Goal: Task Accomplishment & Management: Manage account settings

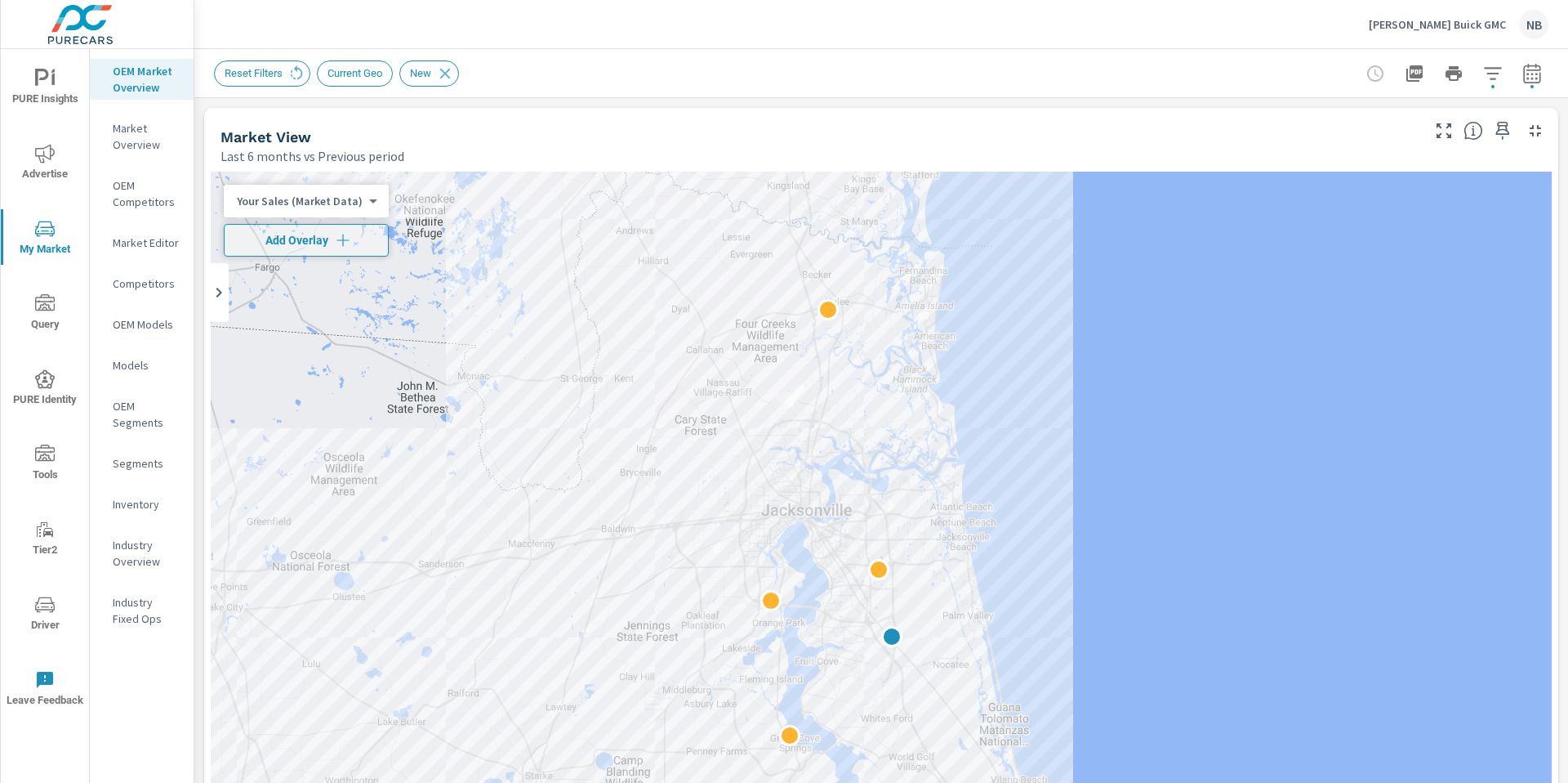
scroll to position [1, 0]
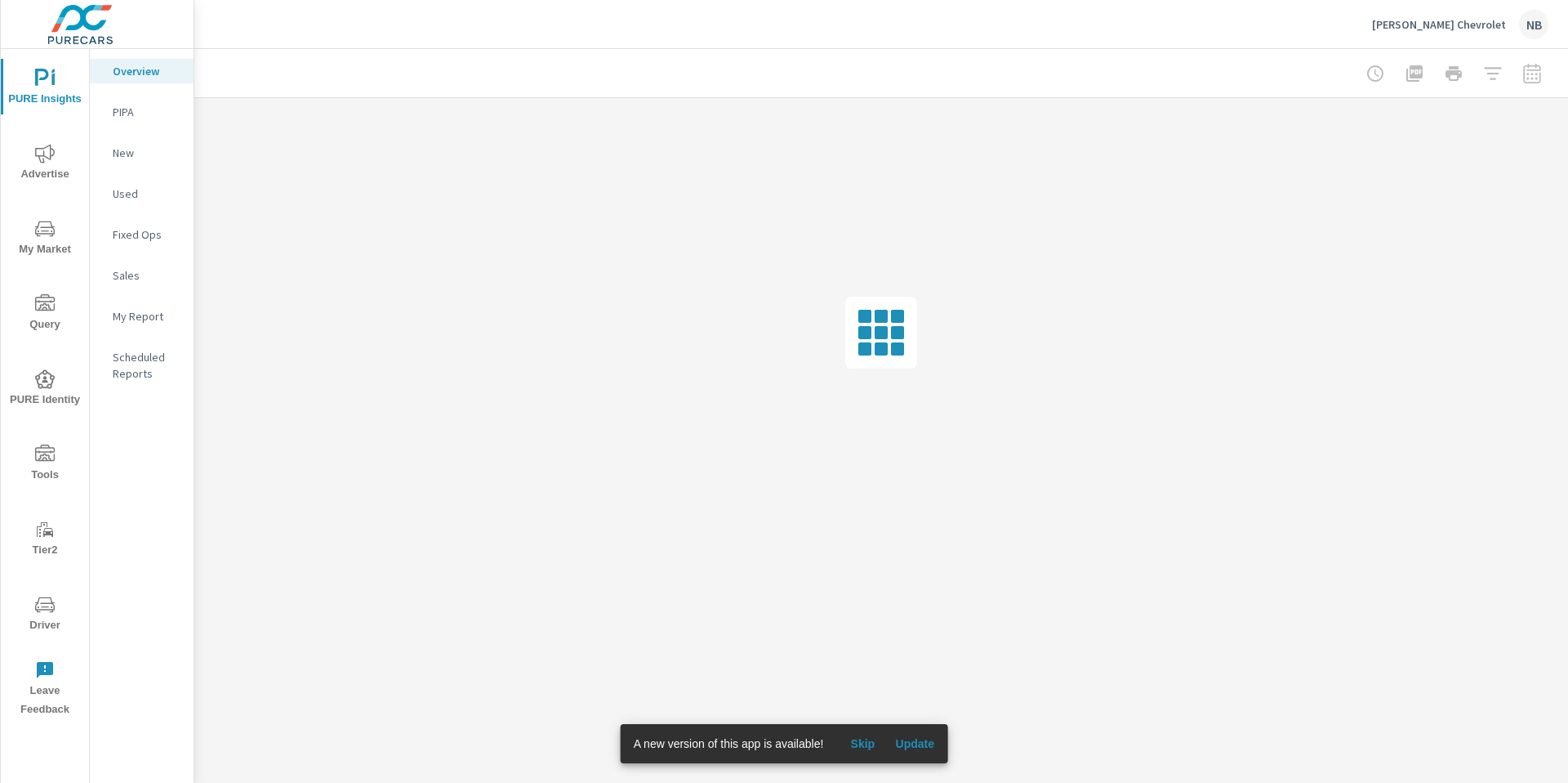
click at [913, 746] on span "Update" at bounding box center [915, 743] width 39 height 15
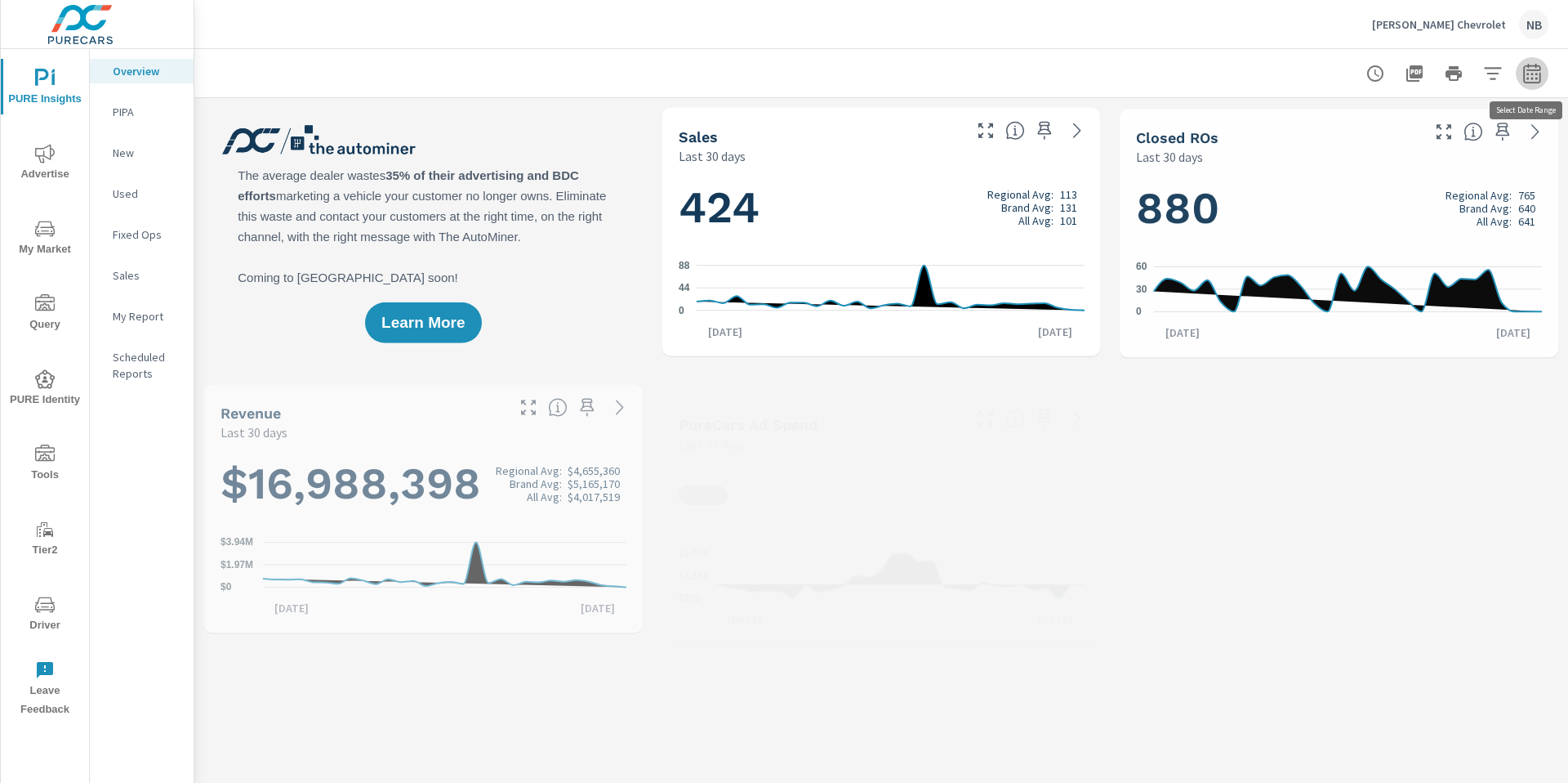
click at [1533, 78] on icon "button" at bounding box center [1531, 73] width 19 height 19
select select "Last 30 days"
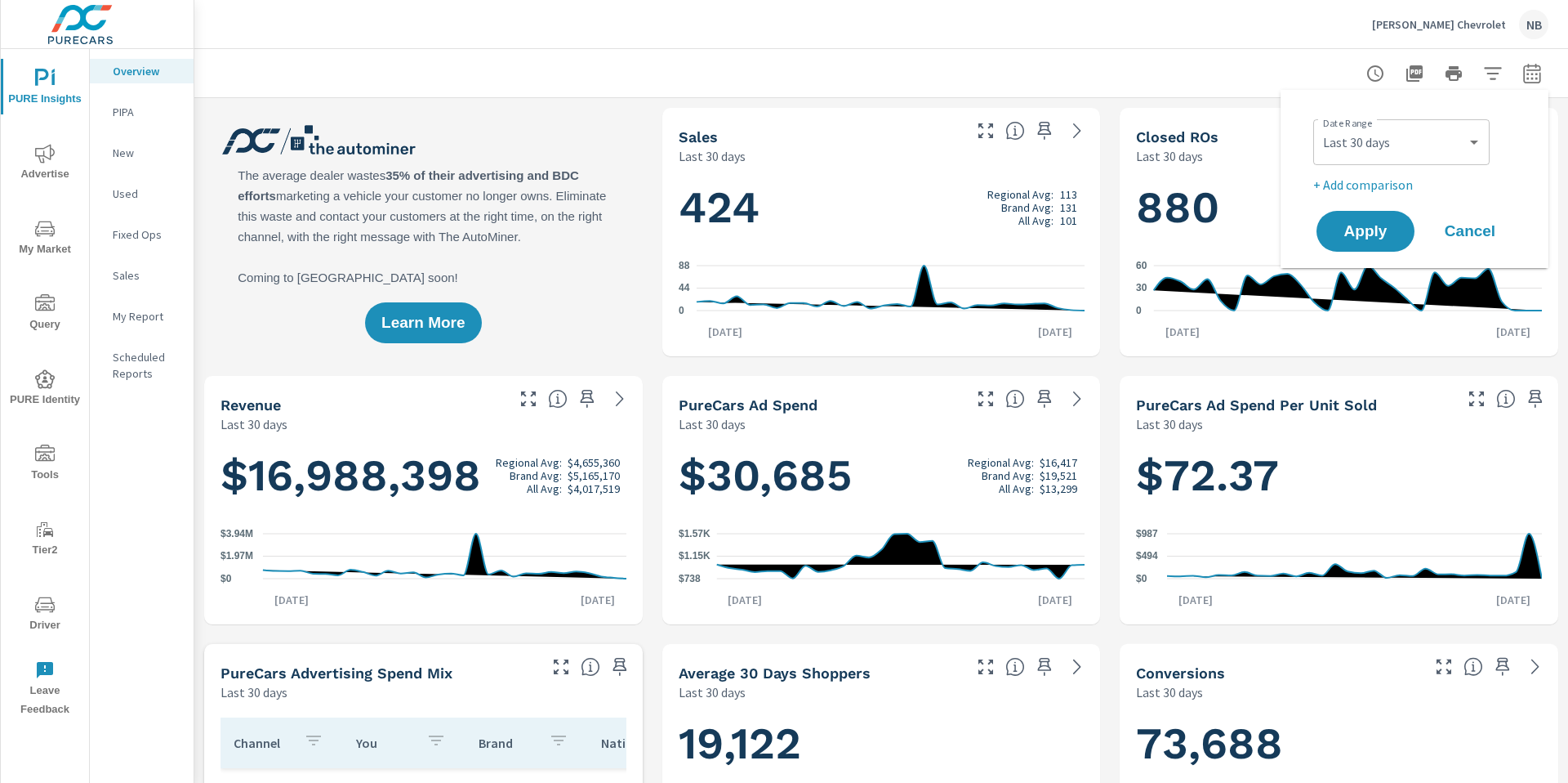
click at [1391, 187] on p "+ Add comparison" at bounding box center [1418, 184] width 209 height 19
select select "Previous period"
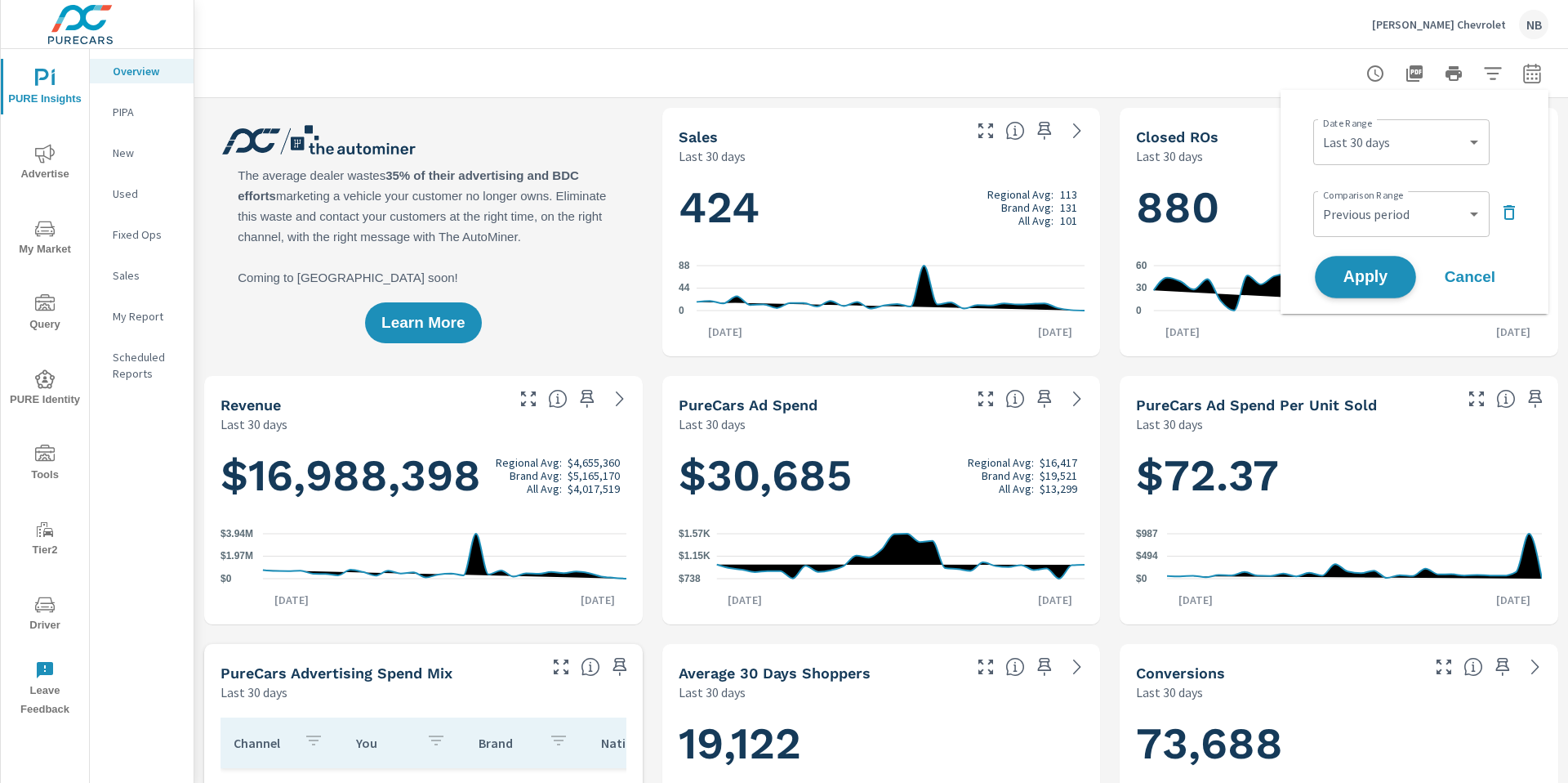
click at [1385, 264] on button "Apply" at bounding box center [1365, 277] width 102 height 42
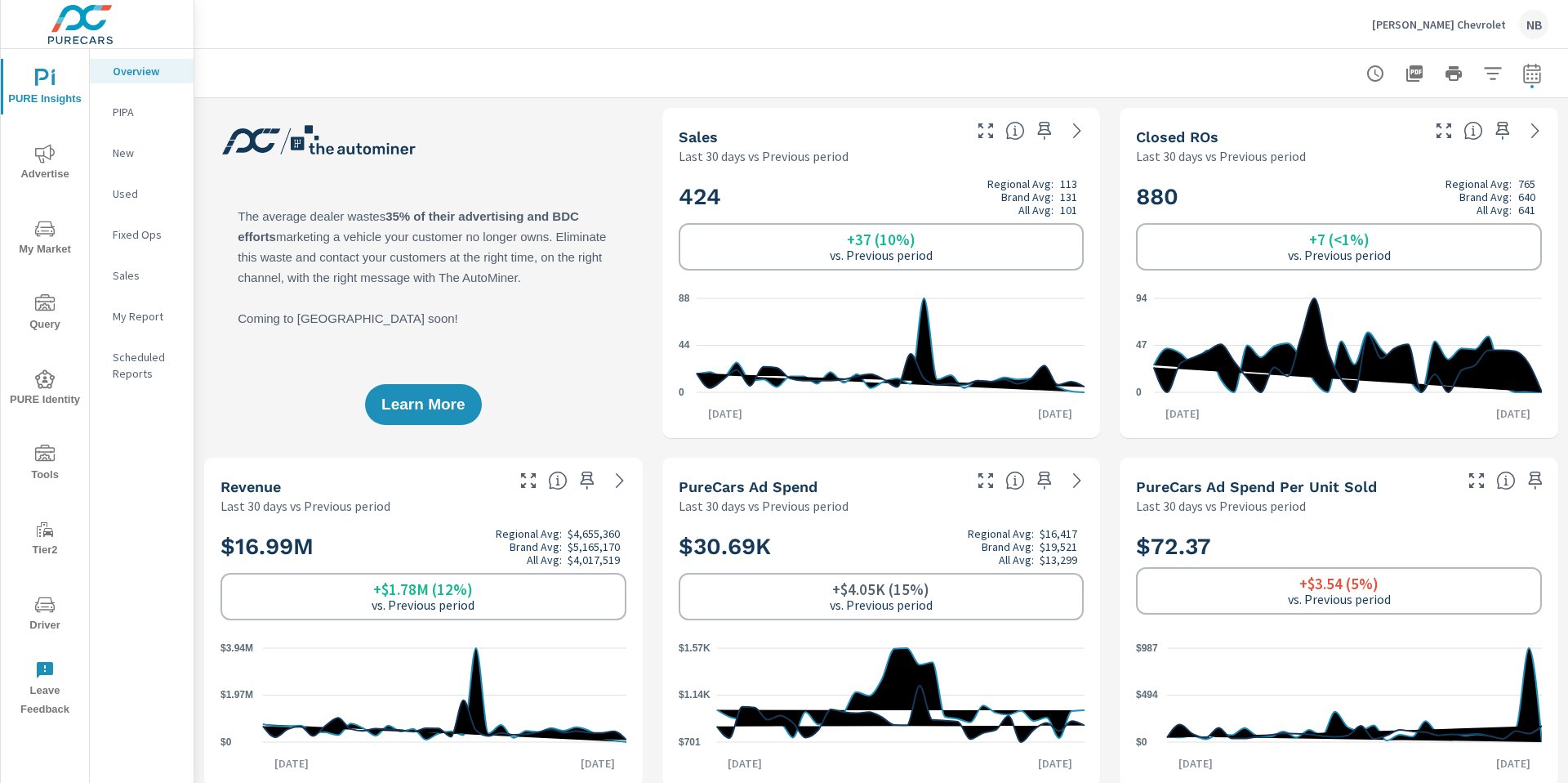
click at [31, 163] on span "Advertise" at bounding box center [44, 163] width 78 height 40
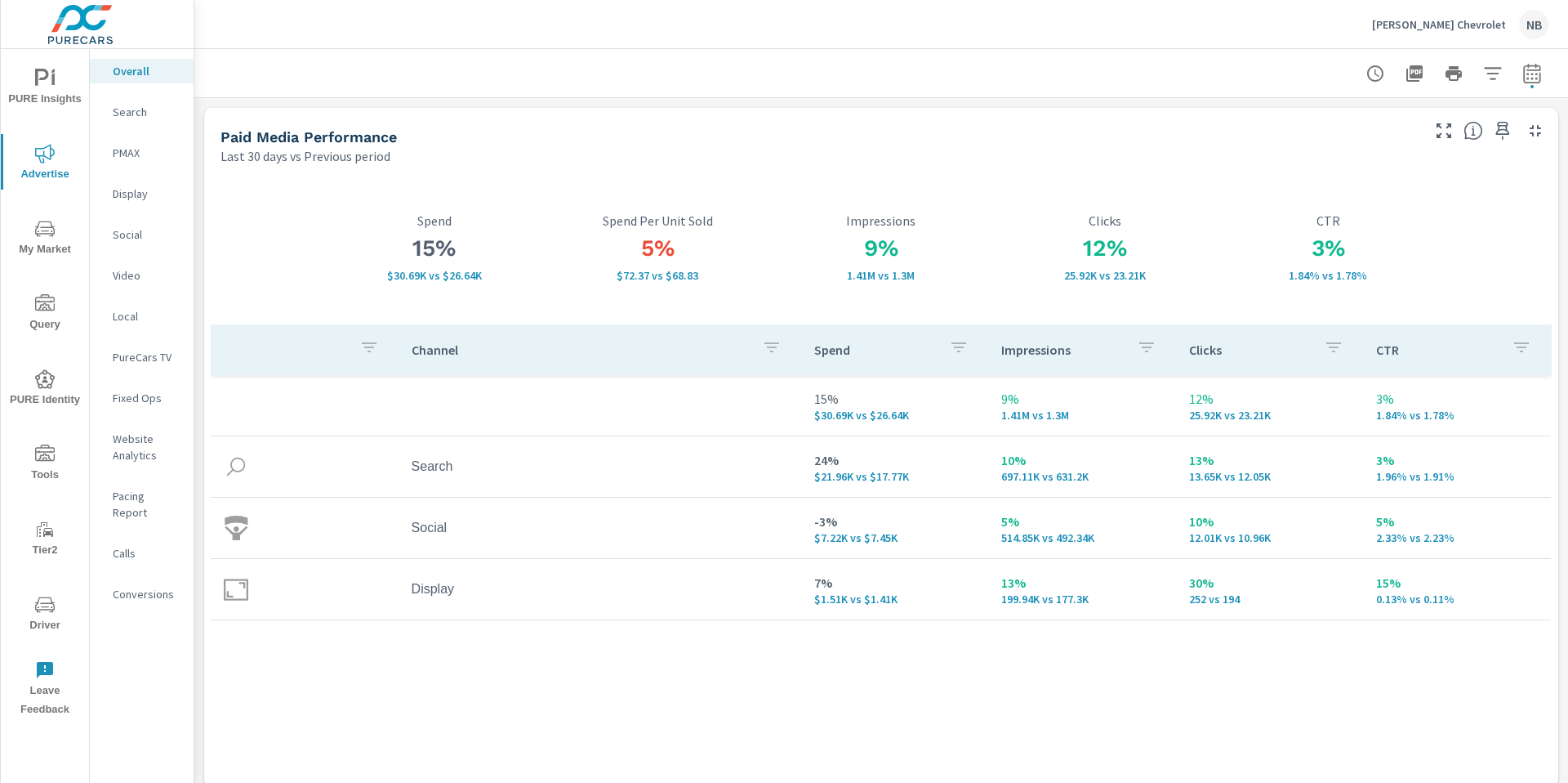
click at [51, 85] on icon "nav menu" at bounding box center [44, 78] width 19 height 19
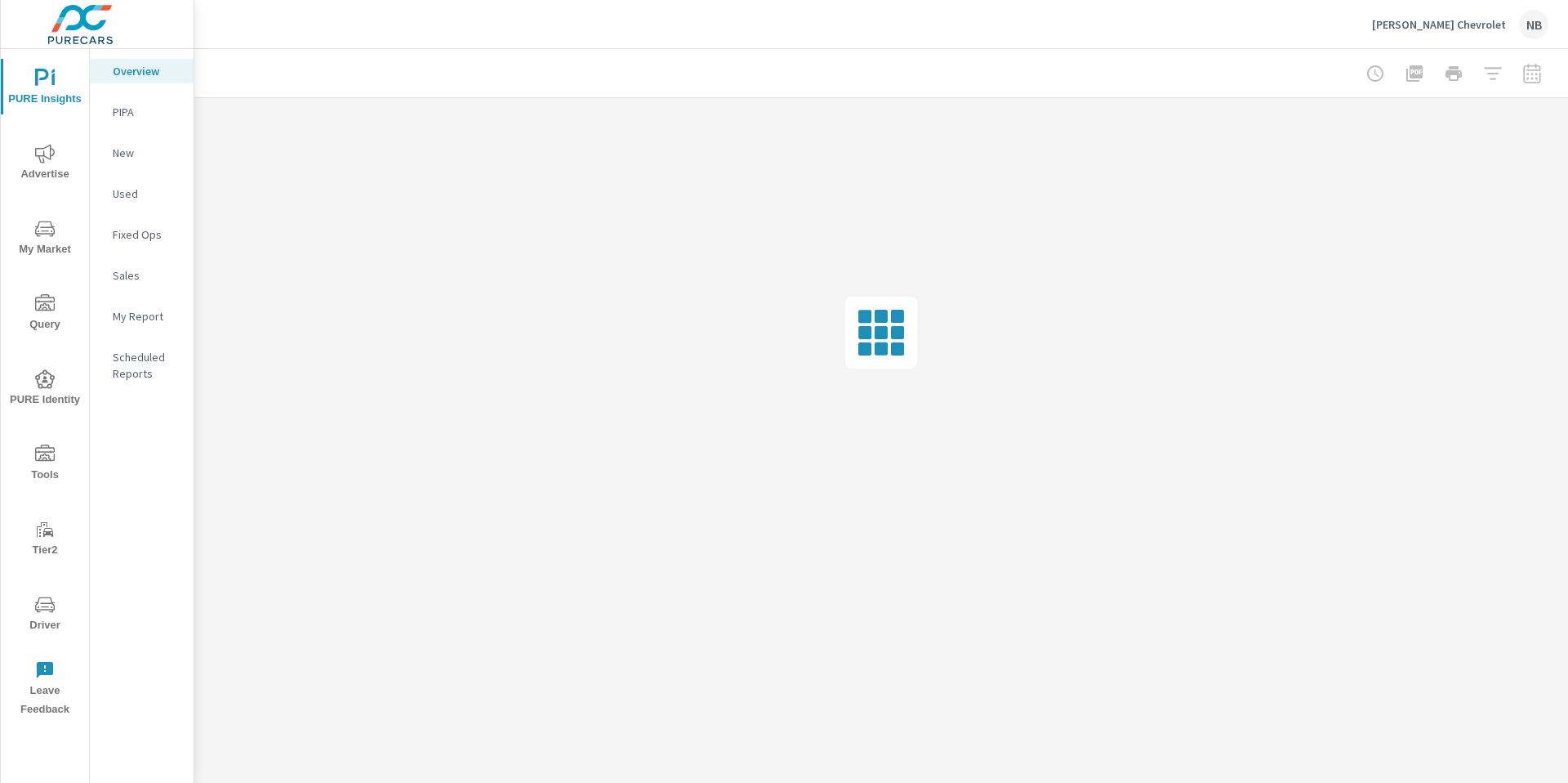
click at [141, 315] on p "My Report" at bounding box center [146, 317] width 67 height 17
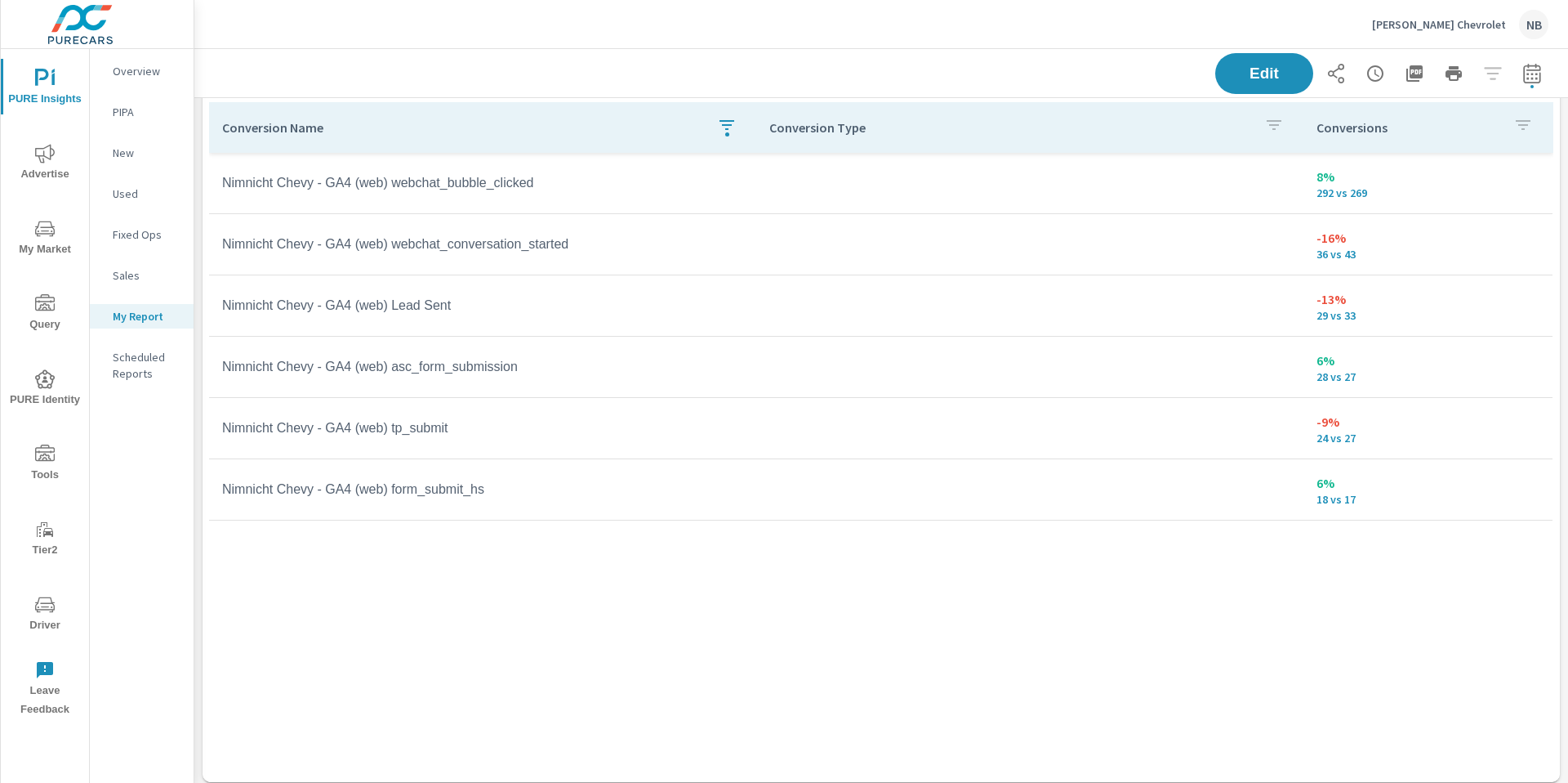
scroll to position [982, 0]
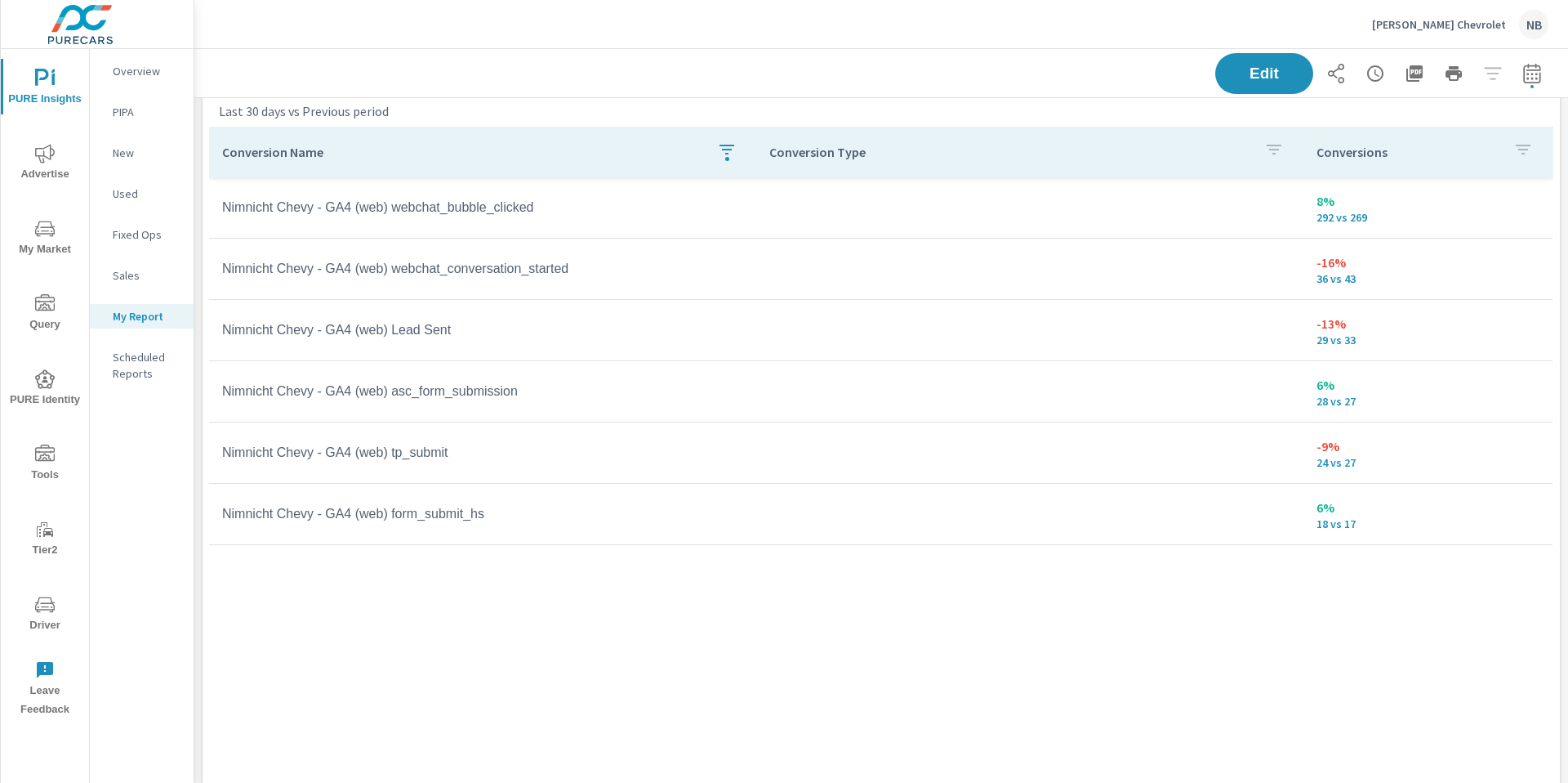
click at [39, 164] on span "Advertise" at bounding box center [44, 163] width 78 height 40
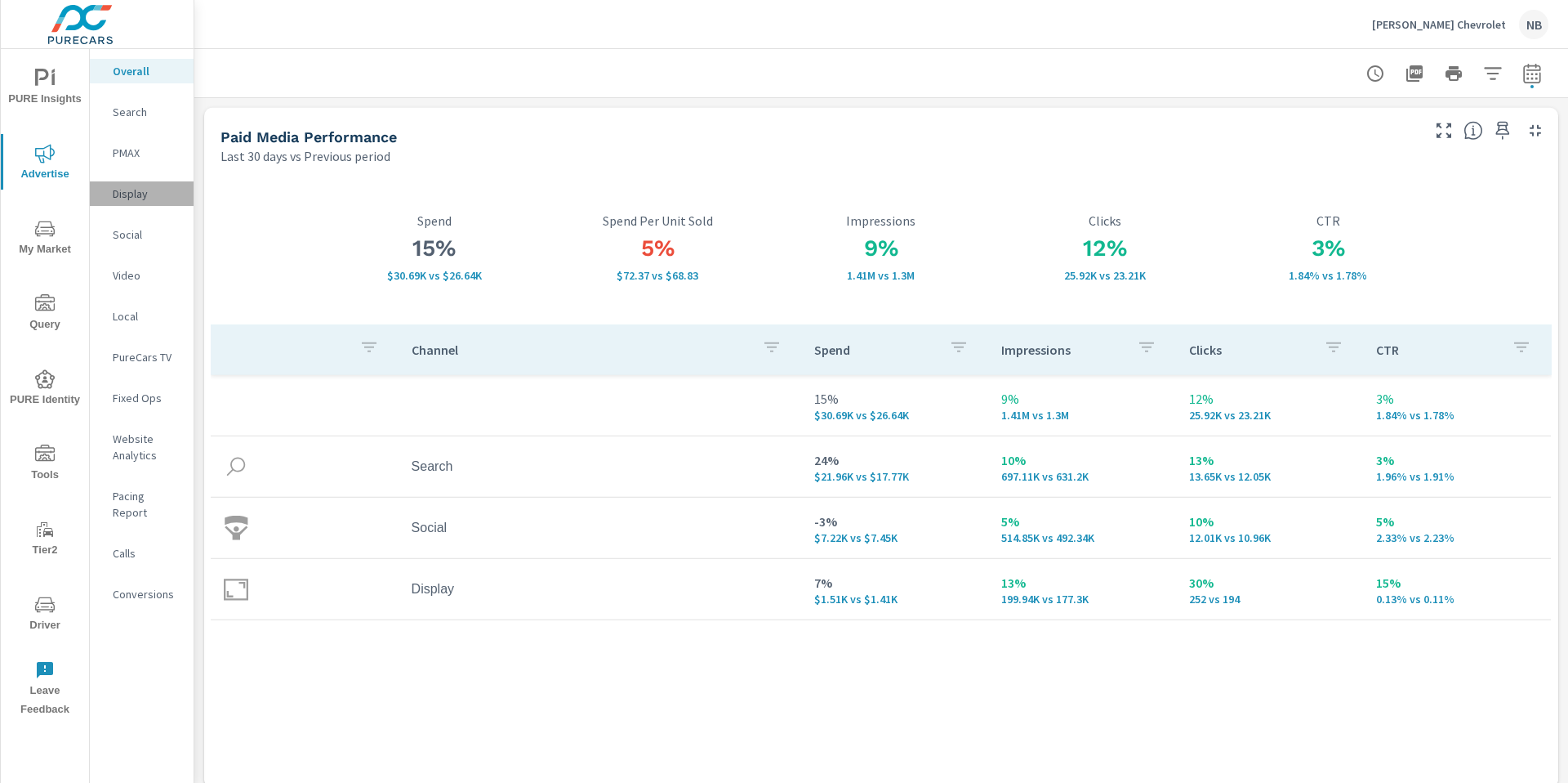
click at [134, 197] on p "Display" at bounding box center [146, 194] width 67 height 17
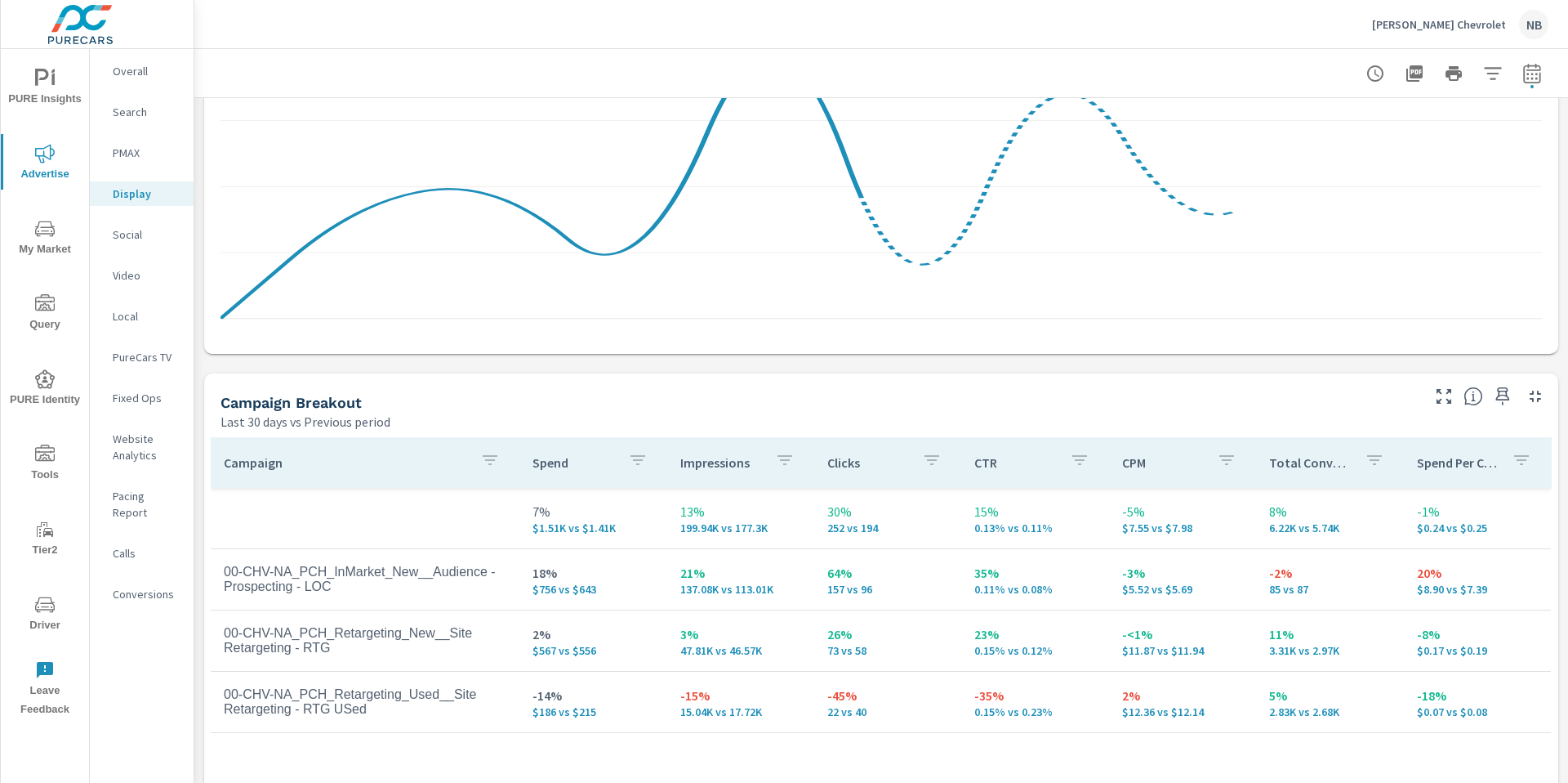
scroll to position [714, 0]
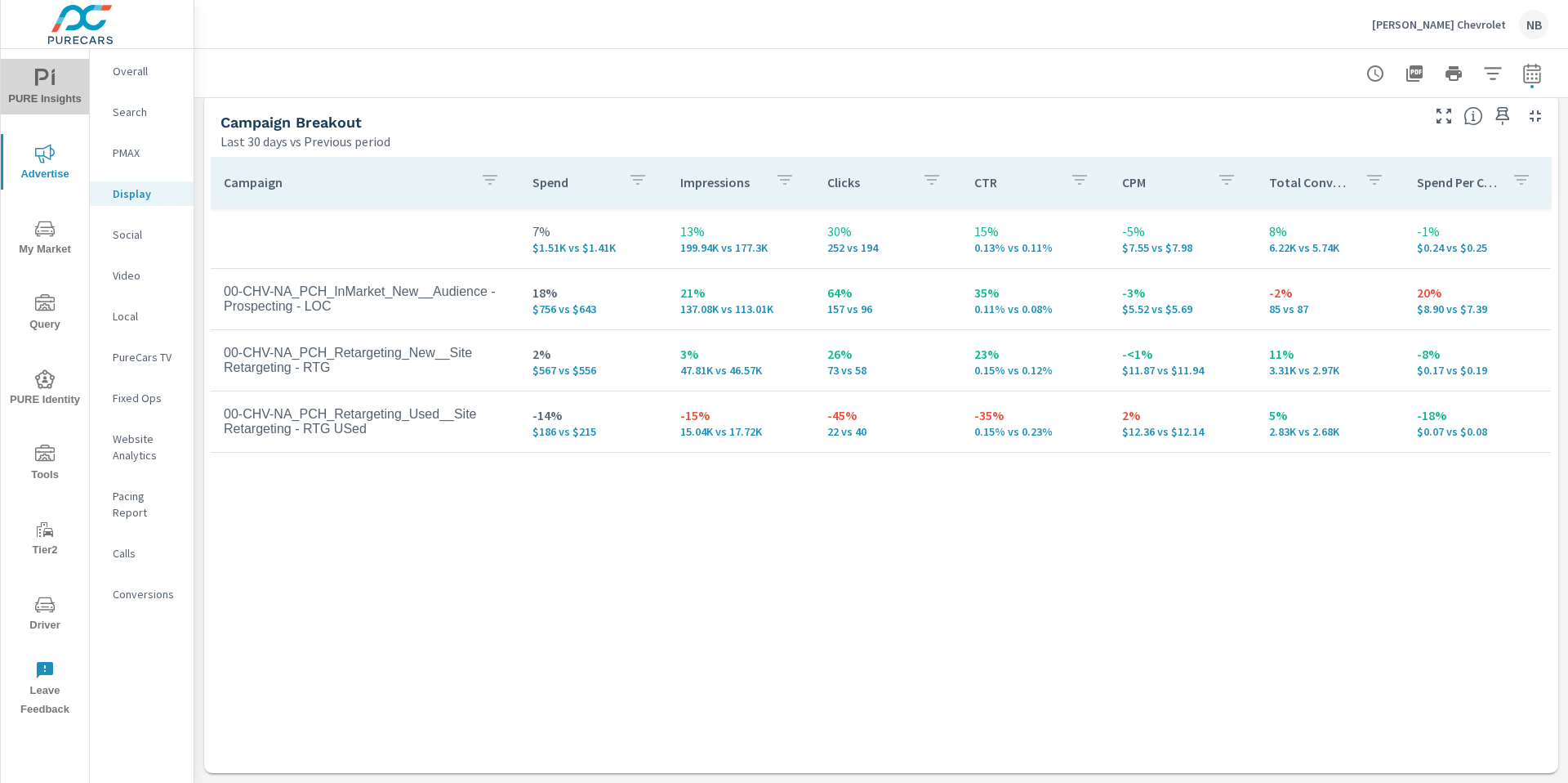
click at [64, 81] on span "PURE Insights" at bounding box center [44, 88] width 78 height 40
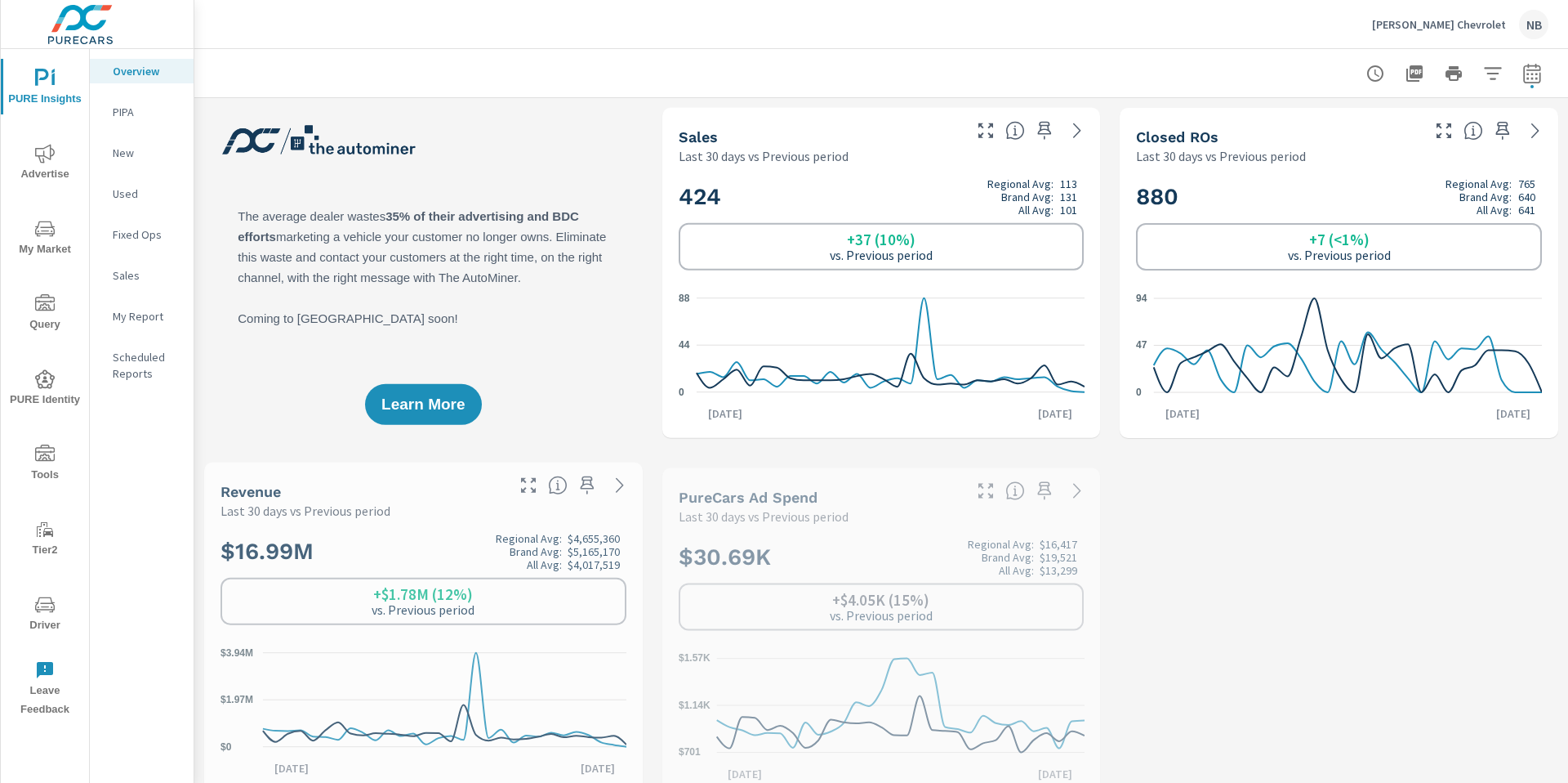
click at [155, 314] on p "My Report" at bounding box center [146, 317] width 67 height 17
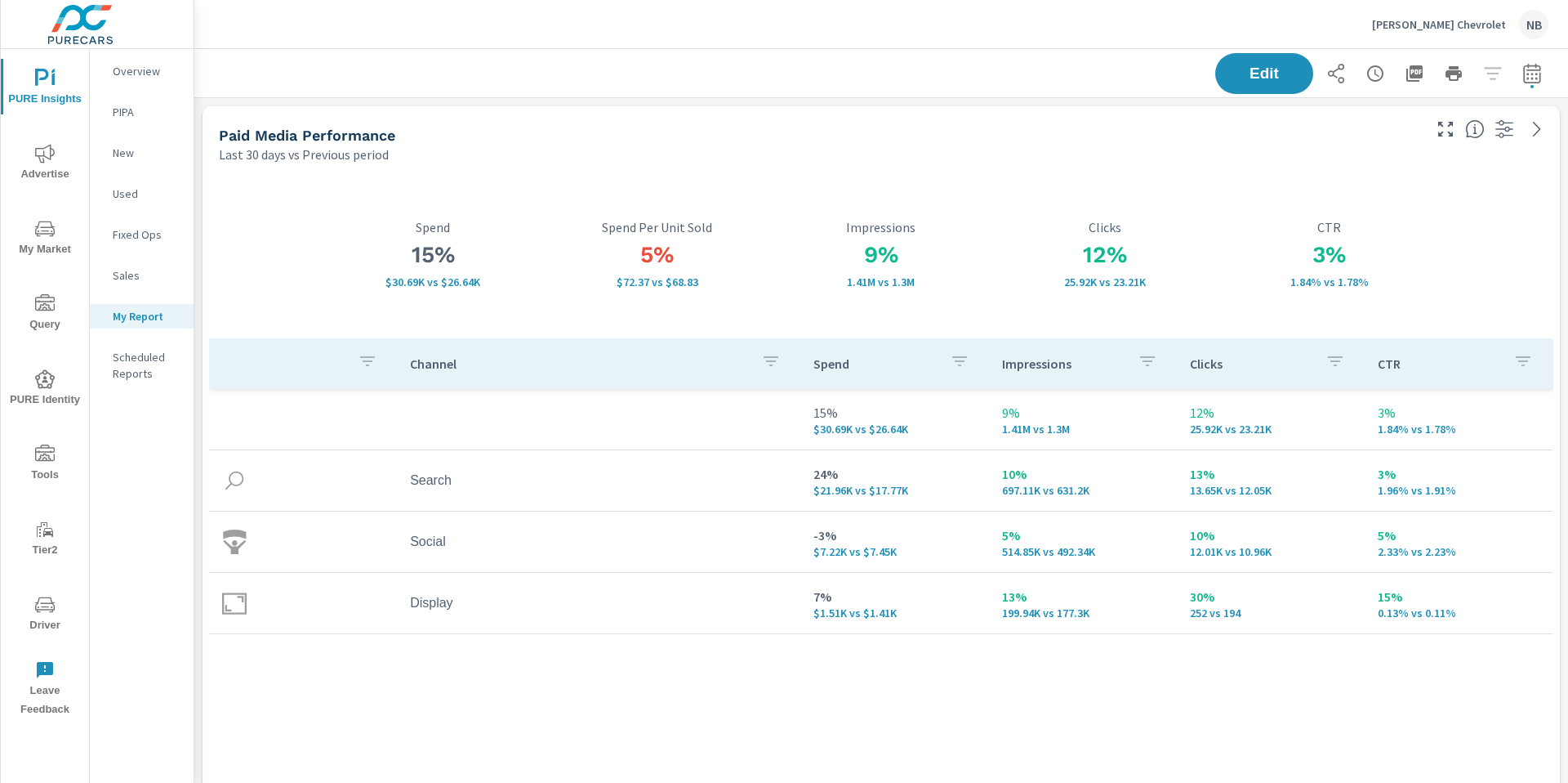
scroll to position [1888, 1374]
click at [1256, 91] on button "Edit" at bounding box center [1264, 74] width 102 height 42
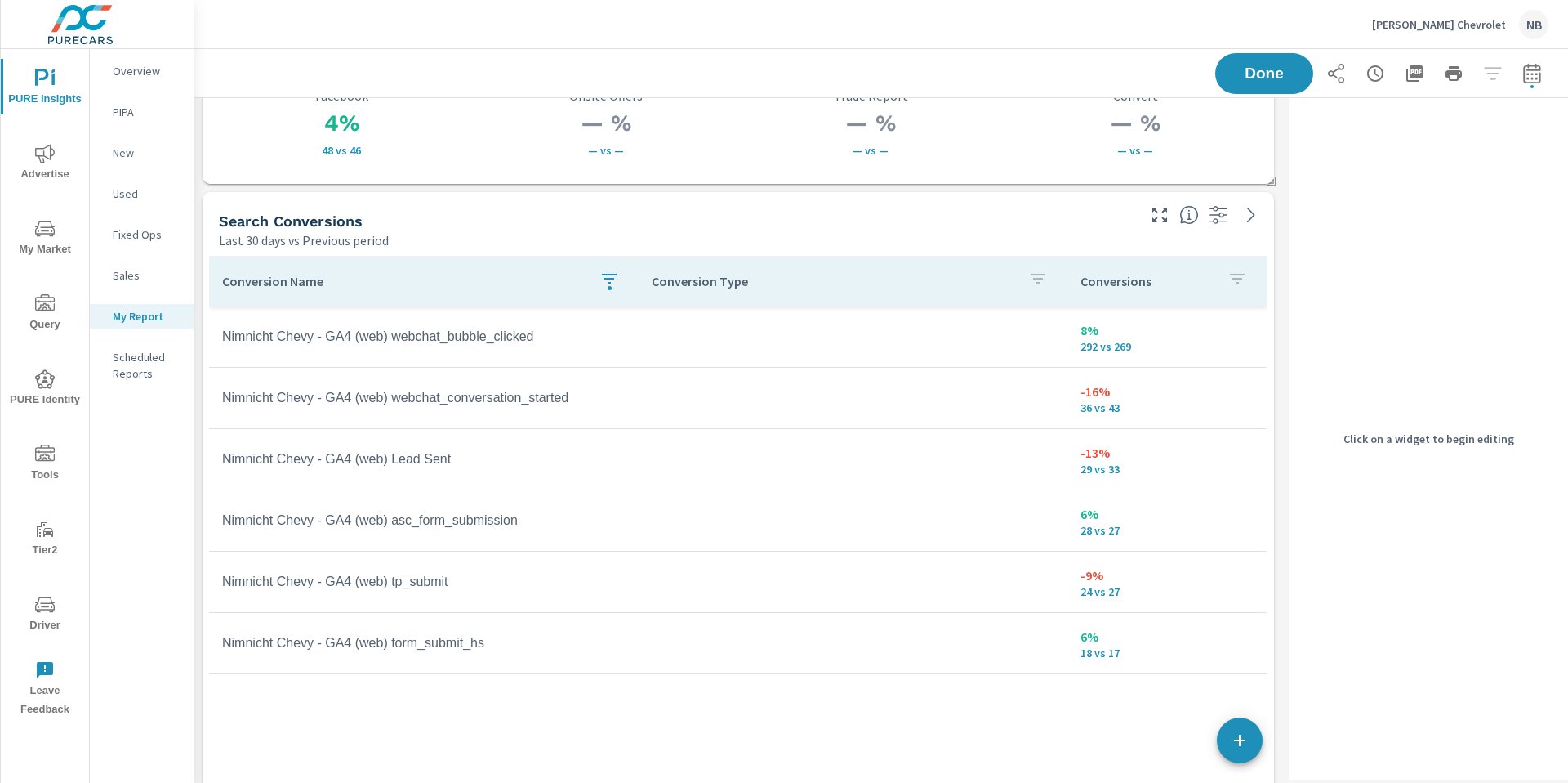
scroll to position [926, 0]
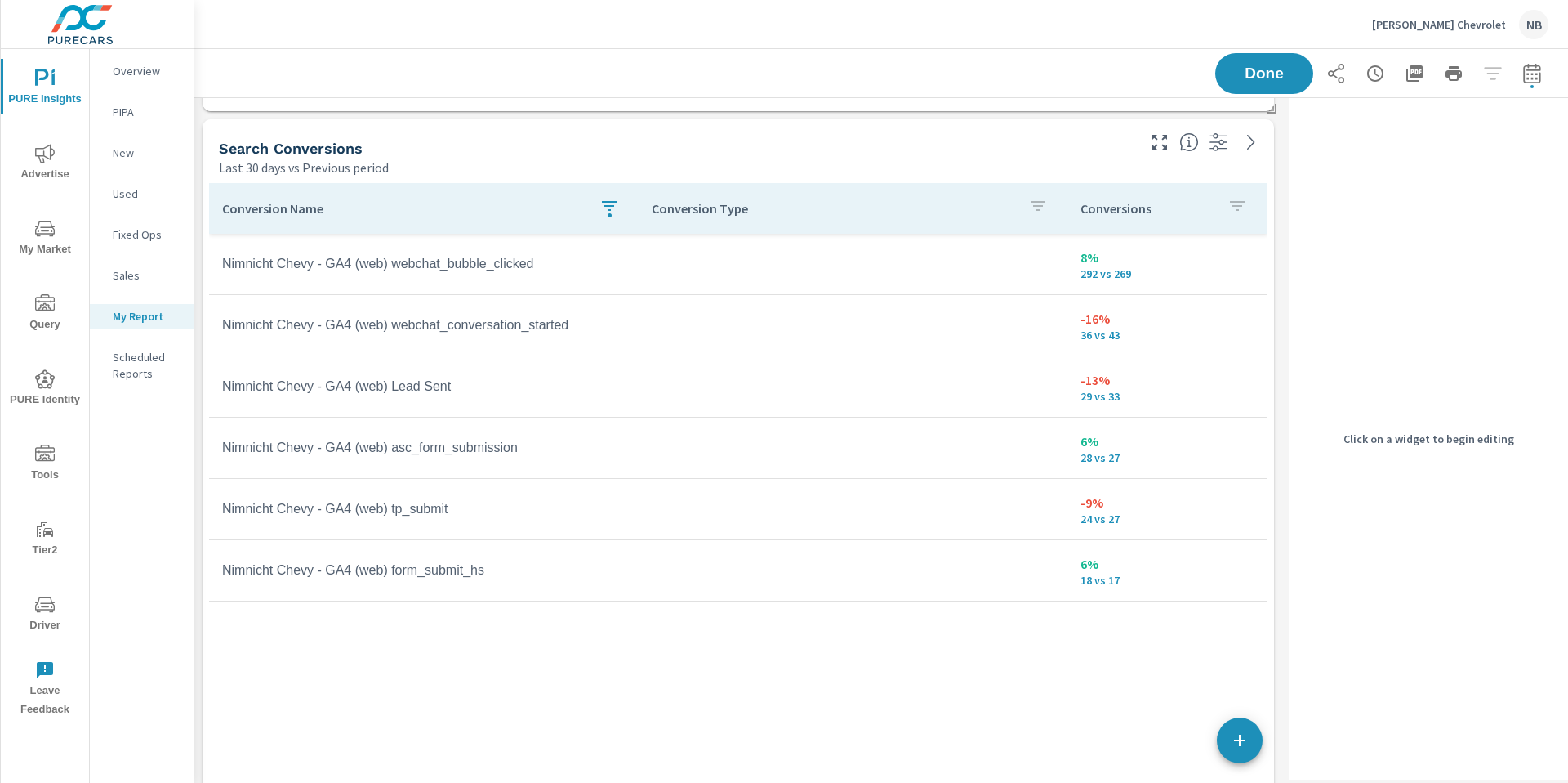
click at [1033, 156] on div "Search Conversions" at bounding box center [676, 148] width 915 height 18
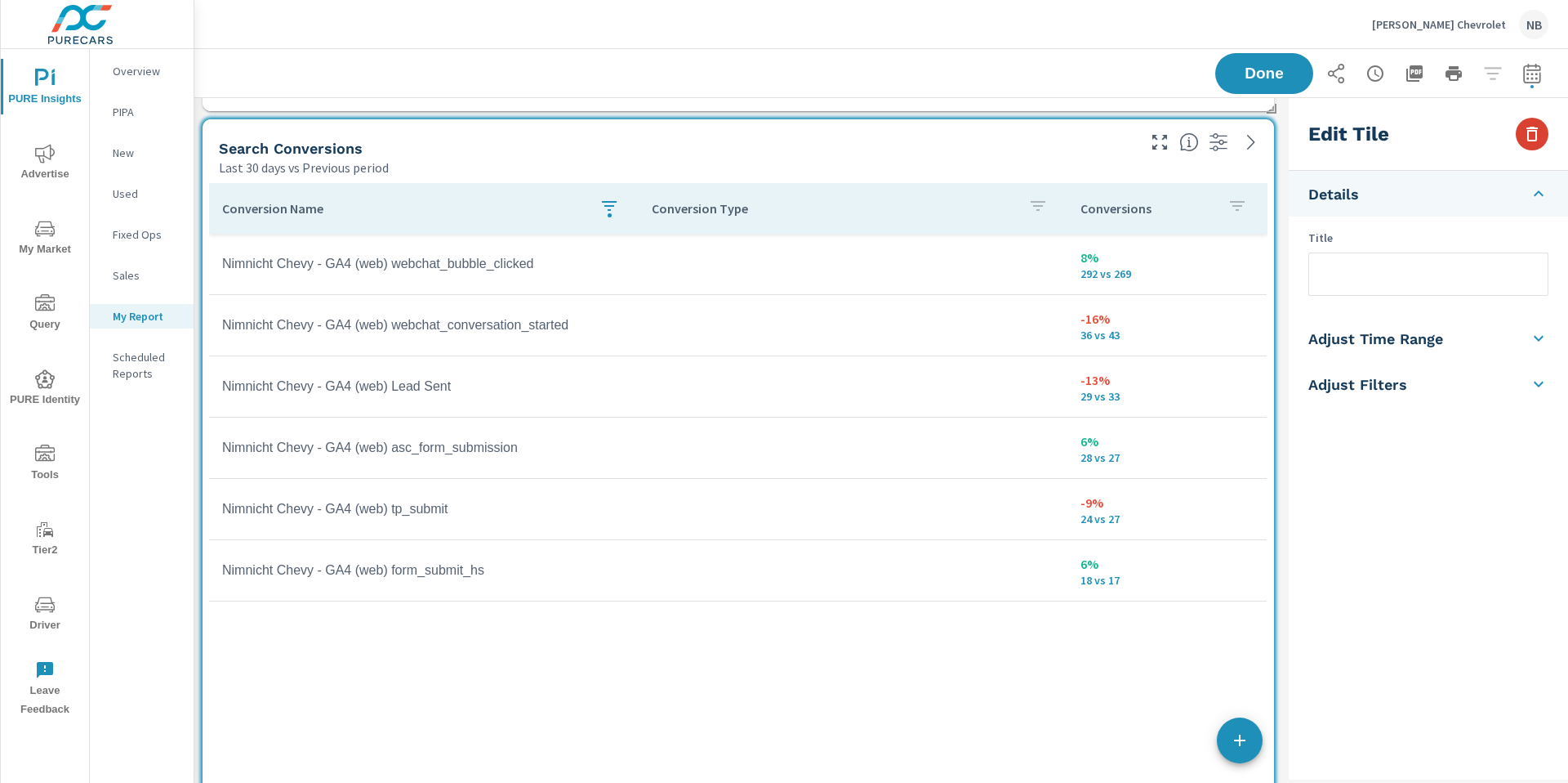
click at [1537, 139] on icon "button" at bounding box center [1531, 133] width 19 height 19
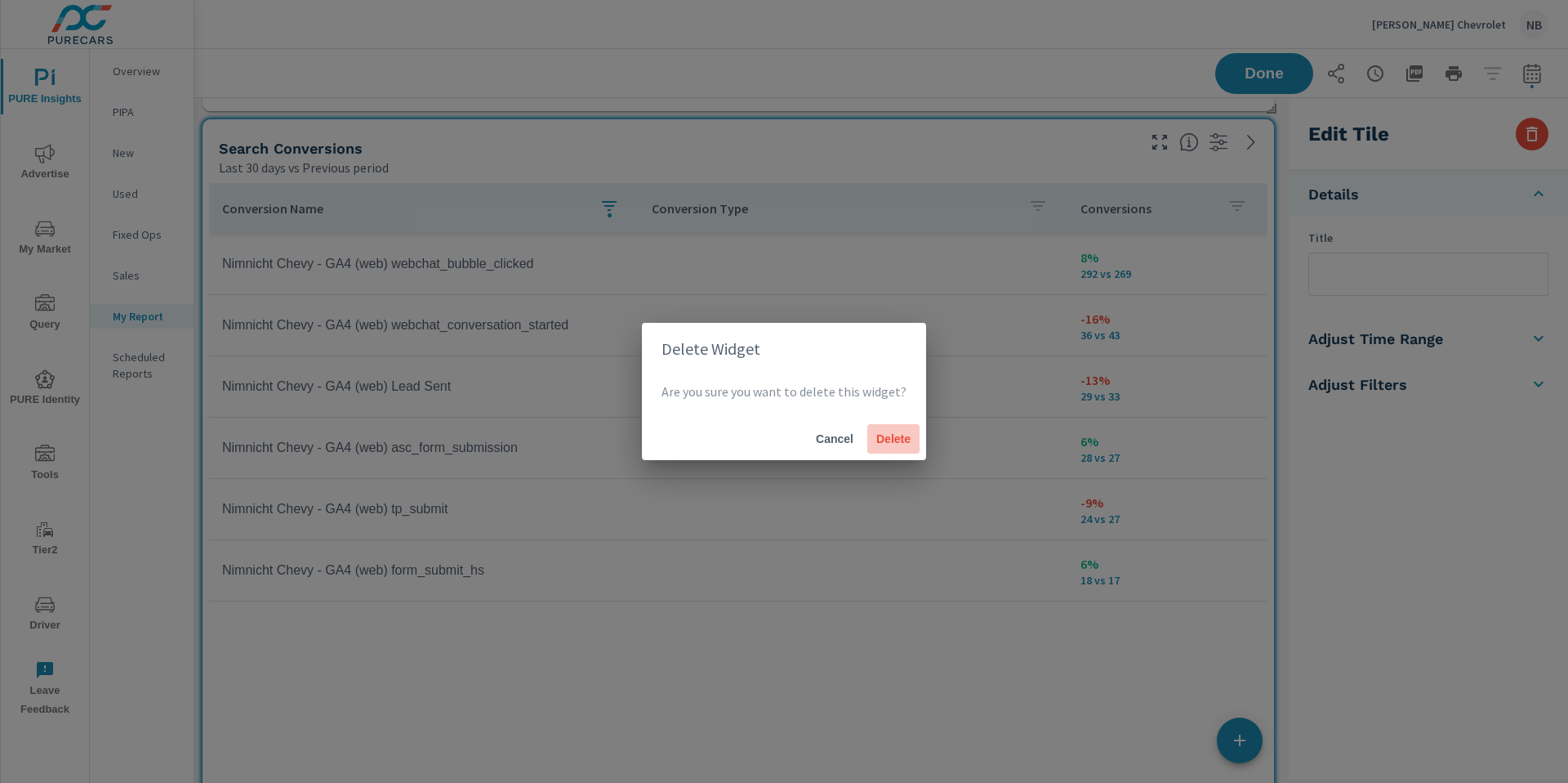
drag, startPoint x: 879, startPoint y: 437, endPoint x: 862, endPoint y: 446, distance: 19.2
click at [879, 438] on span "Delete" at bounding box center [893, 439] width 39 height 15
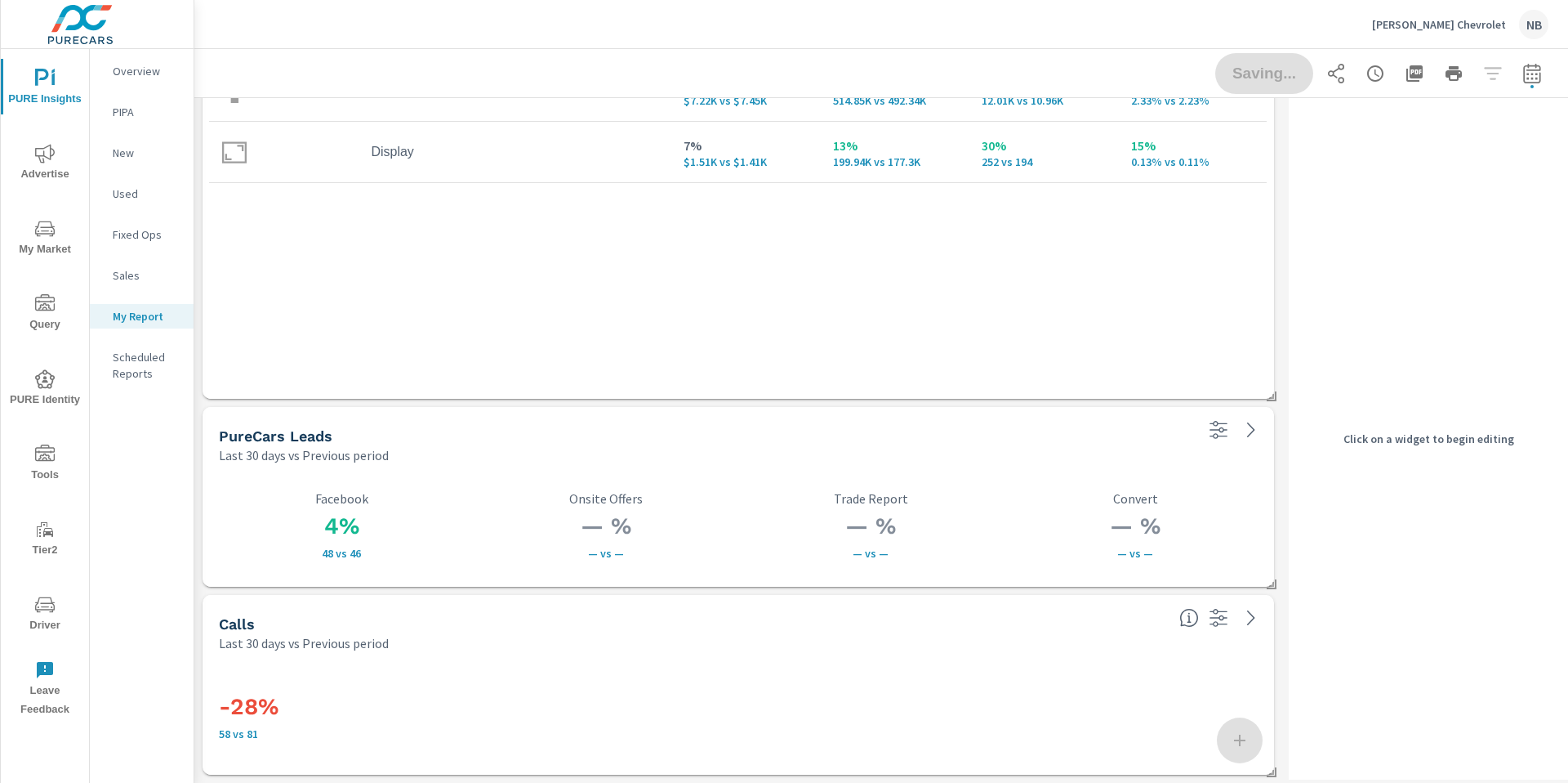
scroll to position [451, 0]
click at [1058, 656] on div "-28% 58 vs 81" at bounding box center [737, 713] width 1071 height 123
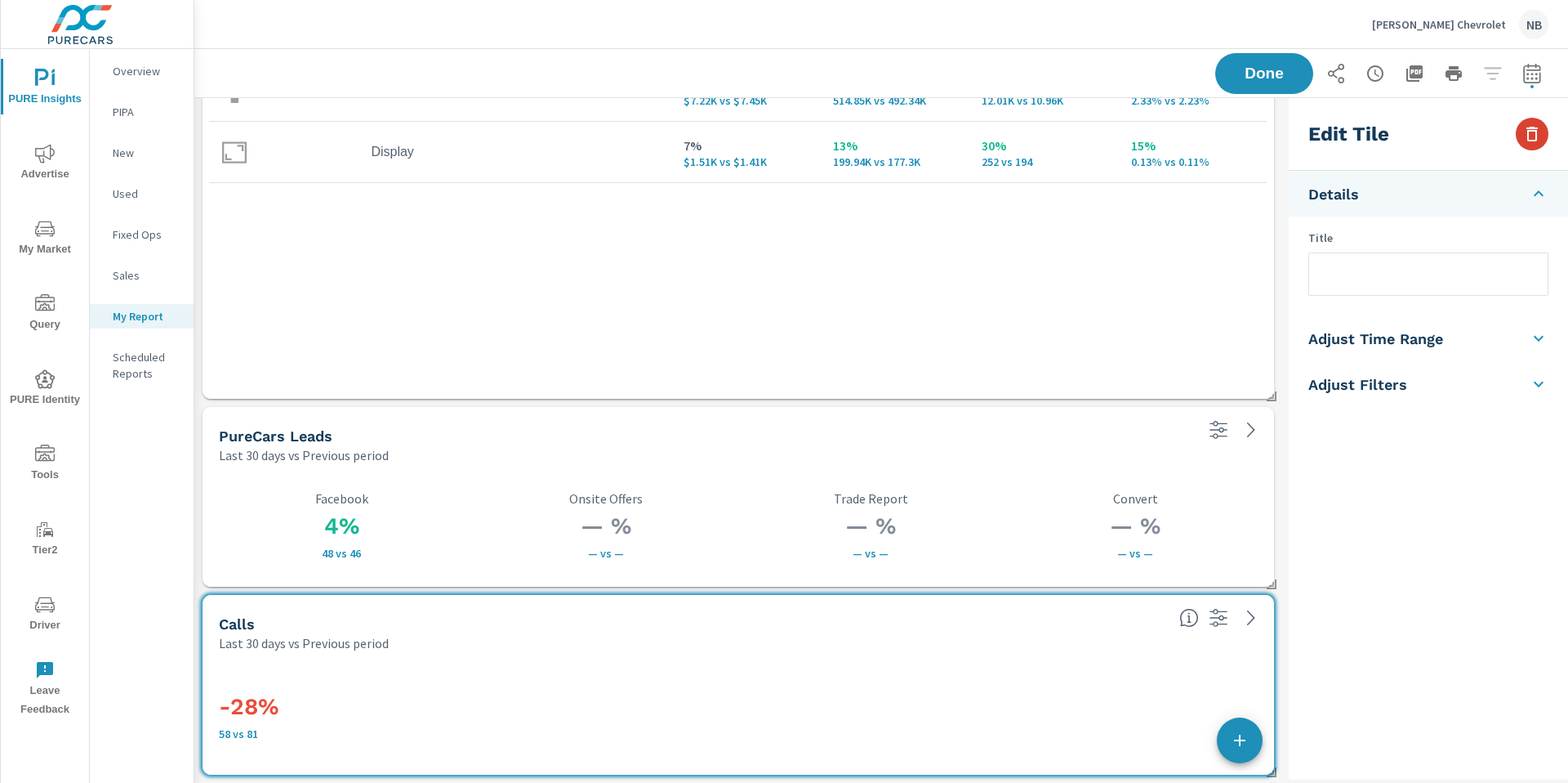
click at [1545, 139] on button "button" at bounding box center [1531, 133] width 32 height 32
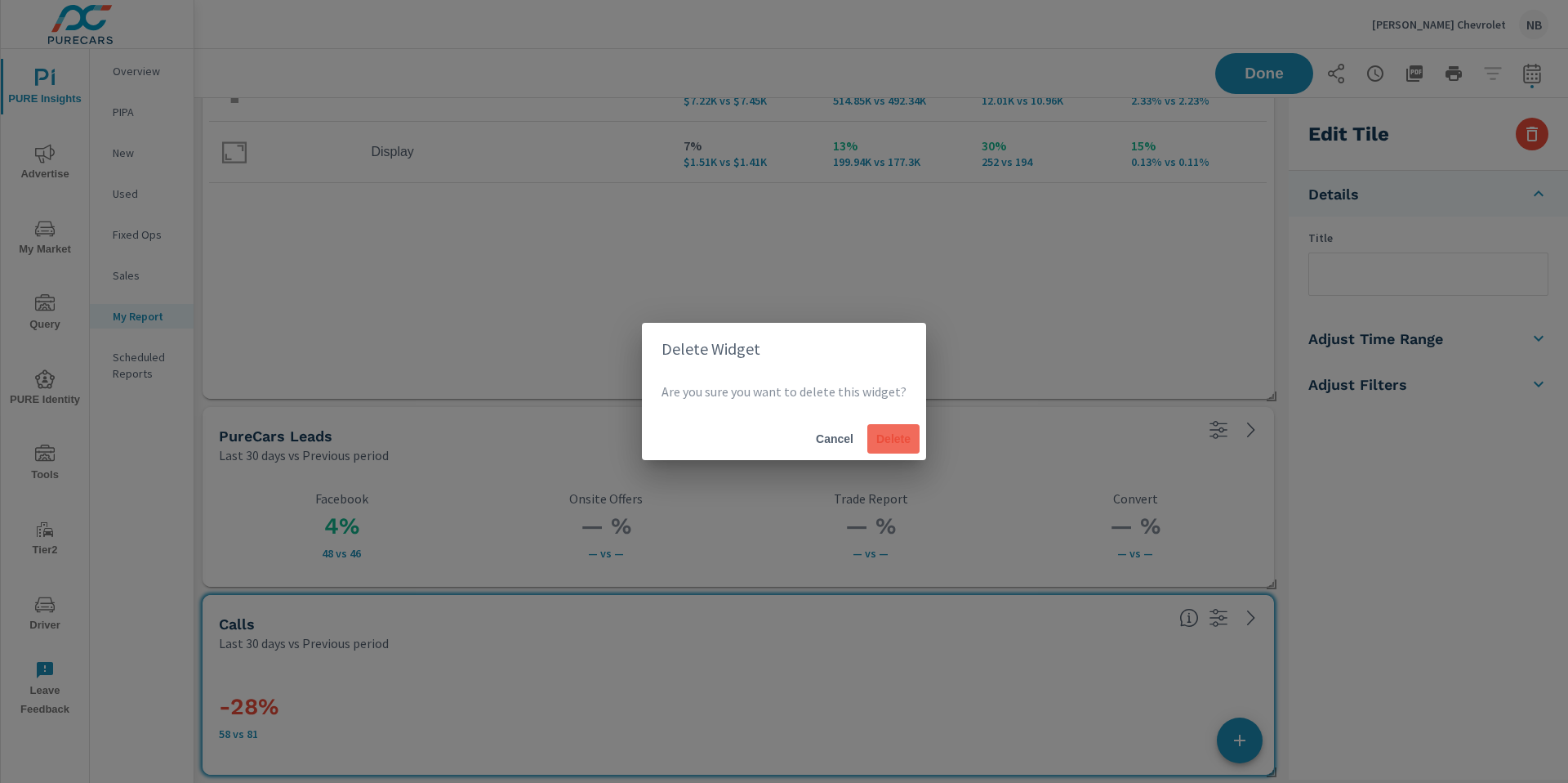
drag, startPoint x: 884, startPoint y: 439, endPoint x: 910, endPoint y: 446, distance: 26.9
click at [885, 439] on span "Delete" at bounding box center [893, 439] width 39 height 15
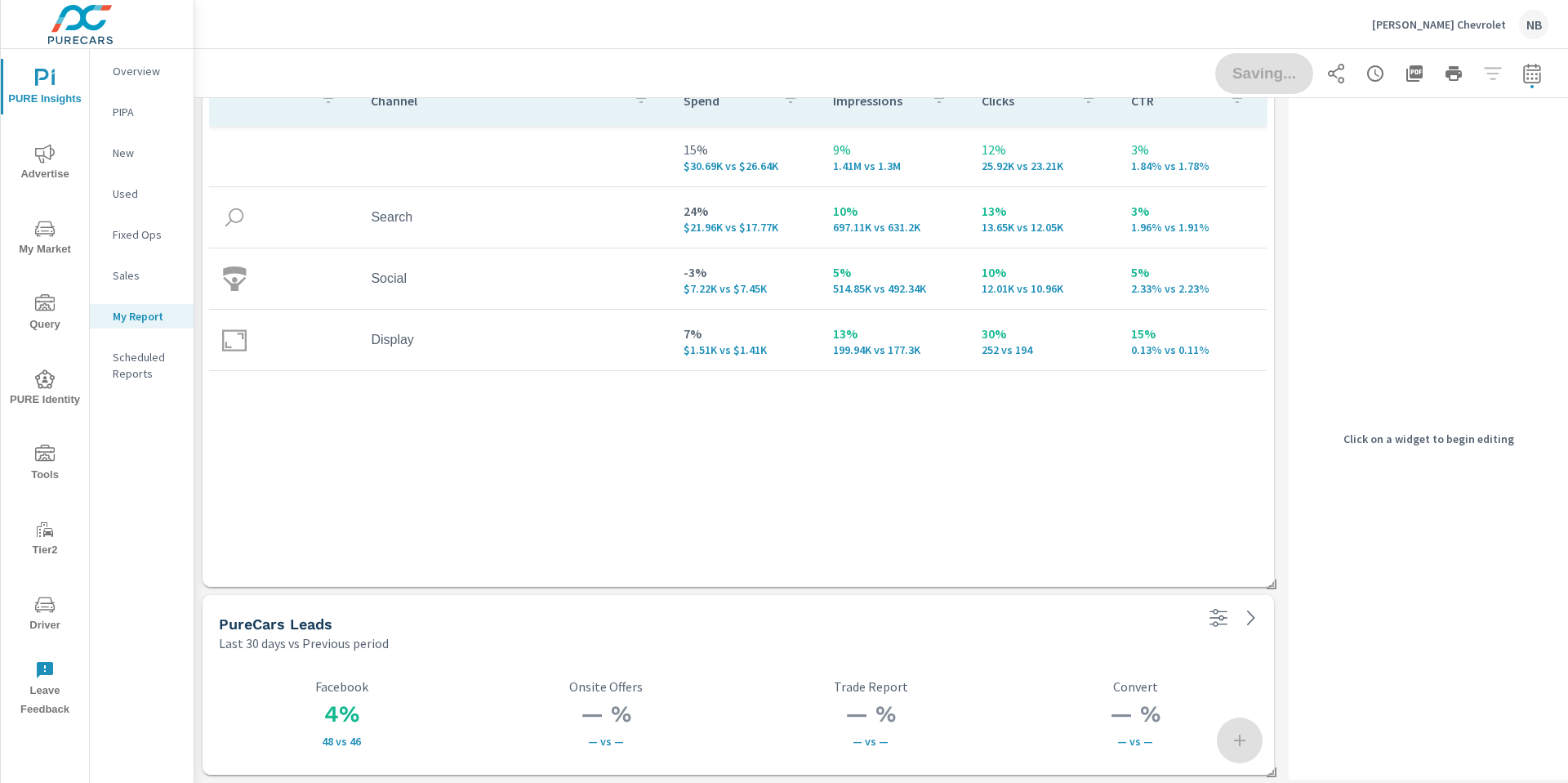
scroll to position [0, 0]
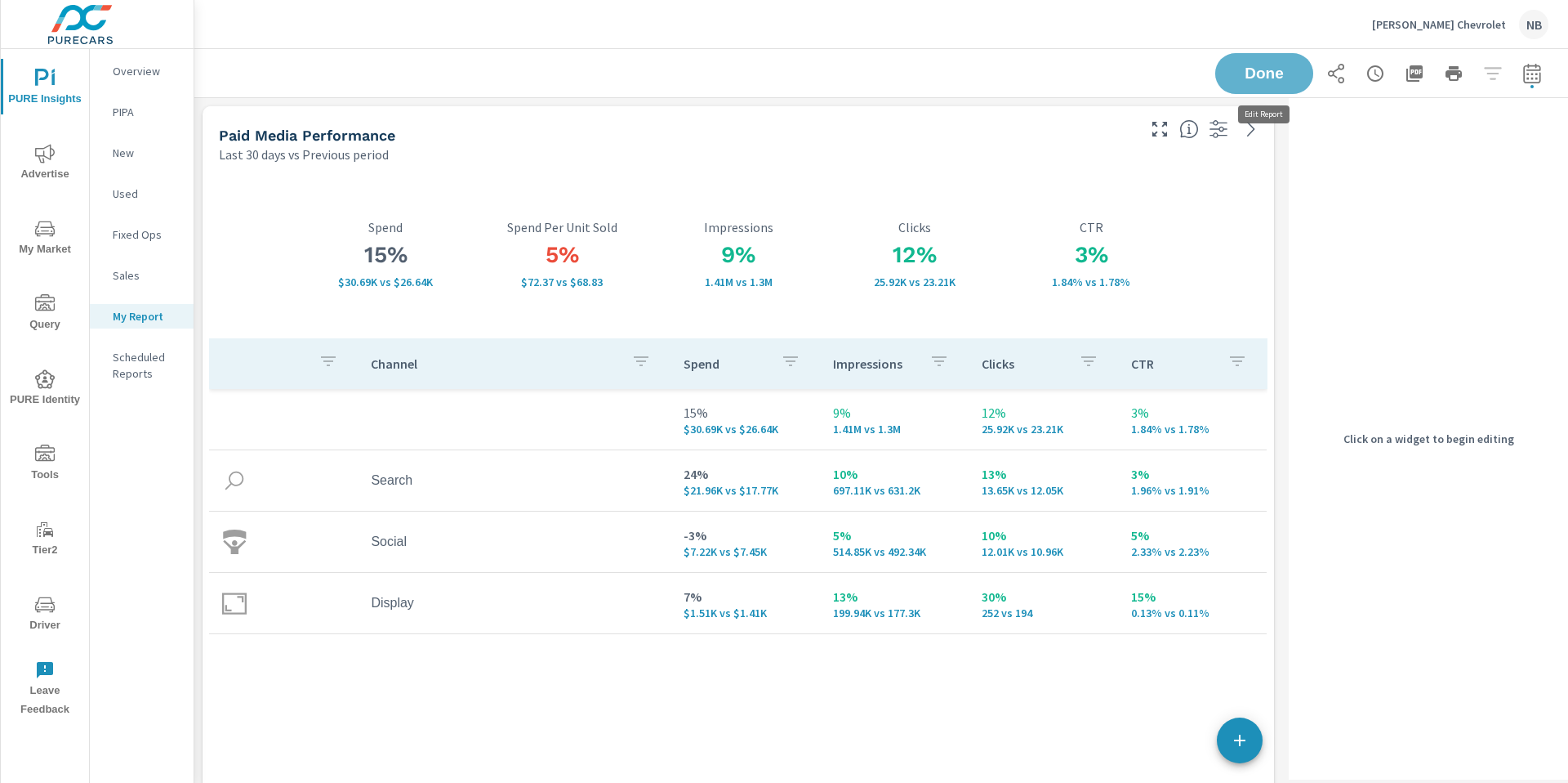
click at [1272, 75] on span "Done" at bounding box center [1263, 74] width 66 height 15
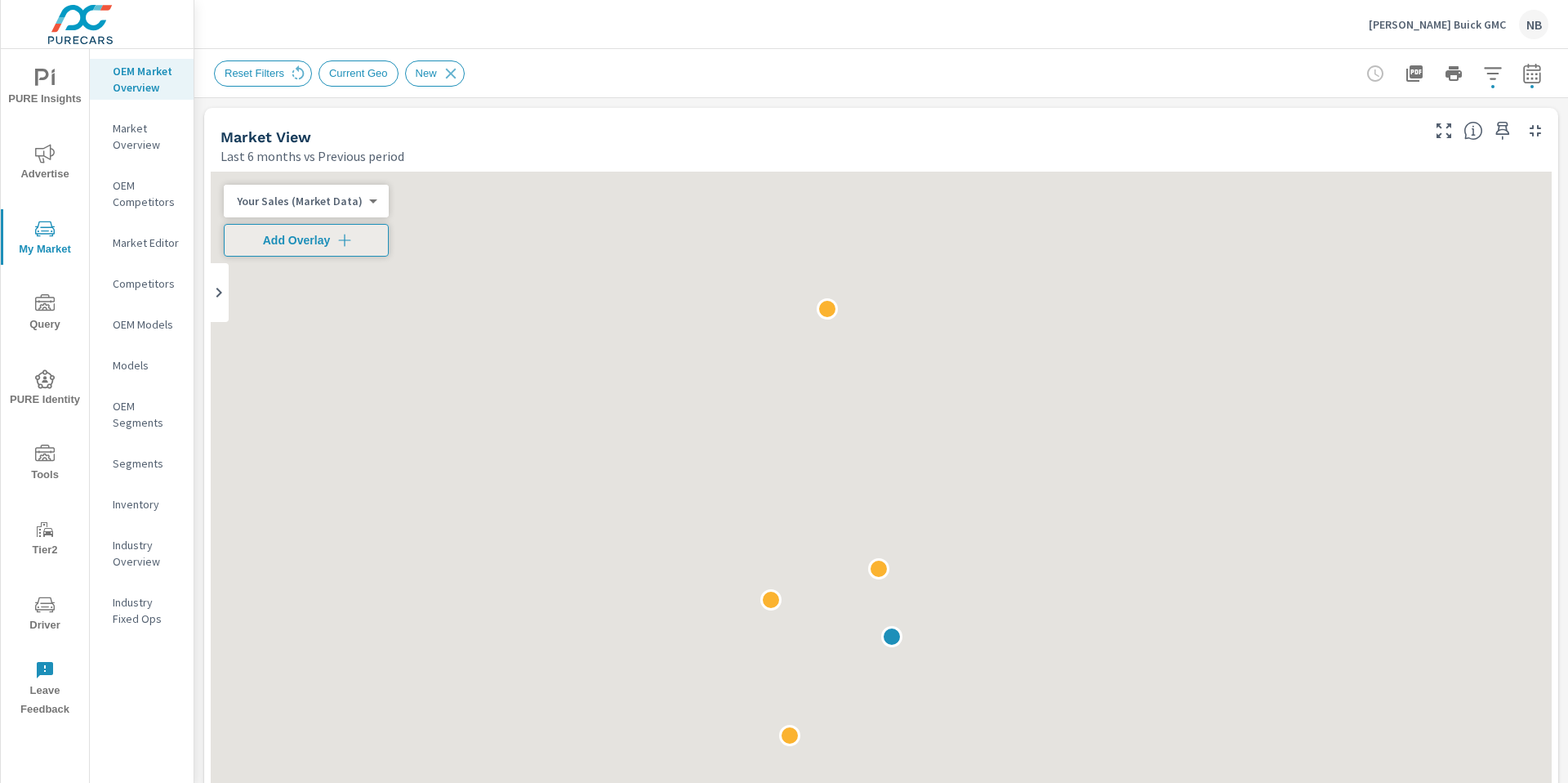
scroll to position [319, 0]
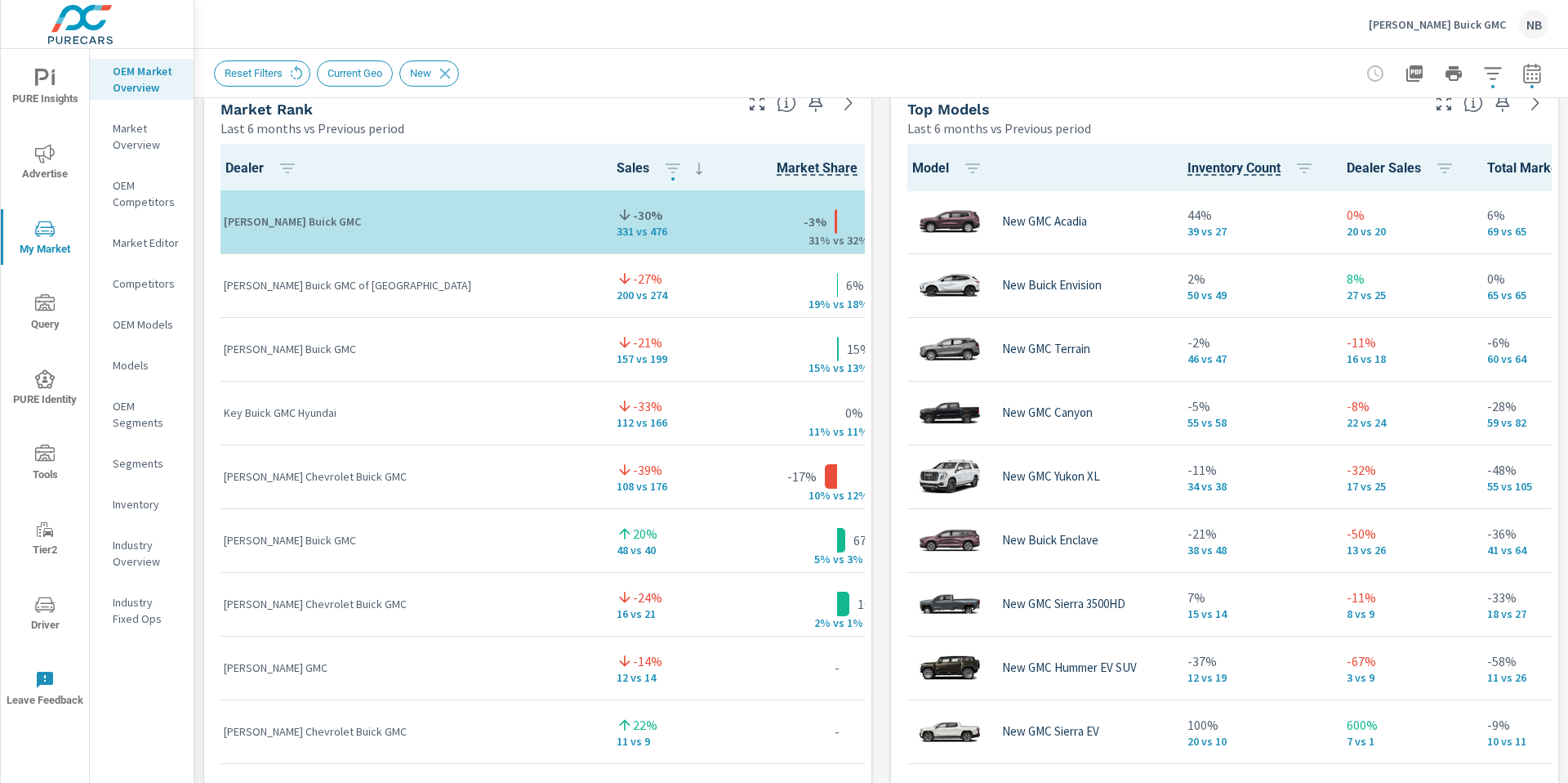
scroll to position [1, 0]
click at [1443, 106] on icon "button" at bounding box center [1443, 102] width 19 height 19
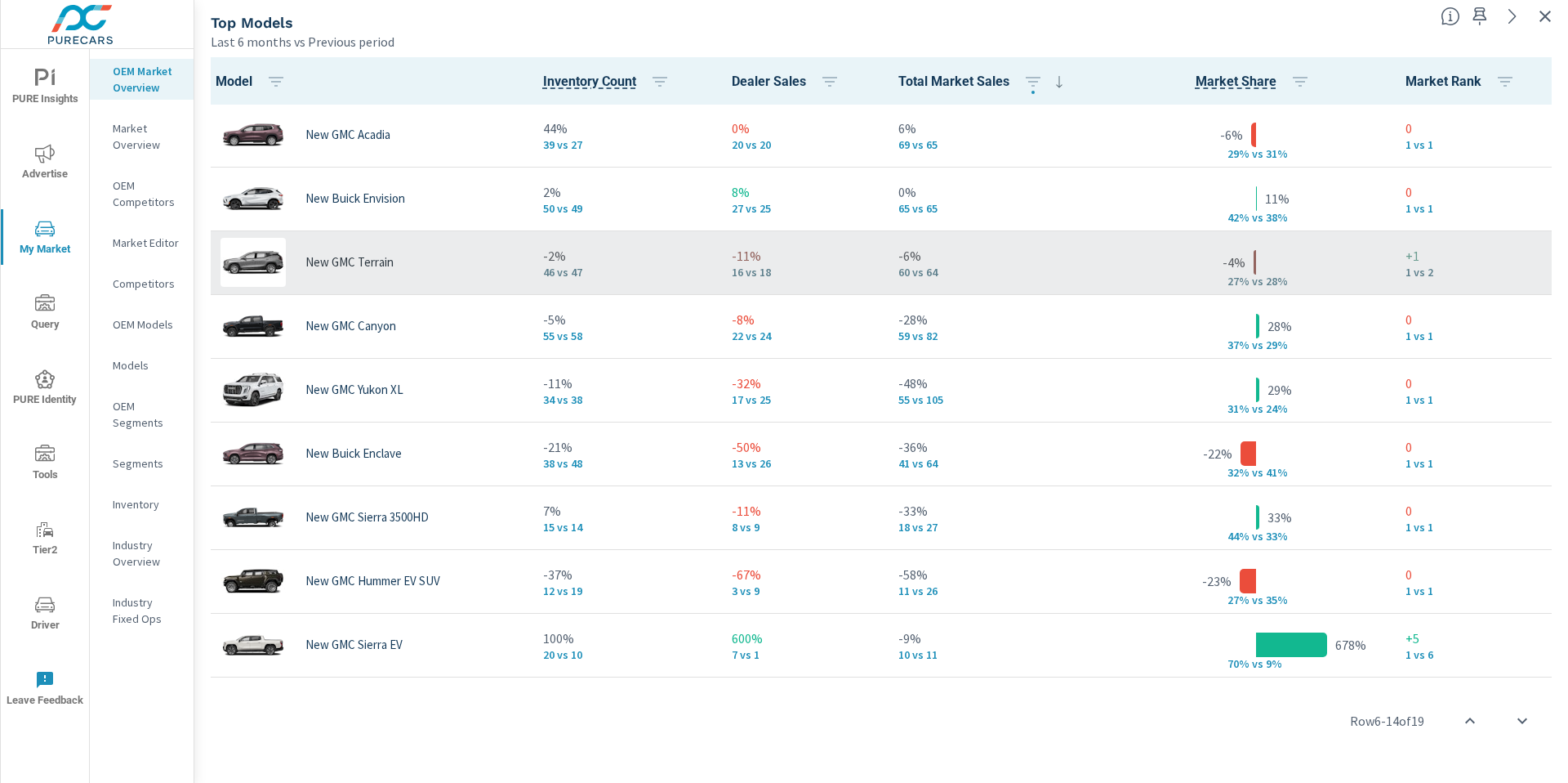
click at [456, 264] on div "New GMC Terrain" at bounding box center [365, 261] width 303 height 49
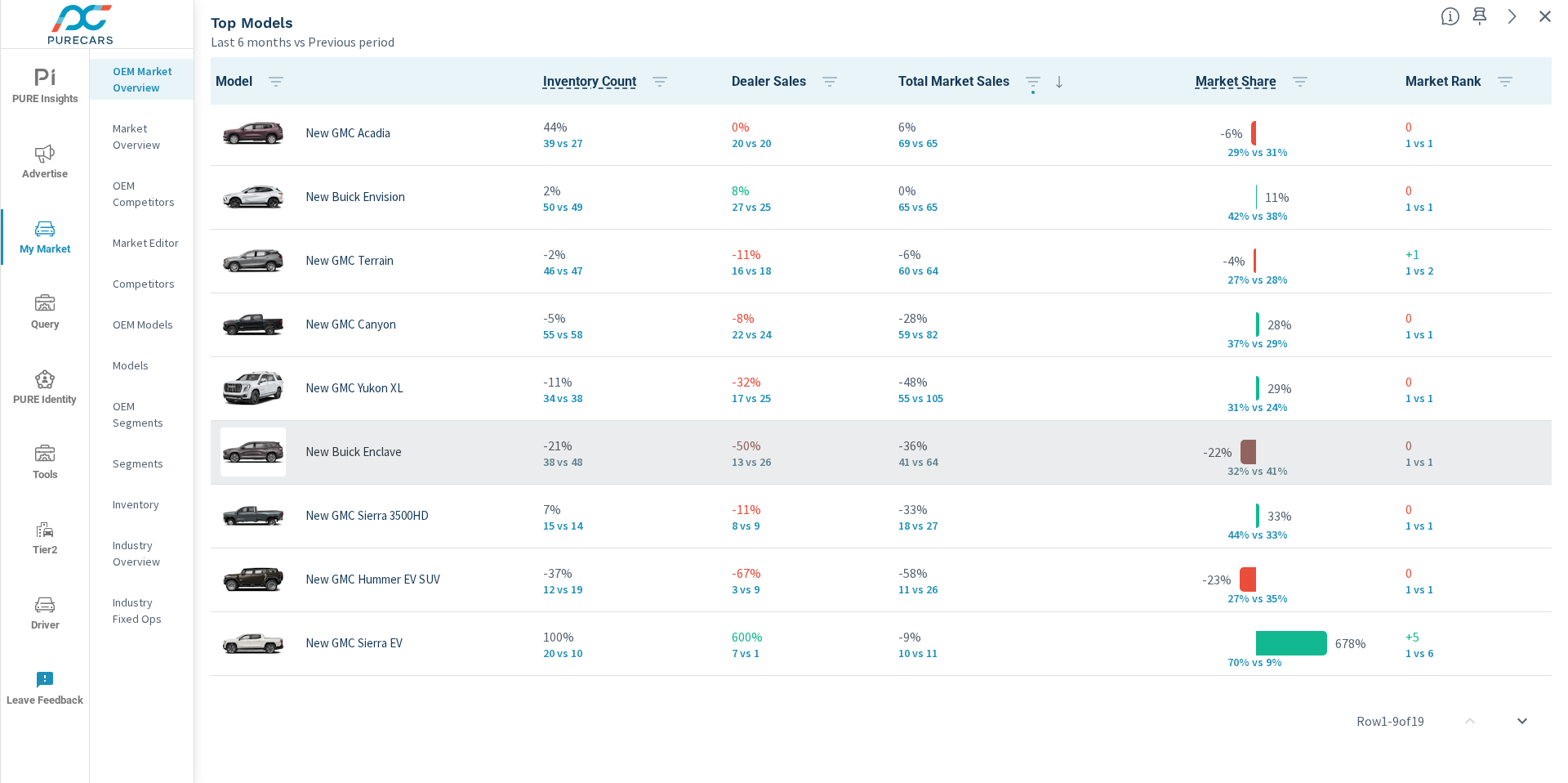
scroll to position [322, 0]
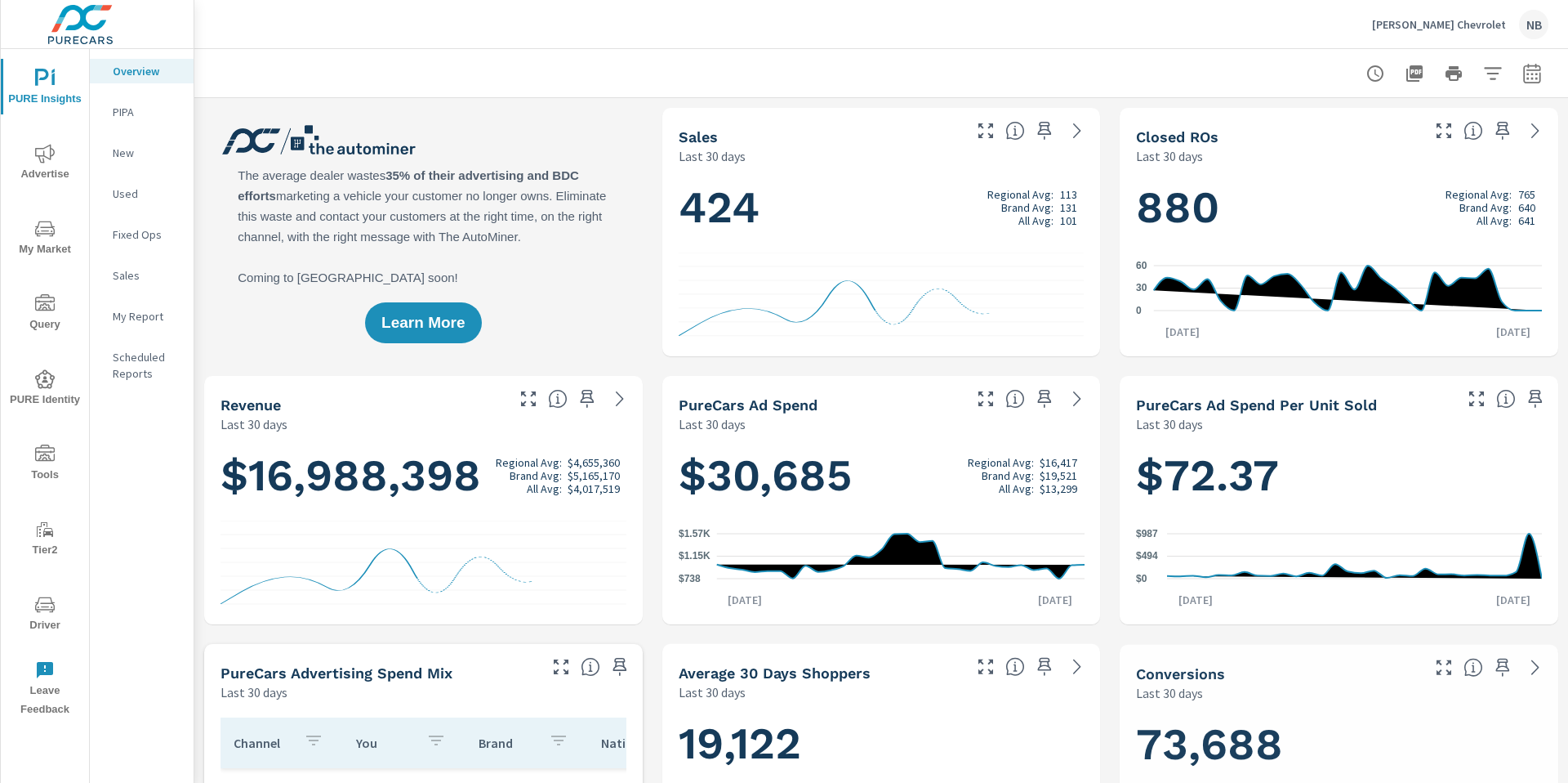
scroll to position [3123, 0]
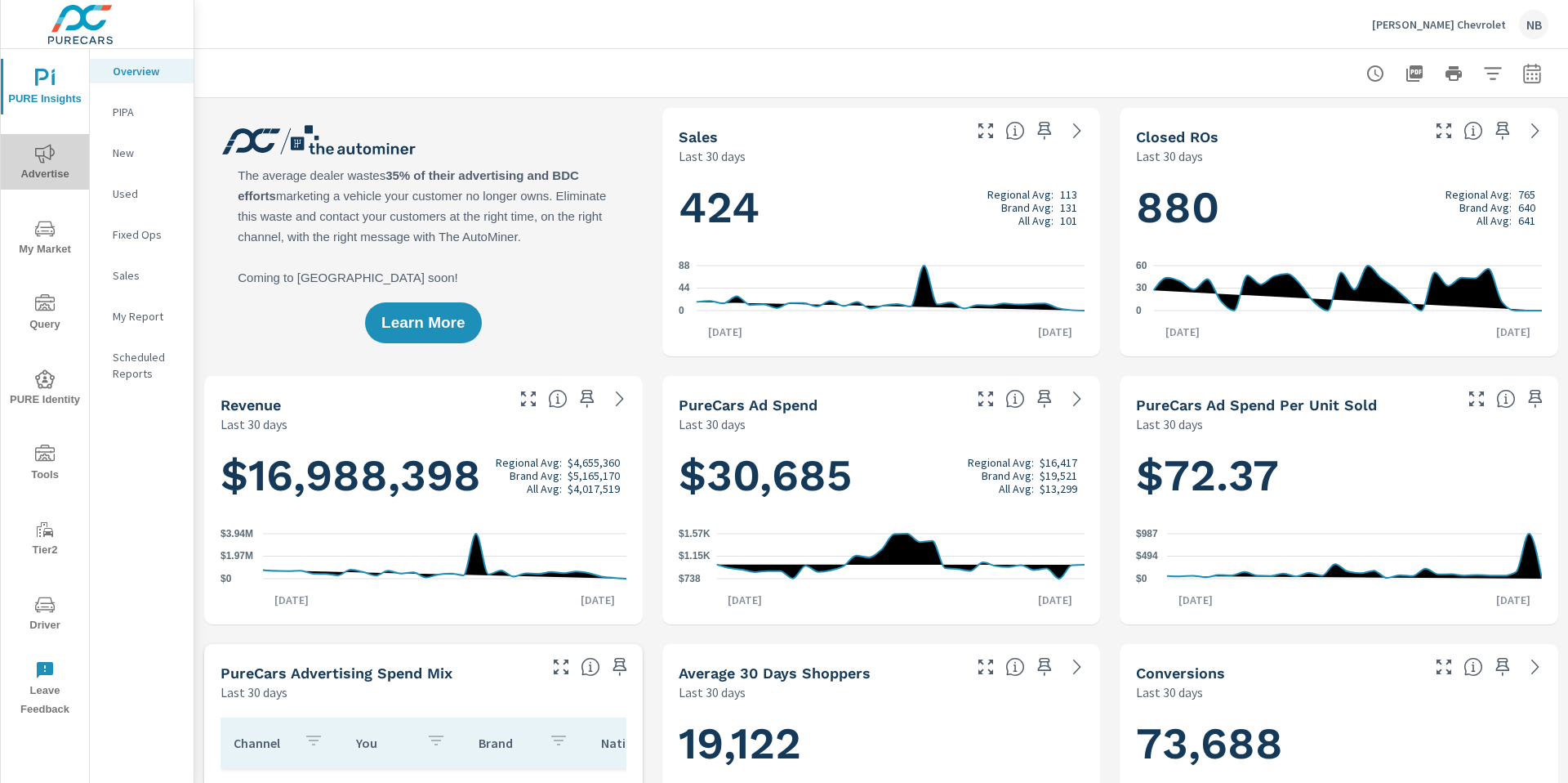
click at [45, 166] on span "Advertise" at bounding box center [44, 163] width 78 height 40
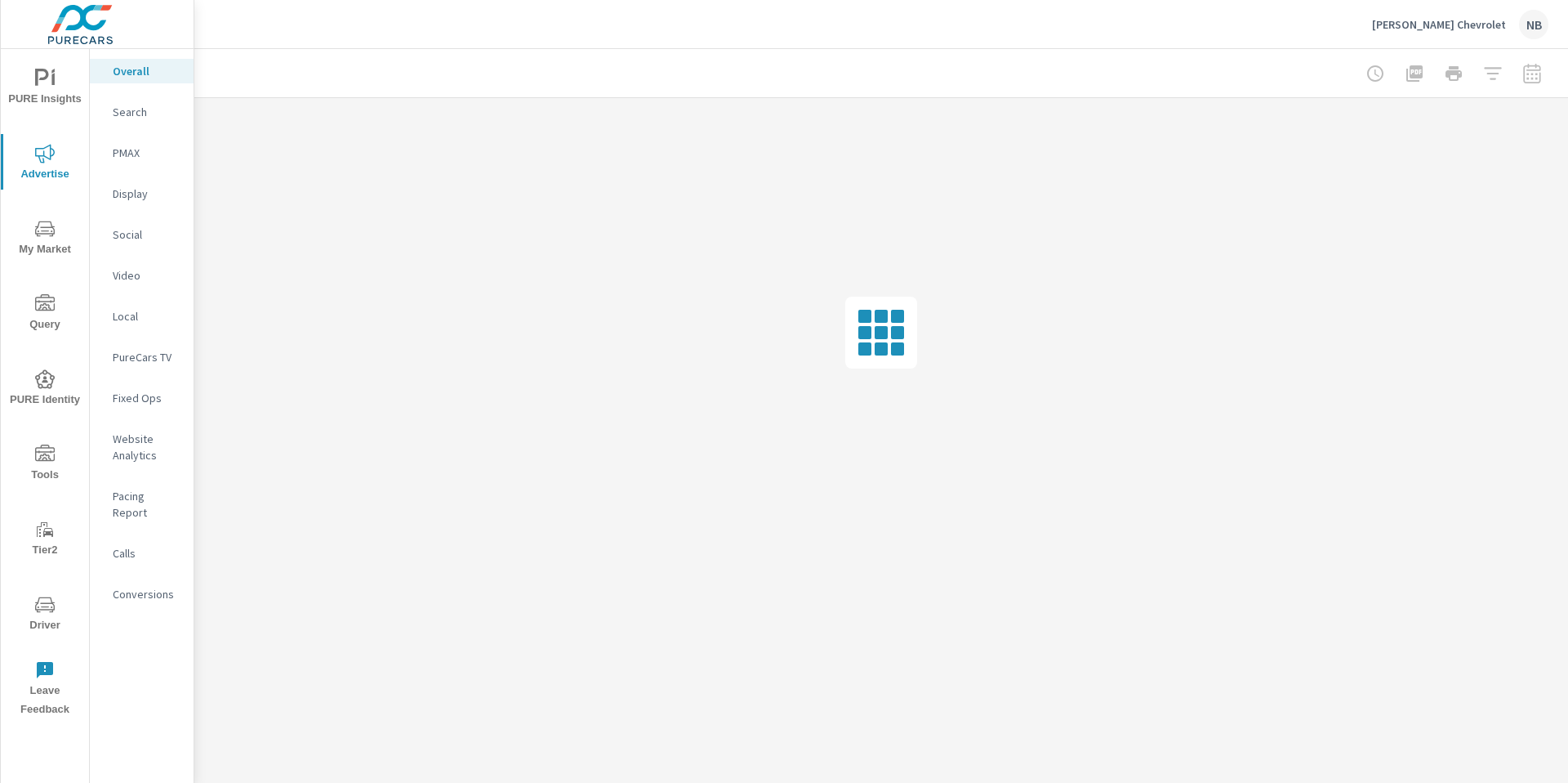
click at [157, 585] on p "Conversions" at bounding box center [146, 594] width 67 height 17
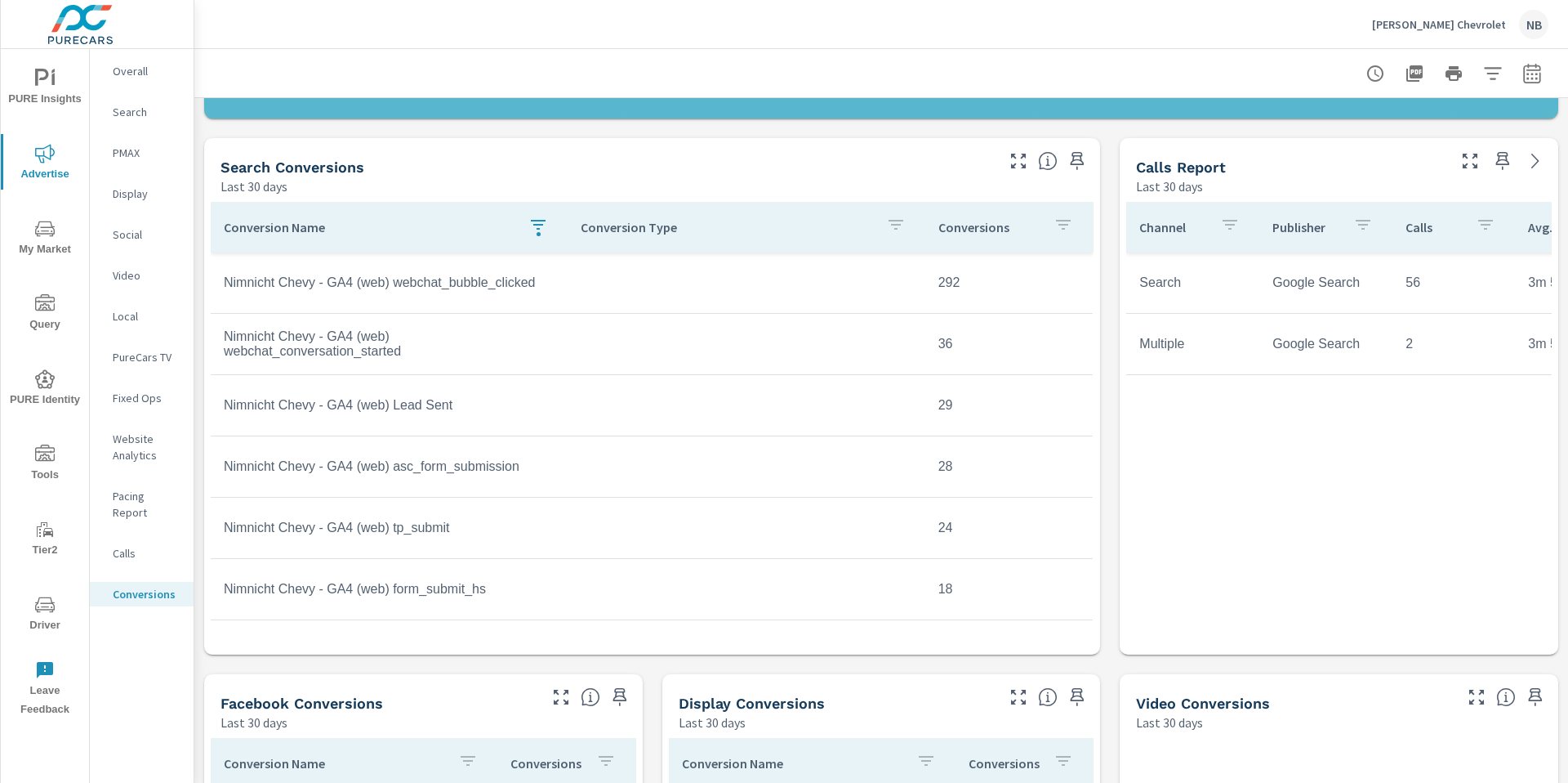
scroll to position [637, 0]
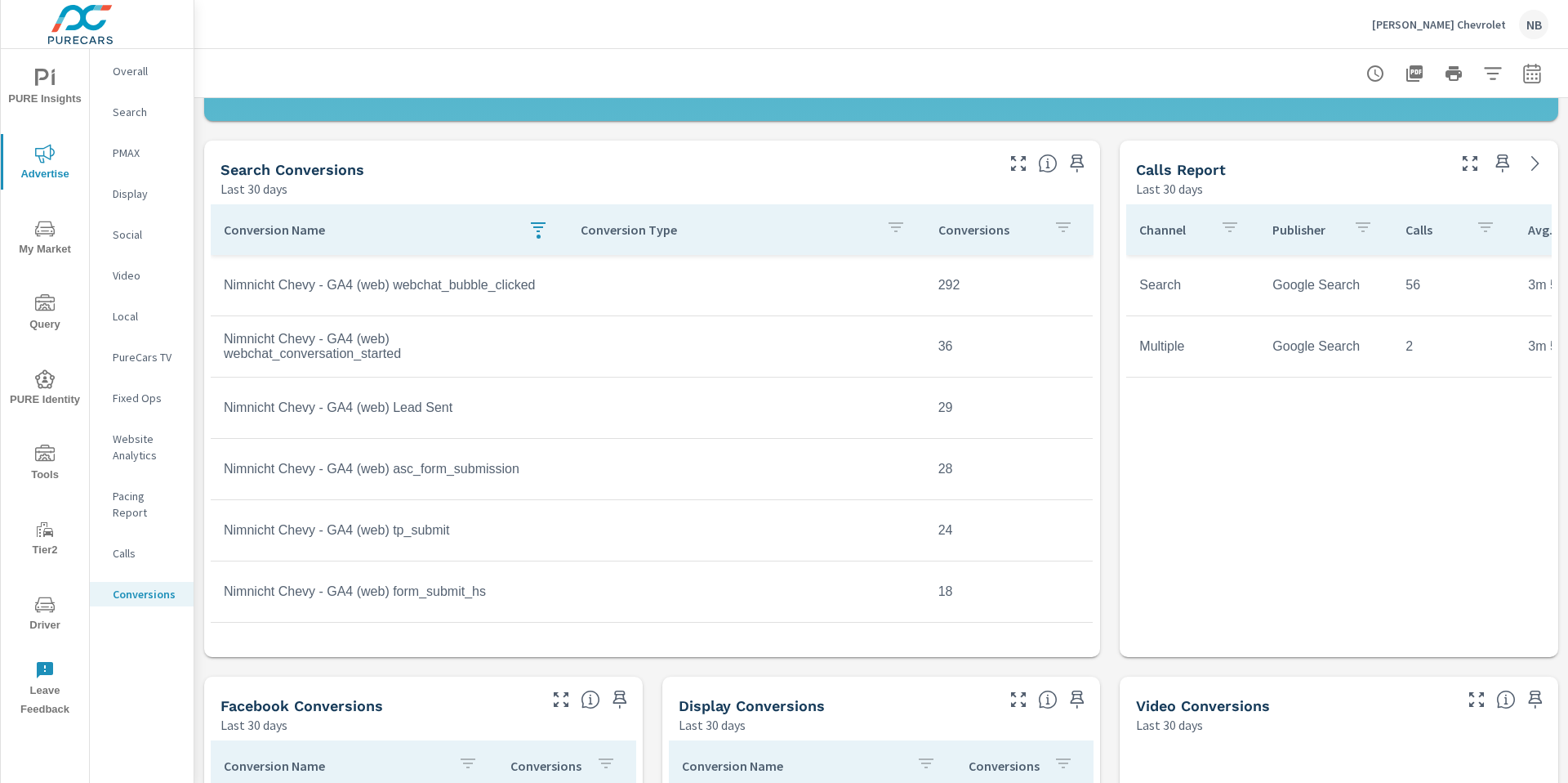
click at [1516, 74] on button "button" at bounding box center [1531, 73] width 32 height 32
select select "Last 30 days"
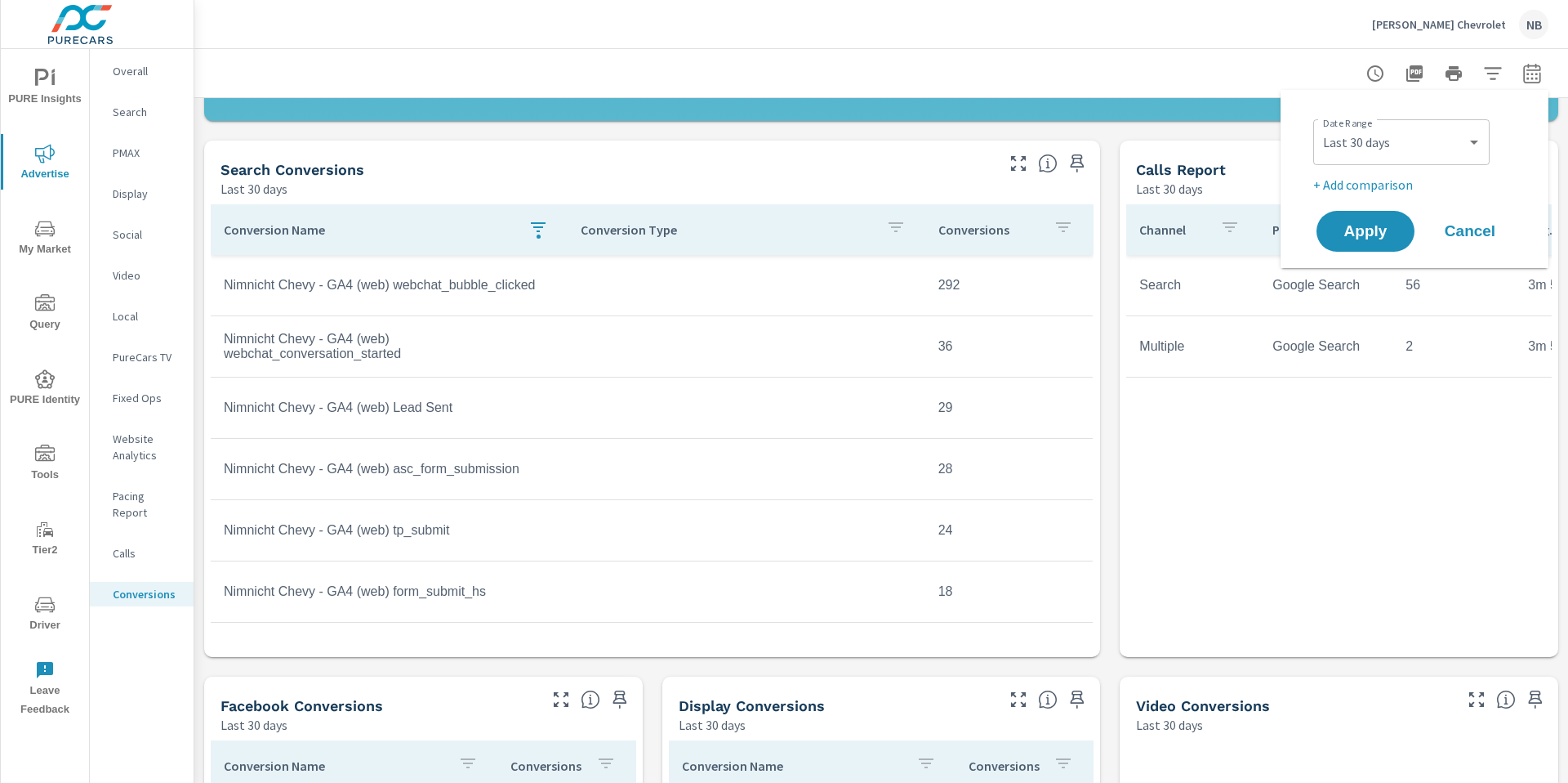
click at [1378, 178] on p "+ Add comparison" at bounding box center [1418, 184] width 209 height 19
select select "Previous period"
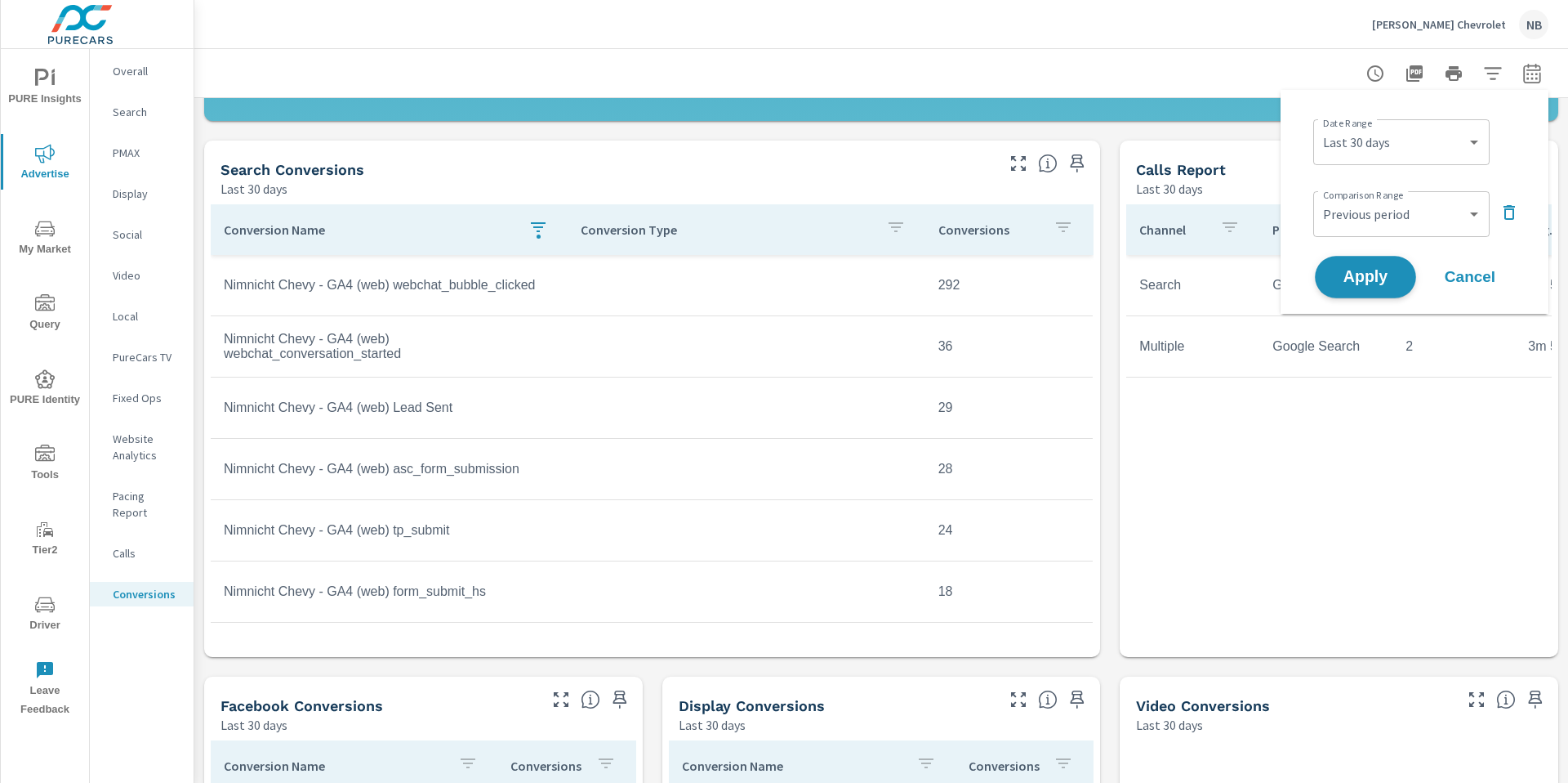
click at [1371, 261] on button "Apply" at bounding box center [1365, 277] width 102 height 42
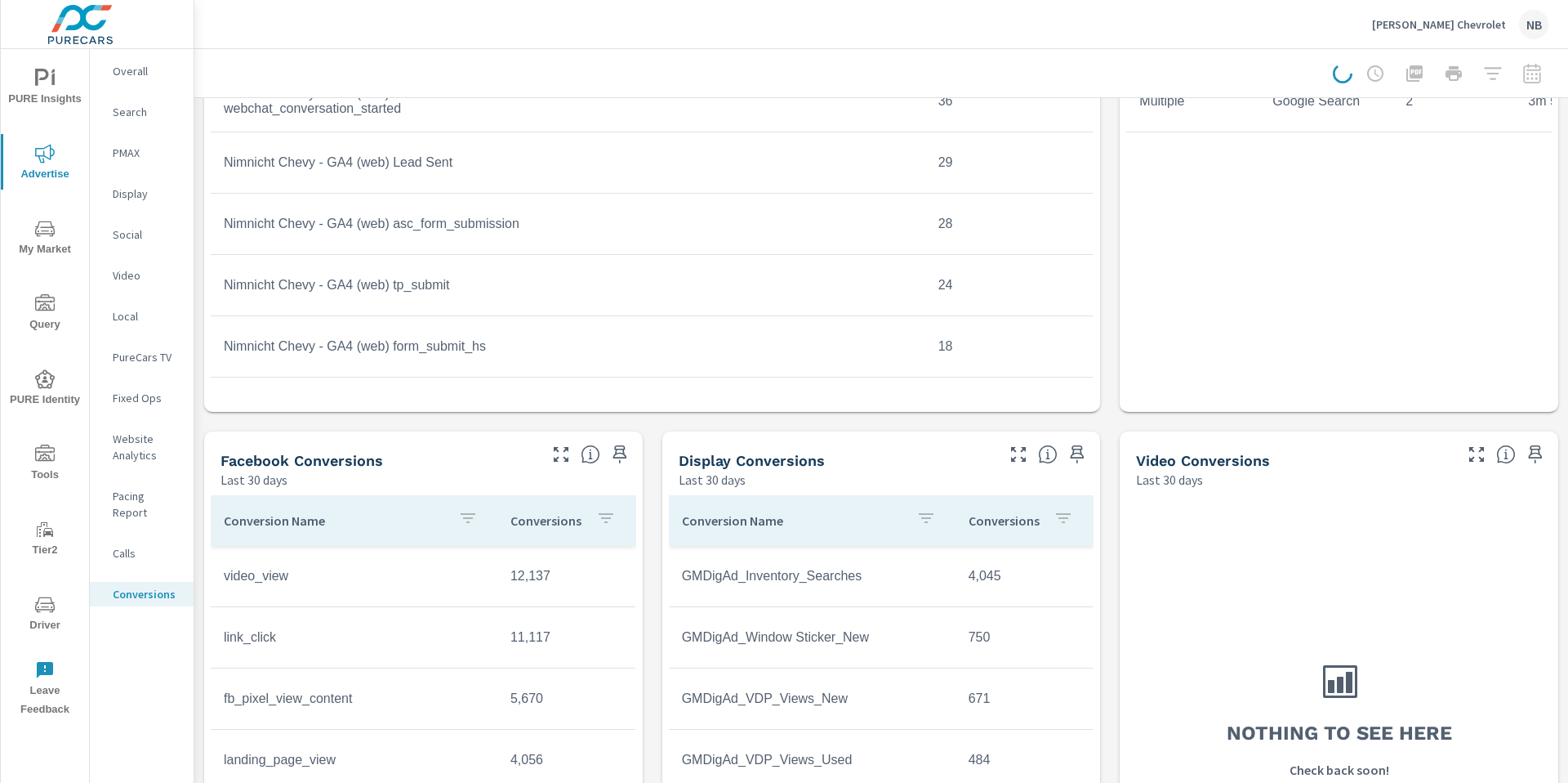
scroll to position [884, 0]
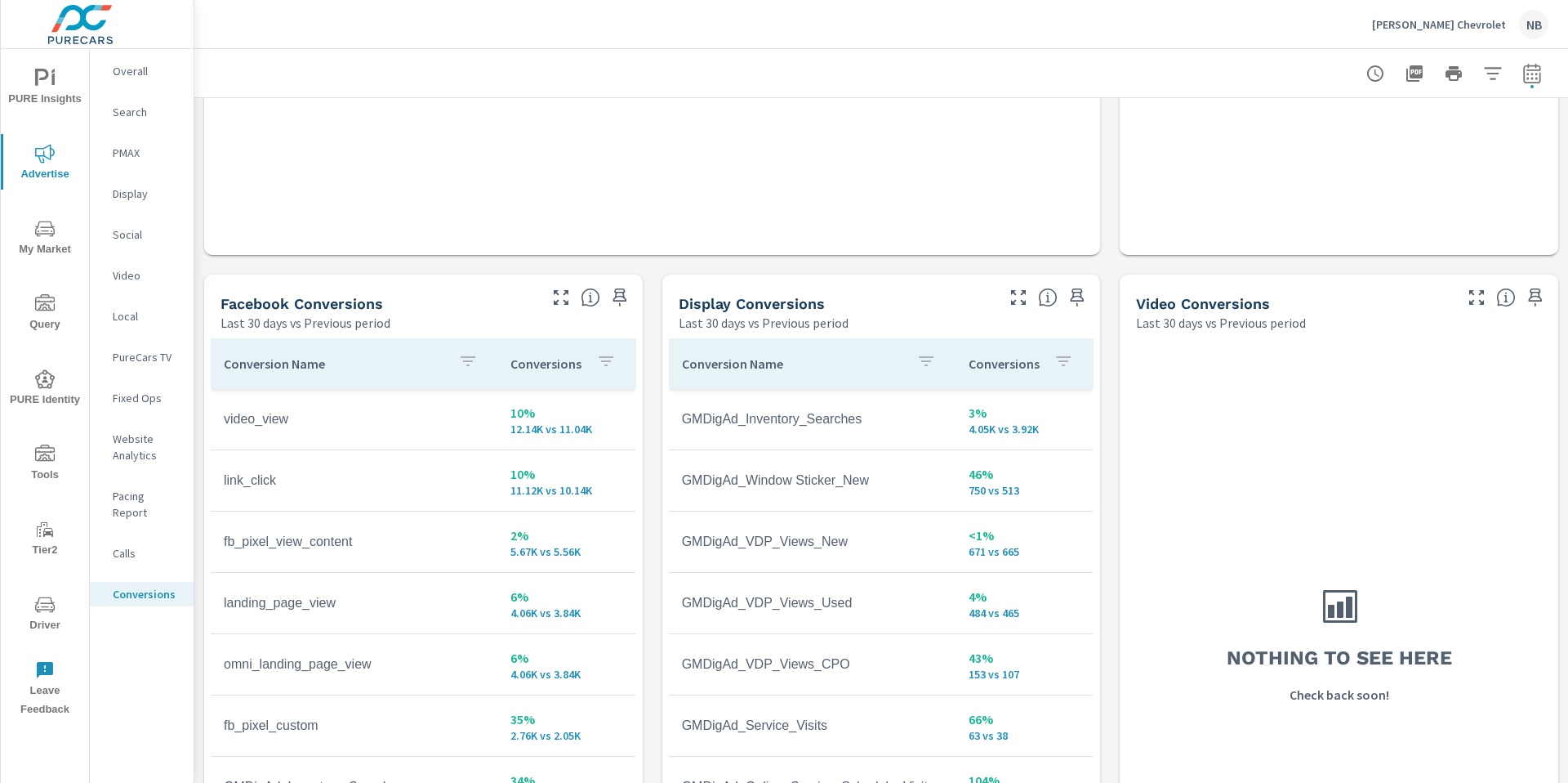
scroll to position [1588, 0]
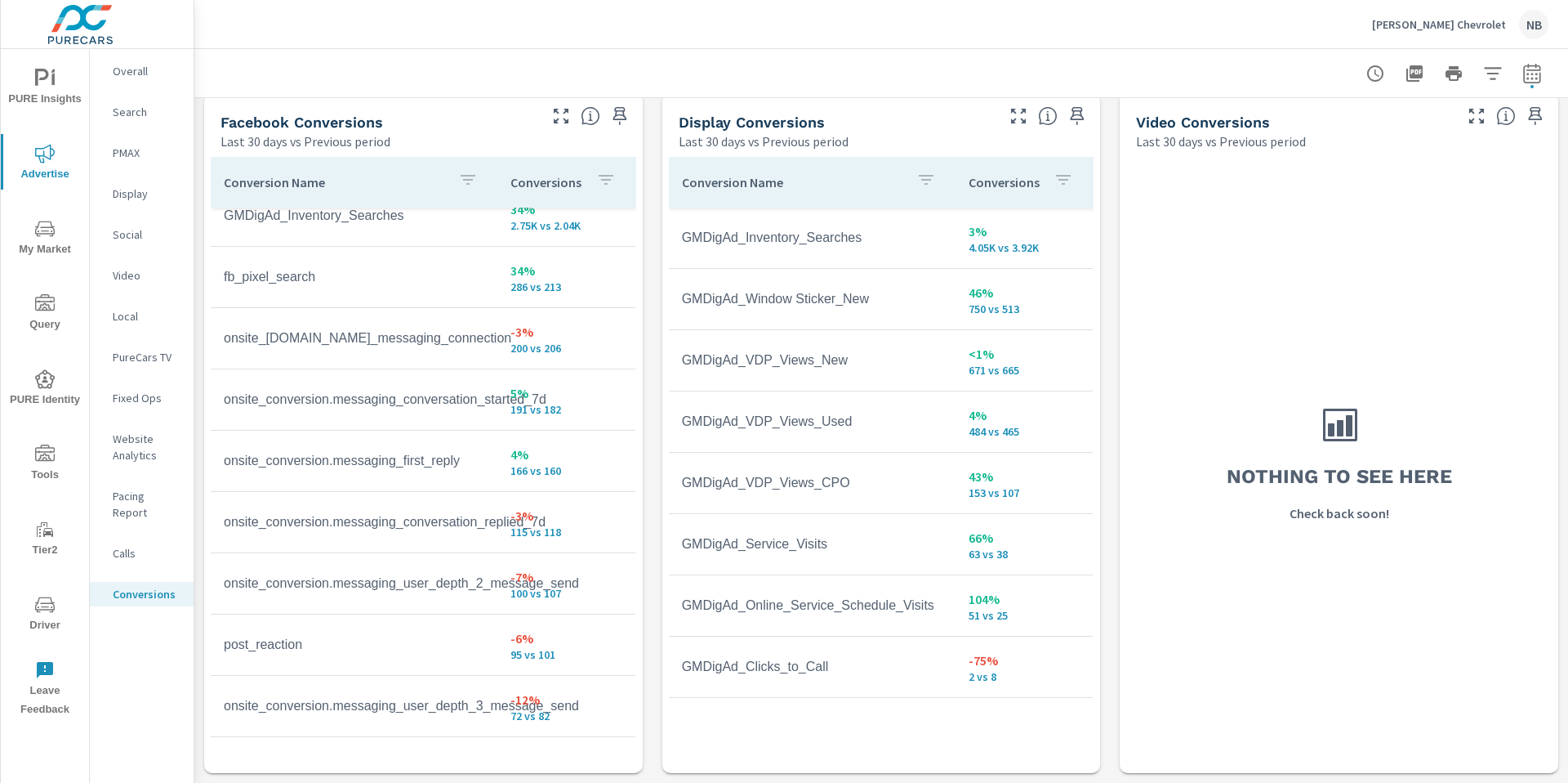
scroll to position [329, 0]
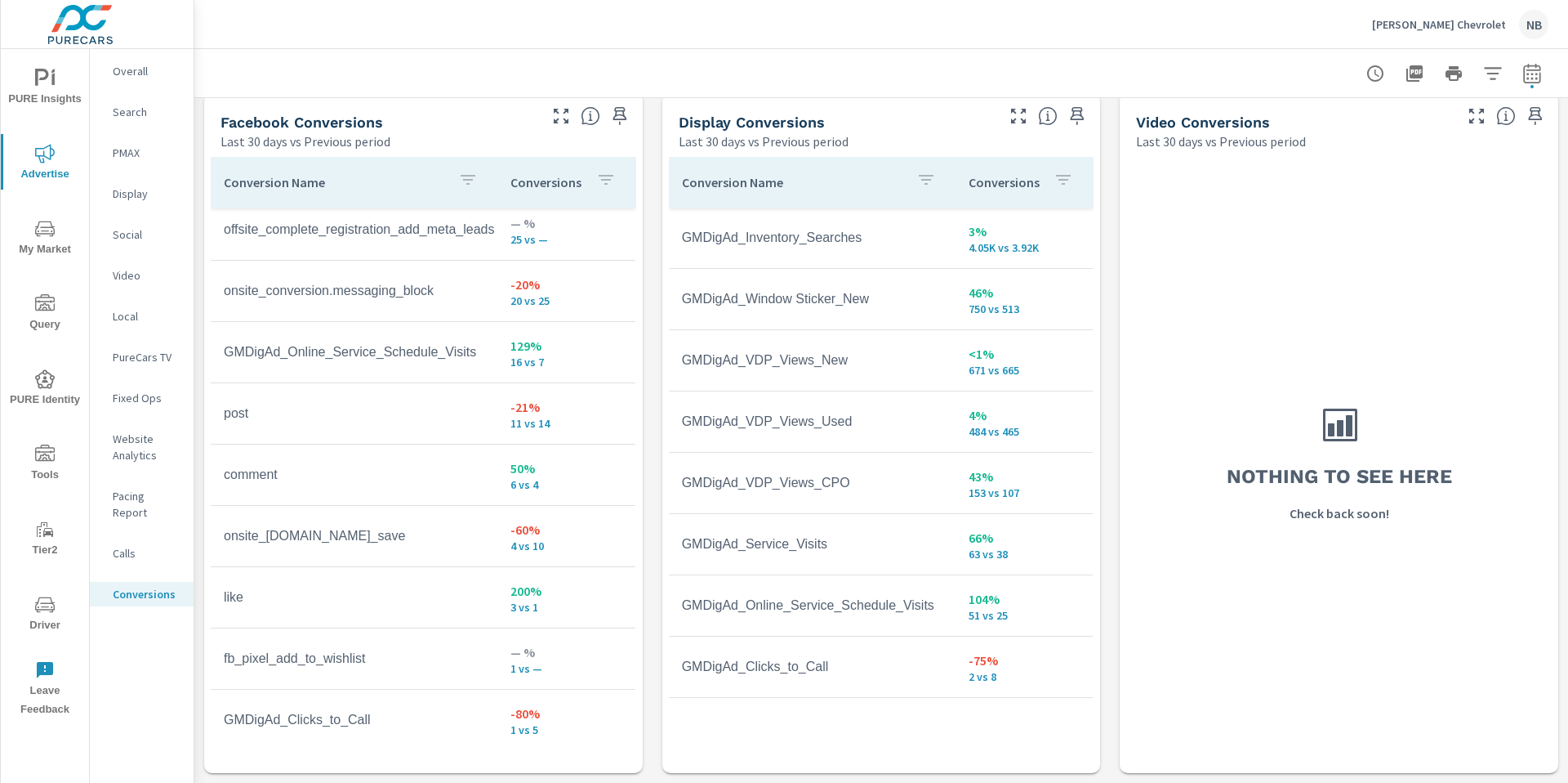
scroll to position [1120, 0]
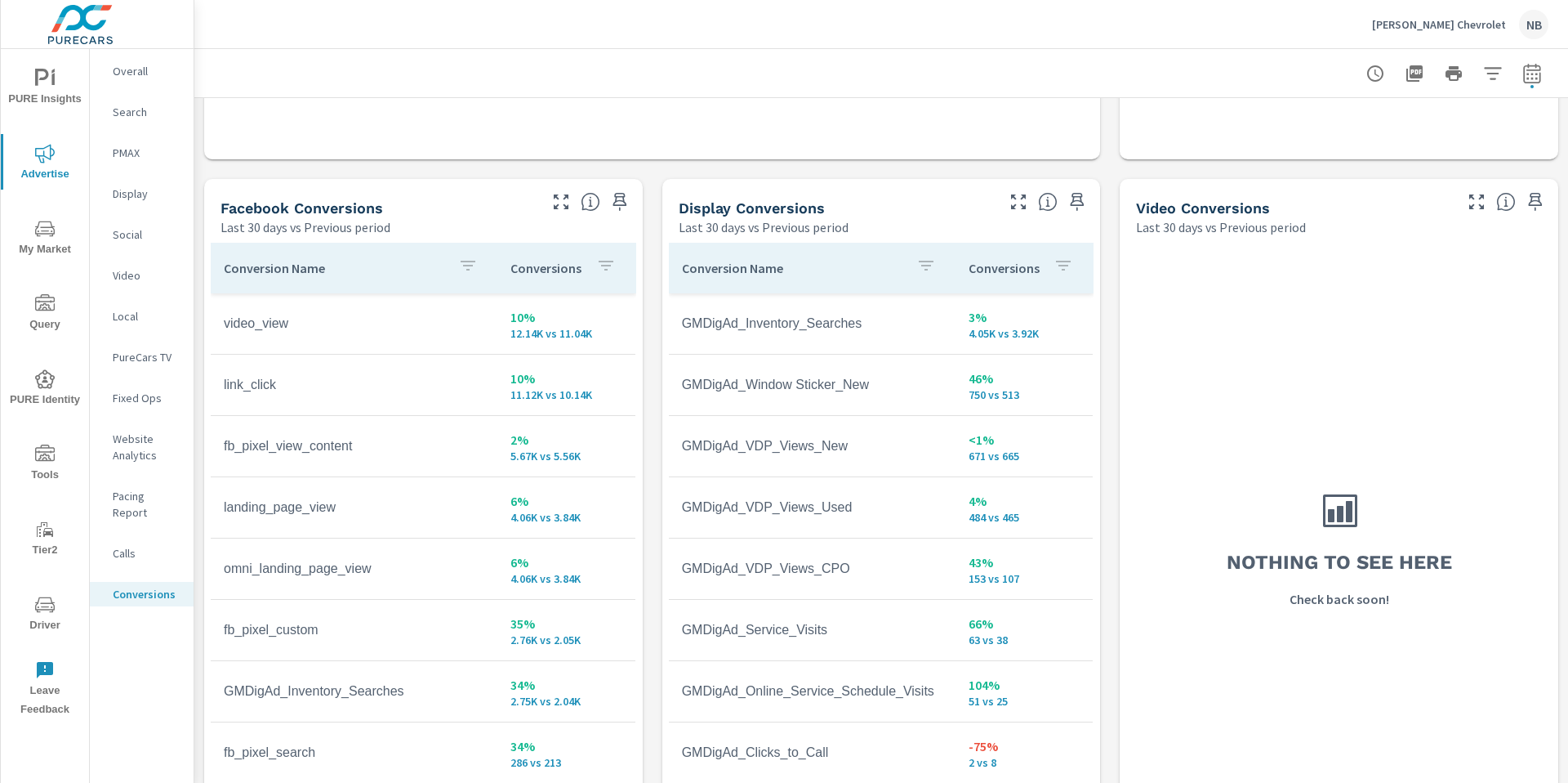
scroll to position [1588, 0]
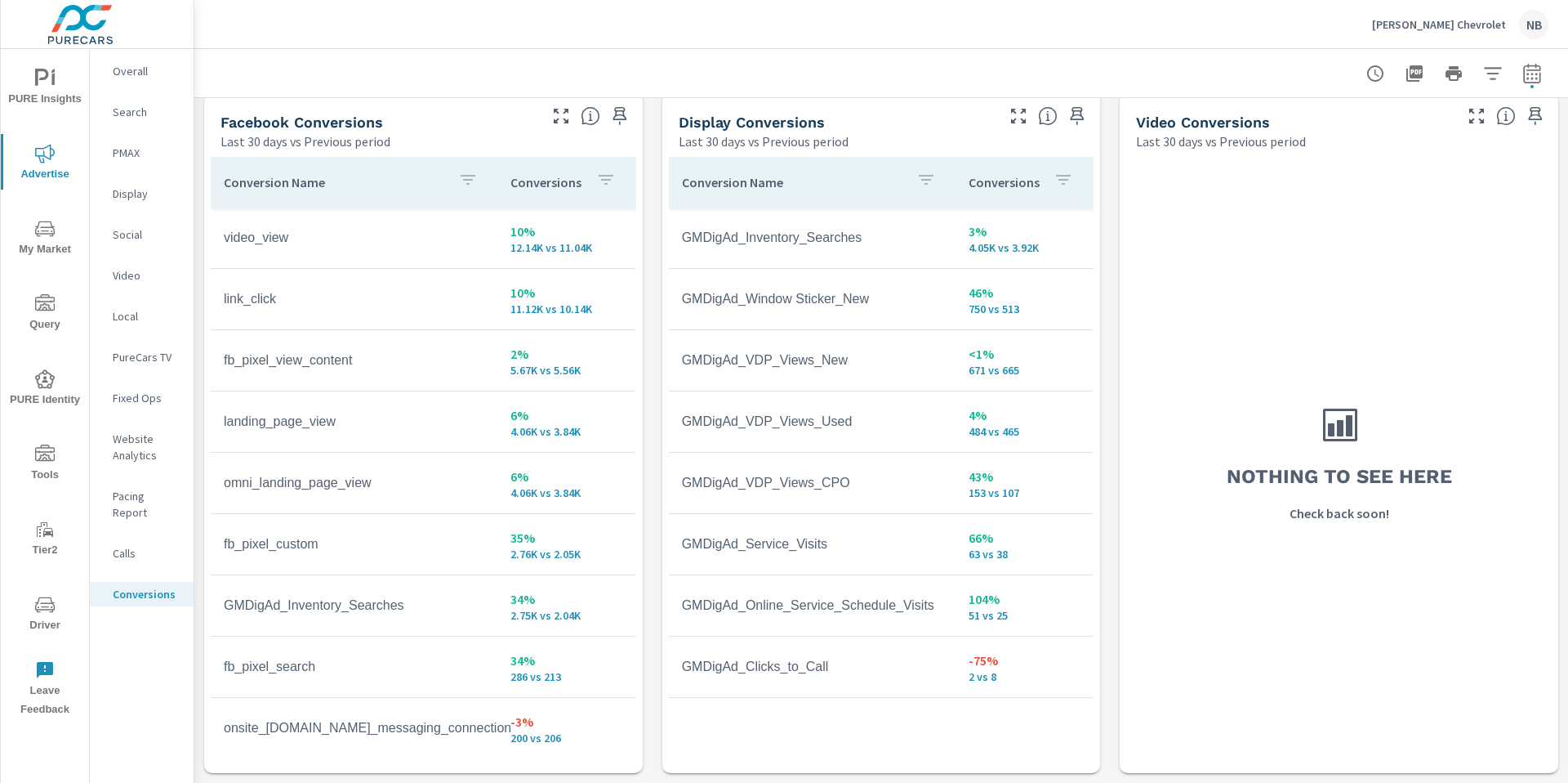
click at [43, 78] on icon "nav menu" at bounding box center [42, 77] width 14 height 18
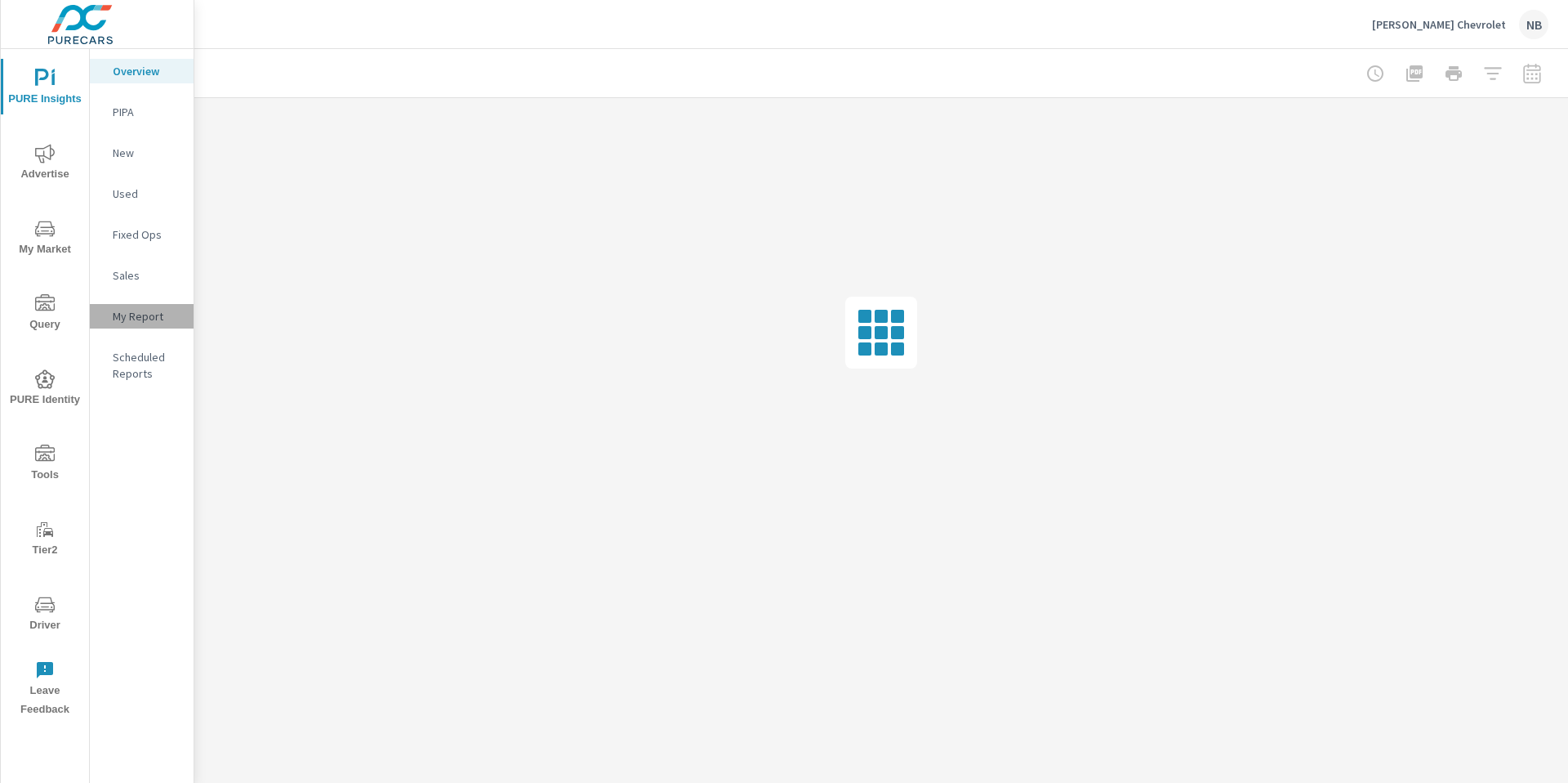
click at [155, 325] on div "My Report" at bounding box center [141, 316] width 103 height 25
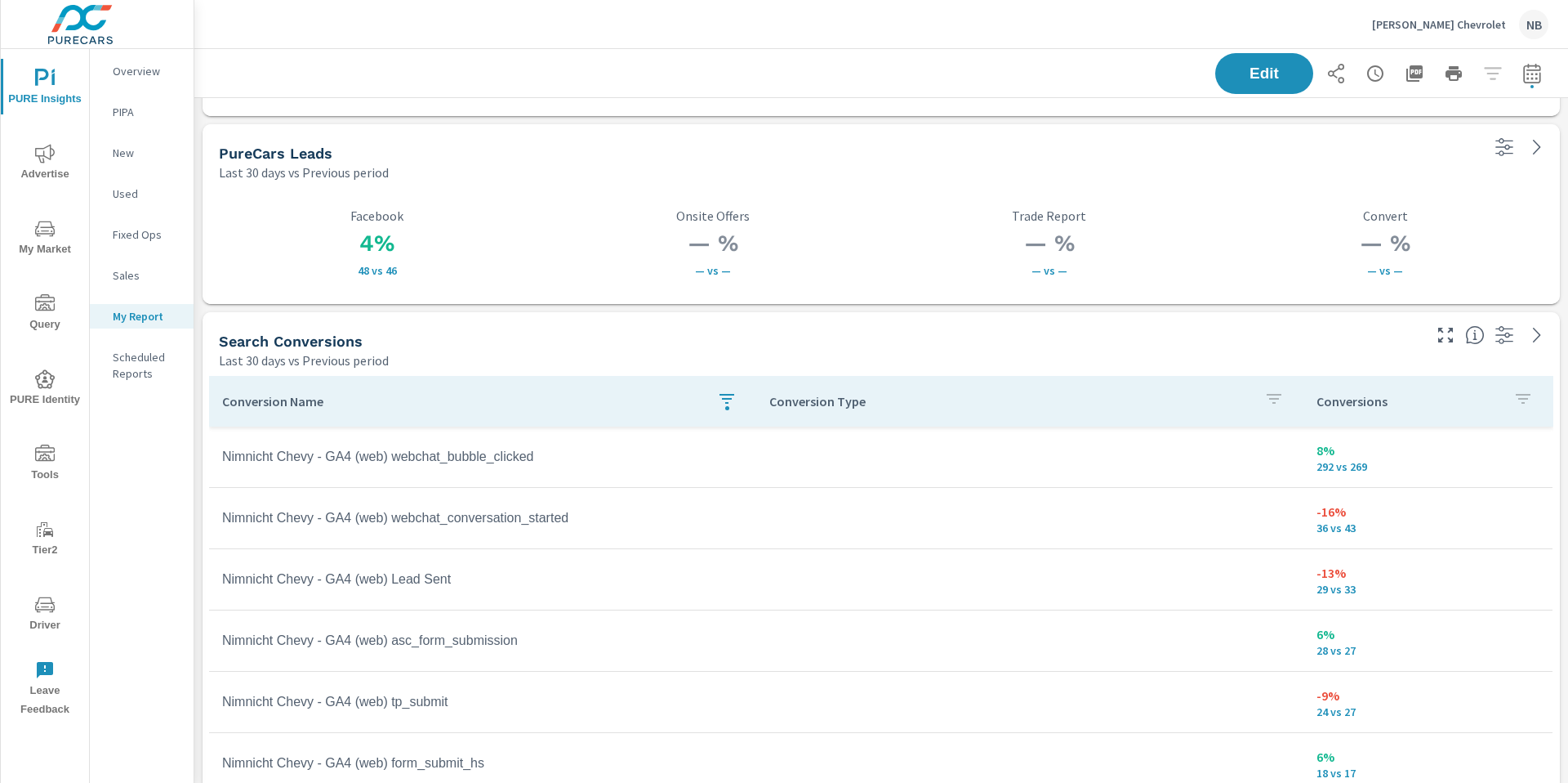
scroll to position [1202, 0]
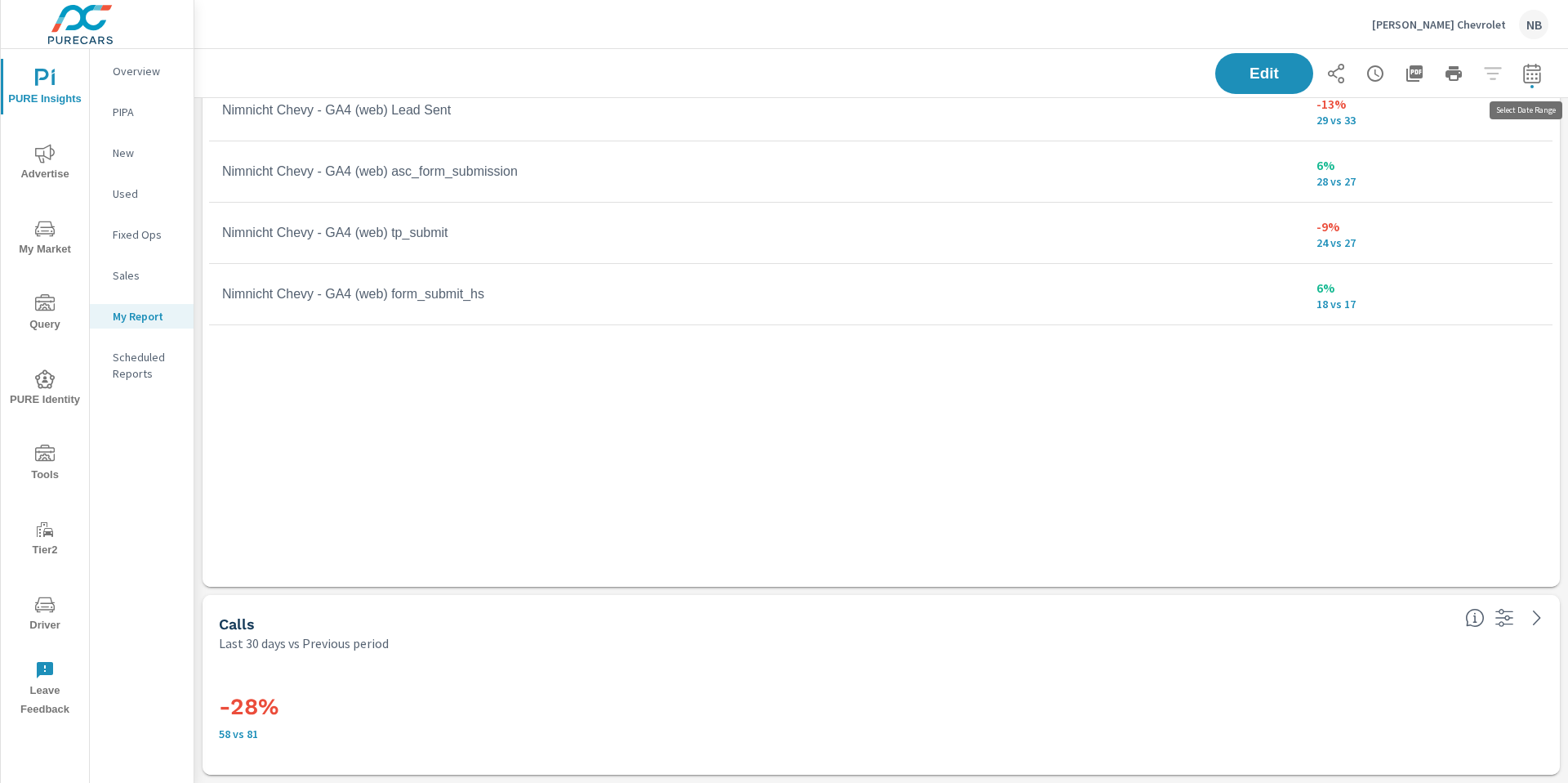
click at [1533, 81] on icon "button" at bounding box center [1531, 73] width 19 height 19
select select "Last 30 days"
select select "Previous period"
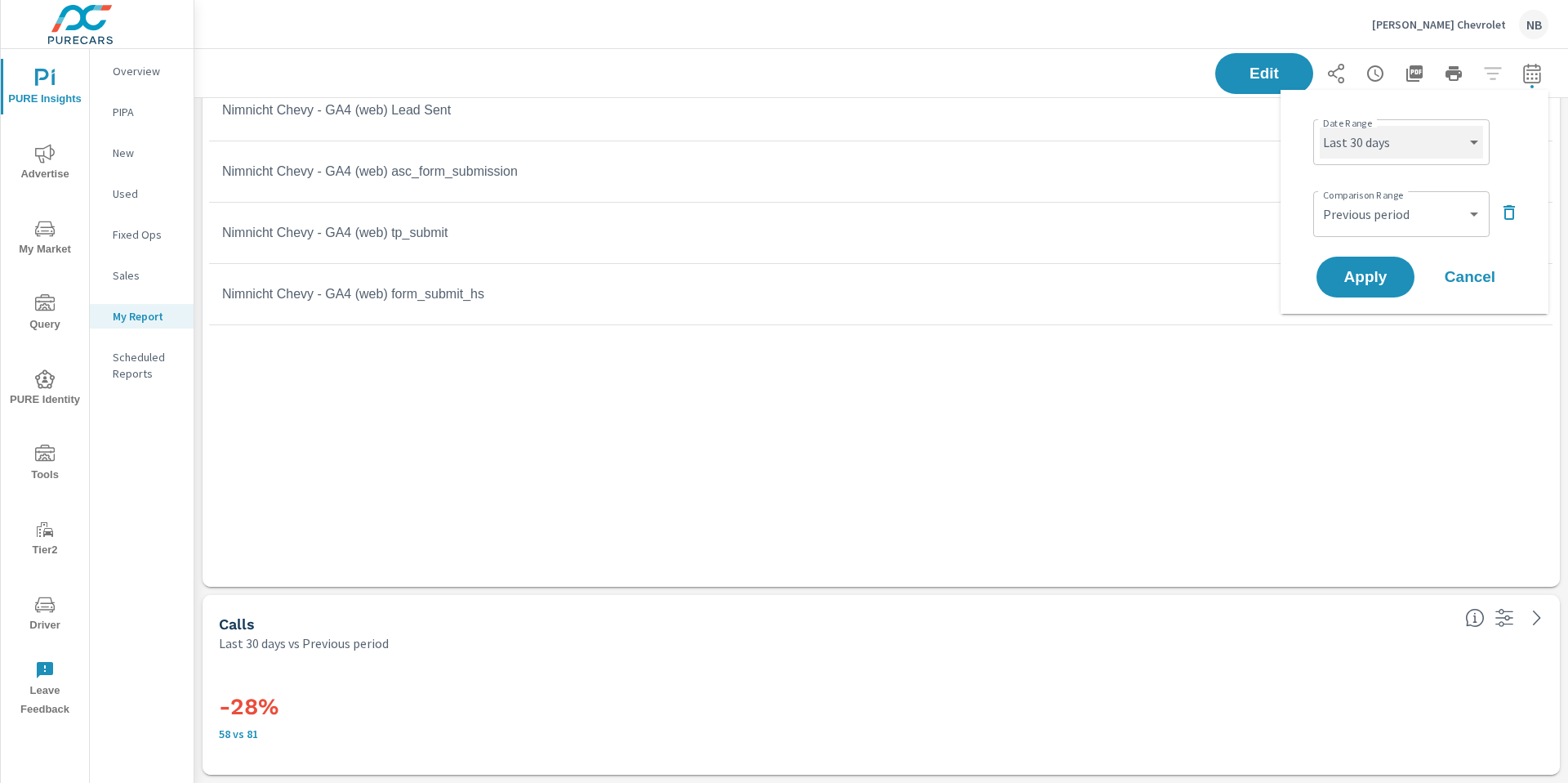
click at [1392, 144] on select "Custom Yesterday Last week Last 7 days Last 14 days Last 30 days Last 45 days L…" at bounding box center [1401, 141] width 163 height 32
select select "Last 6 months"
click at [1390, 211] on select "Custom Previous period Previous month Previous year" at bounding box center [1401, 213] width 163 height 32
click at [1382, 270] on span "Apply" at bounding box center [1365, 277] width 67 height 16
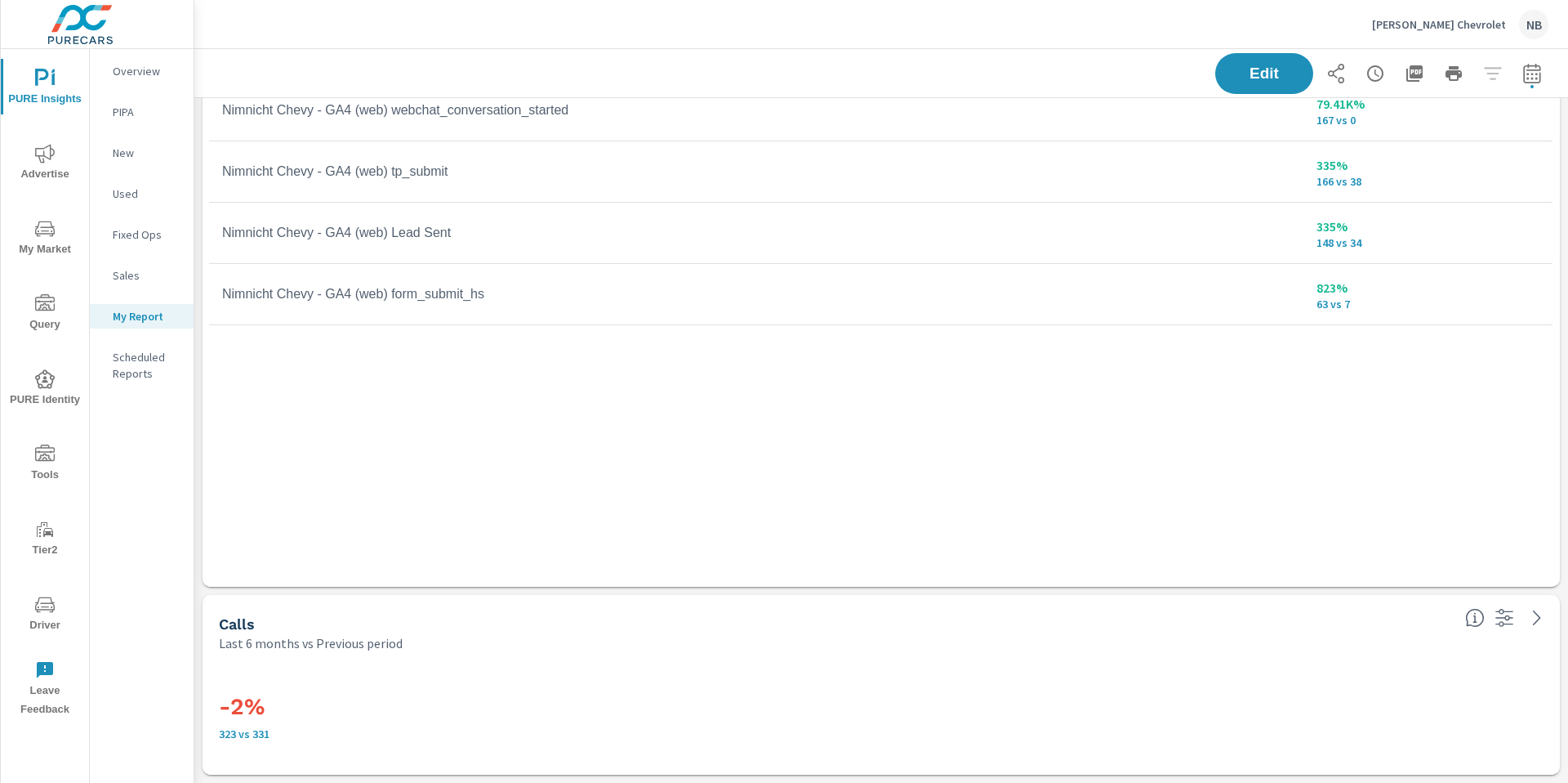
click at [30, 231] on span "My Market" at bounding box center [44, 238] width 78 height 40
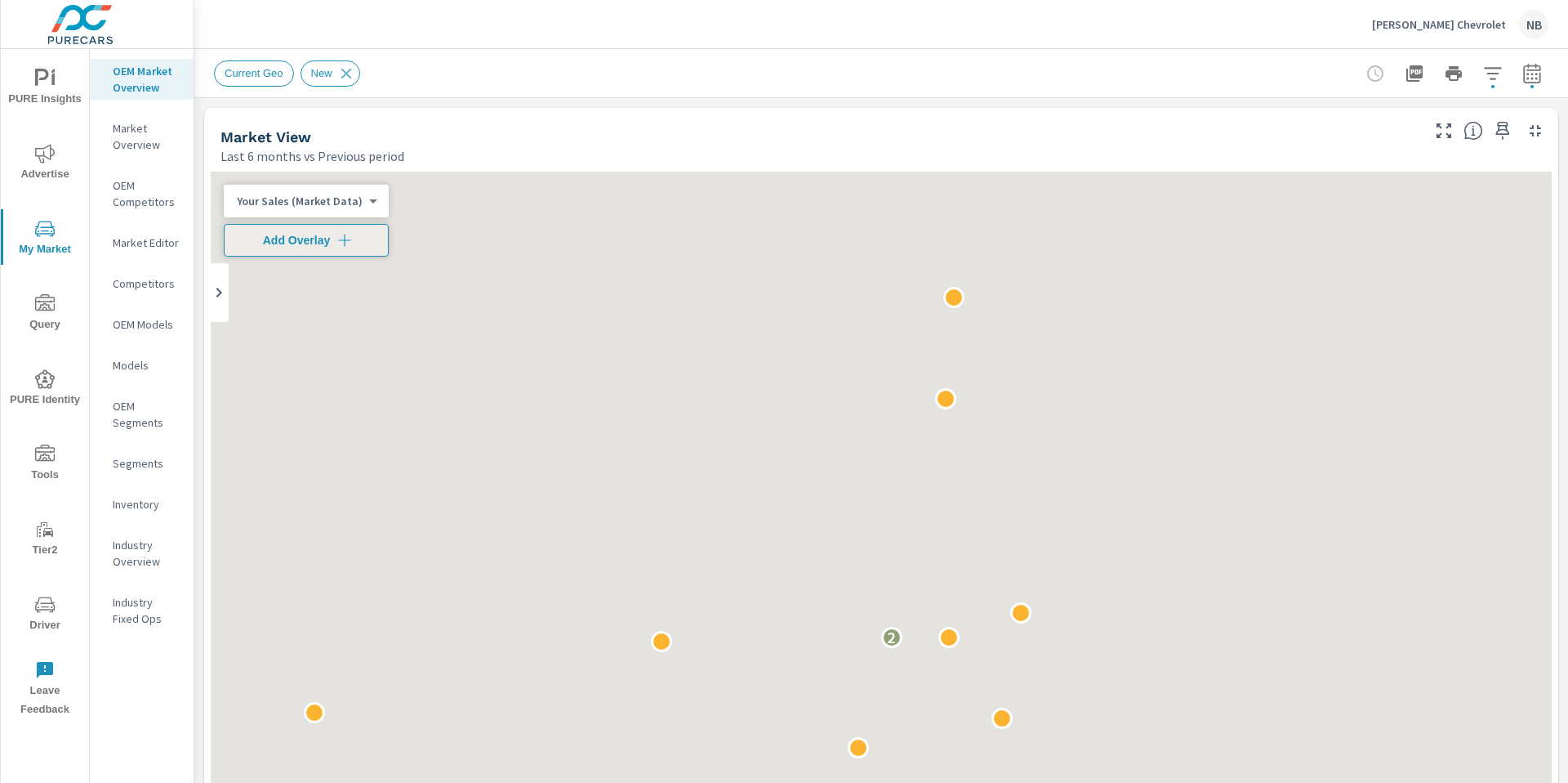
scroll to position [128, 0]
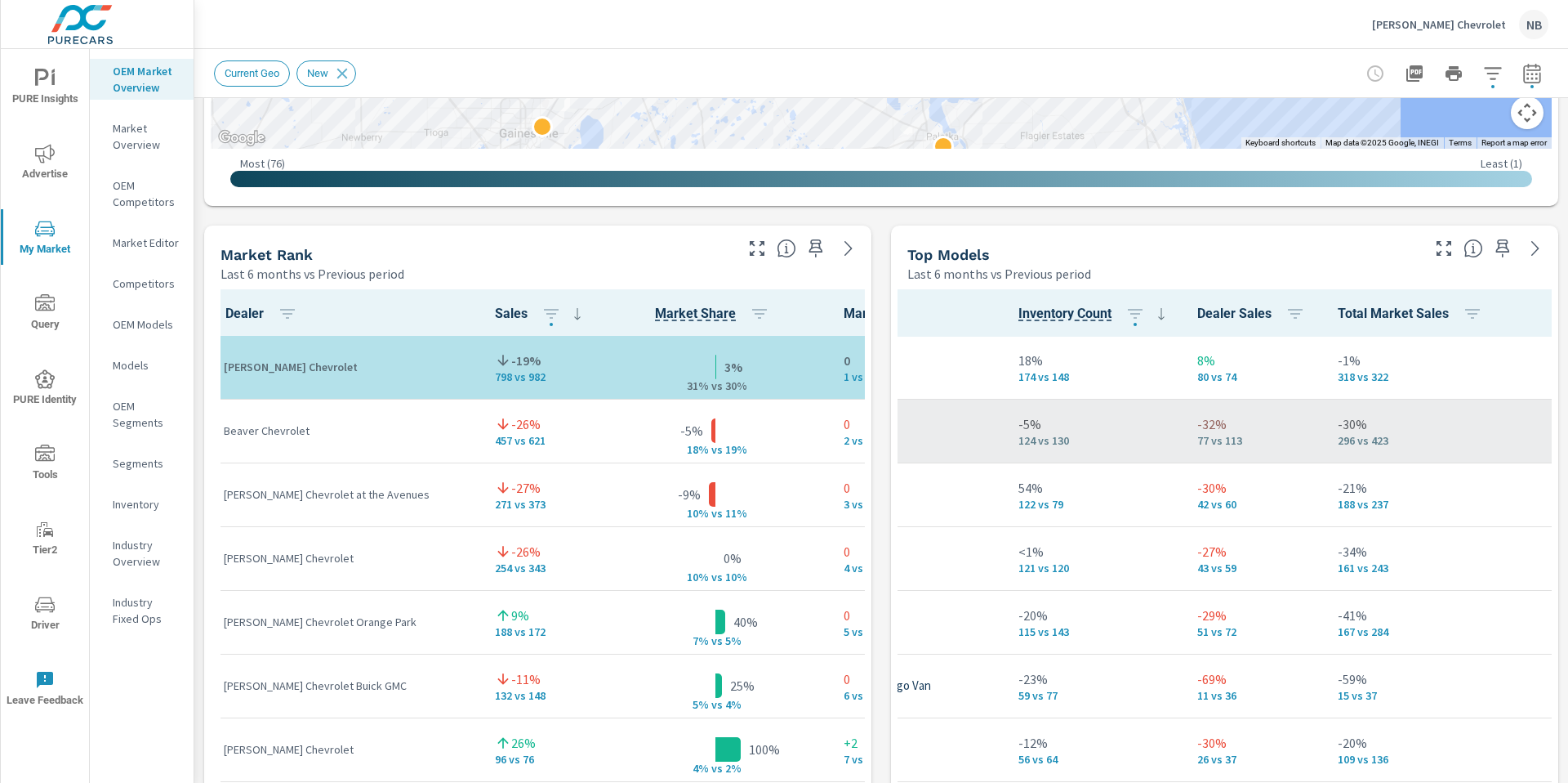
scroll to position [128, 264]
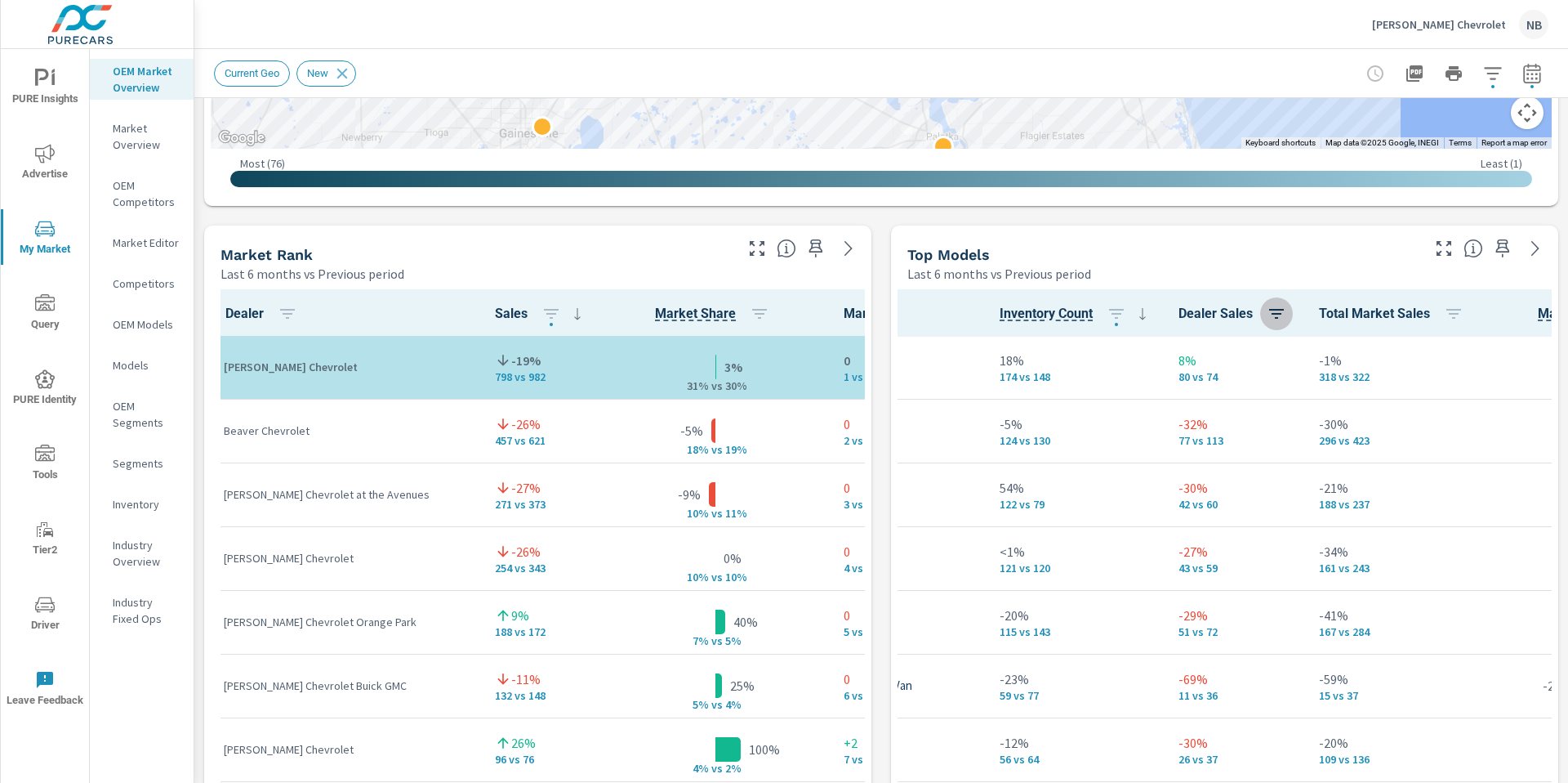
click at [1283, 314] on icon "button" at bounding box center [1276, 313] width 15 height 10
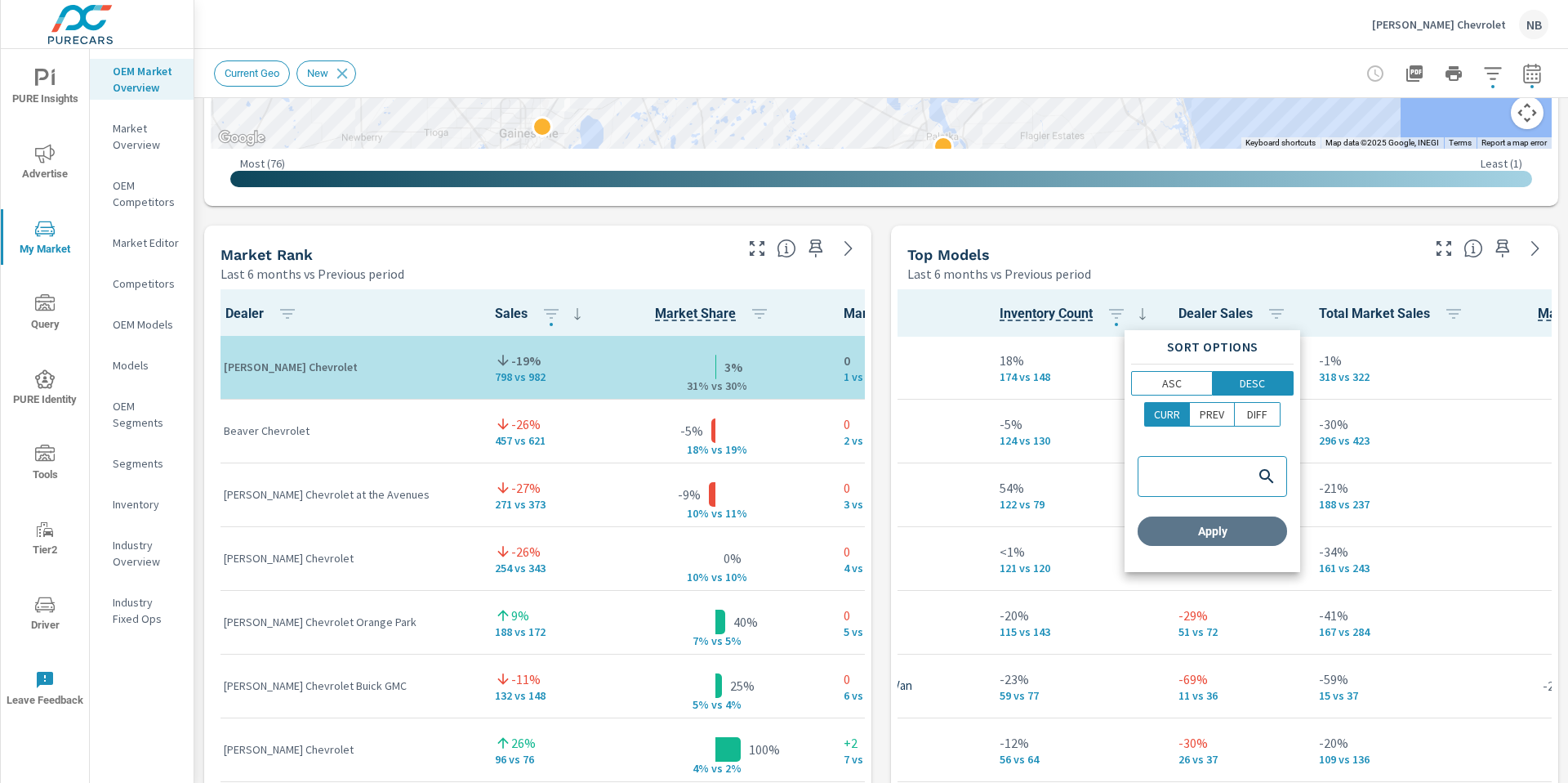
click at [1276, 526] on span "Apply" at bounding box center [1212, 531] width 137 height 15
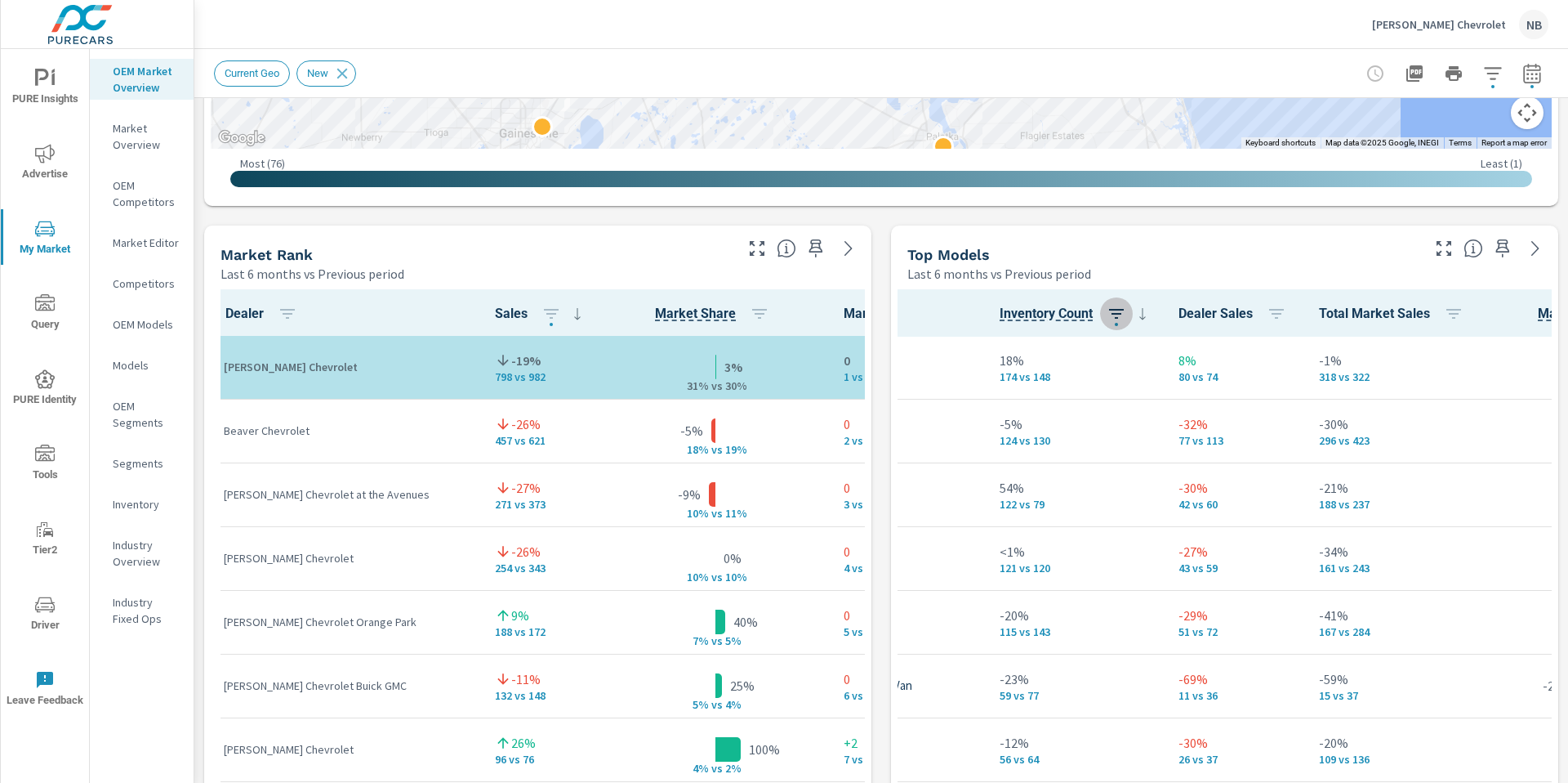
click at [1117, 315] on icon "button" at bounding box center [1116, 313] width 19 height 19
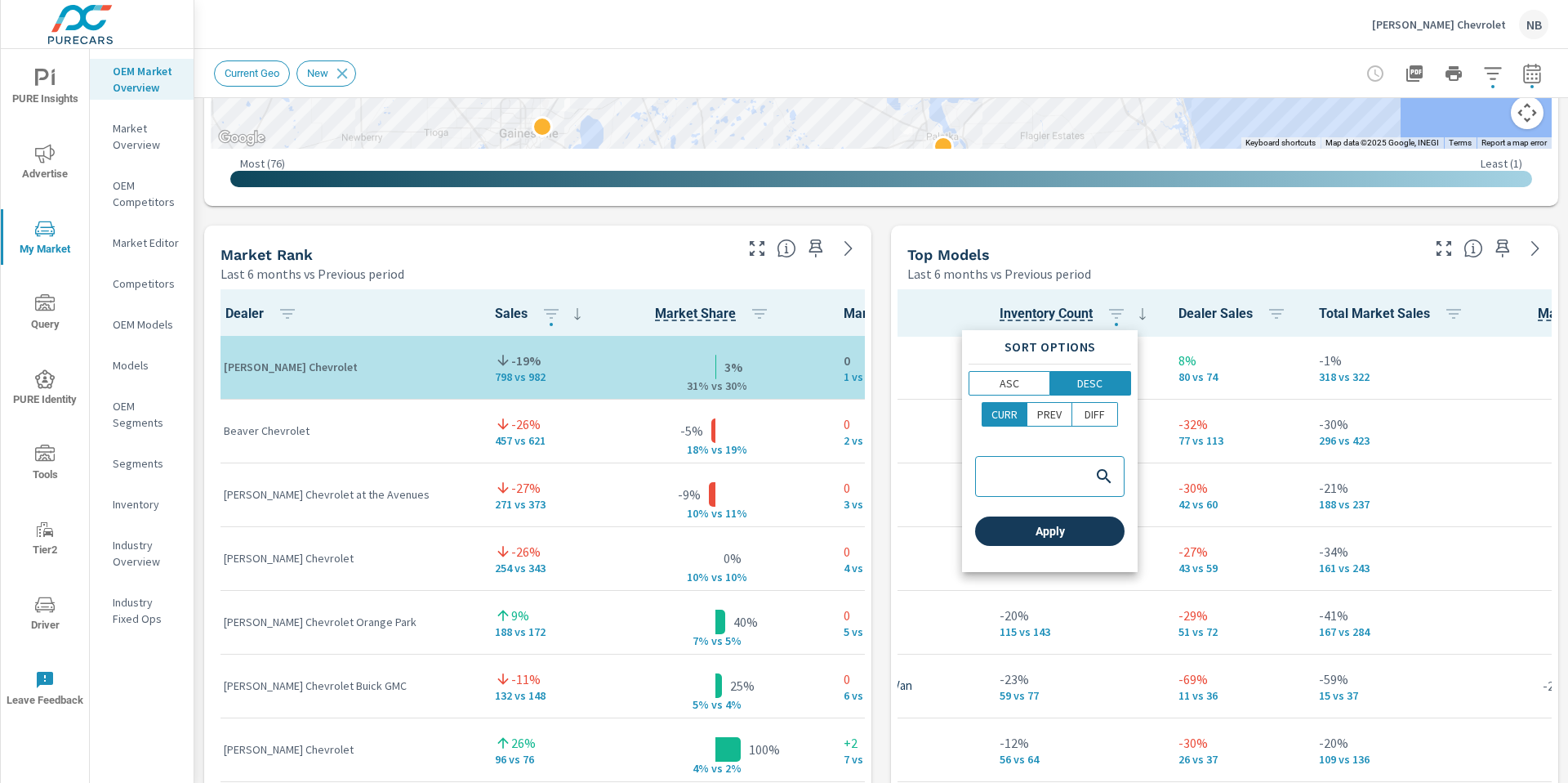
click at [1071, 529] on span "Apply" at bounding box center [1049, 531] width 137 height 15
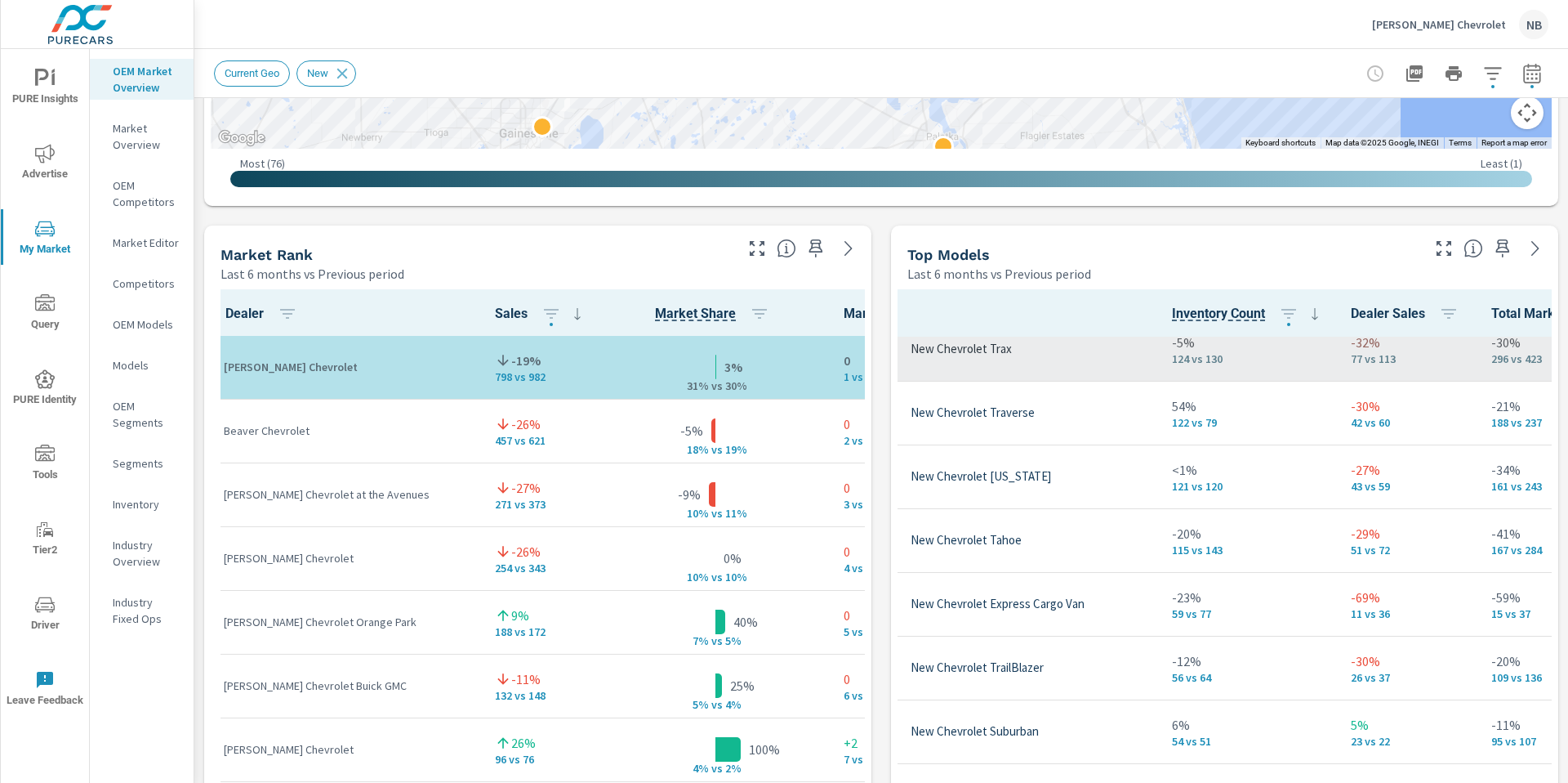
scroll to position [211, 91]
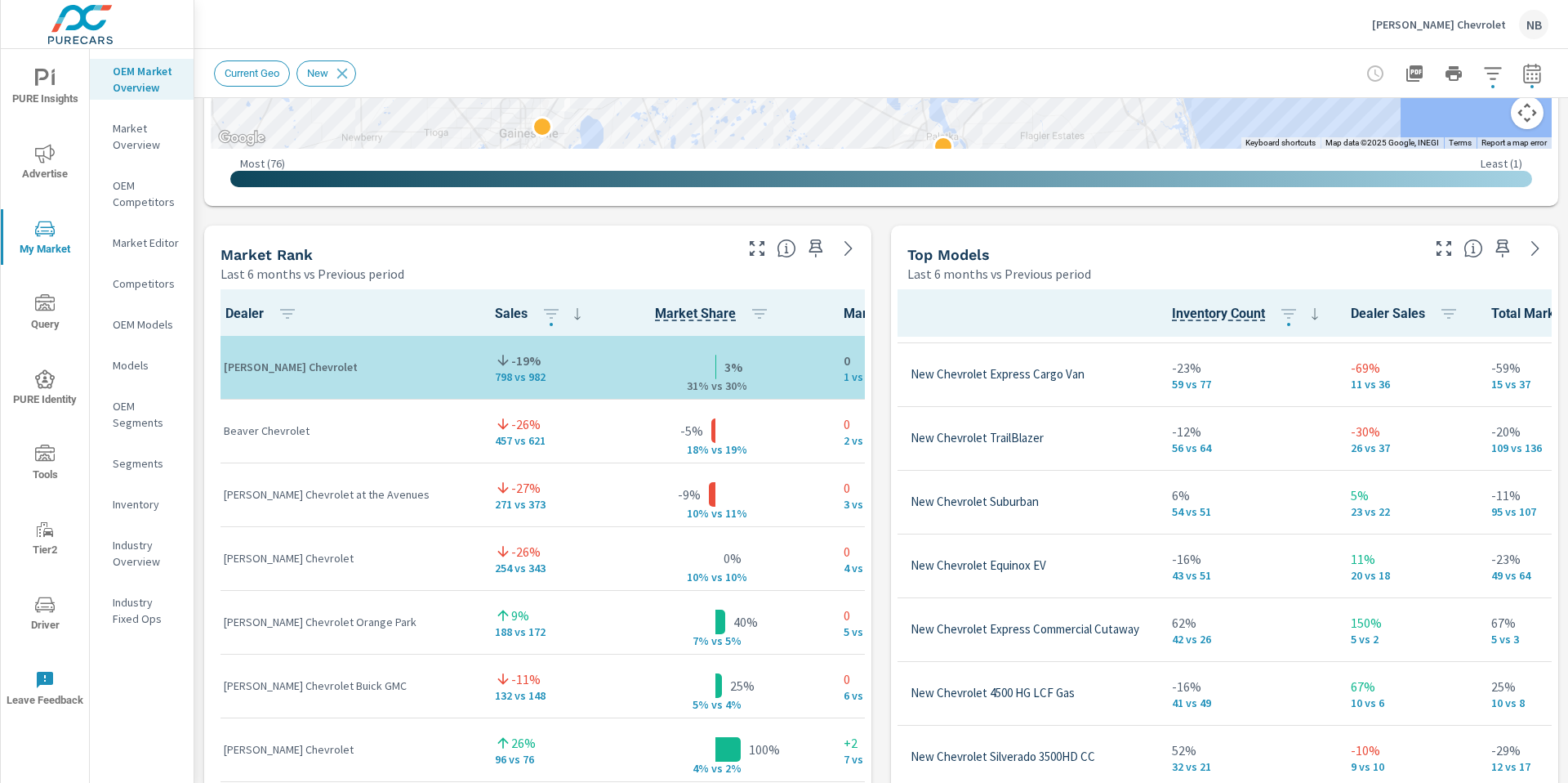
scroll to position [450, 91]
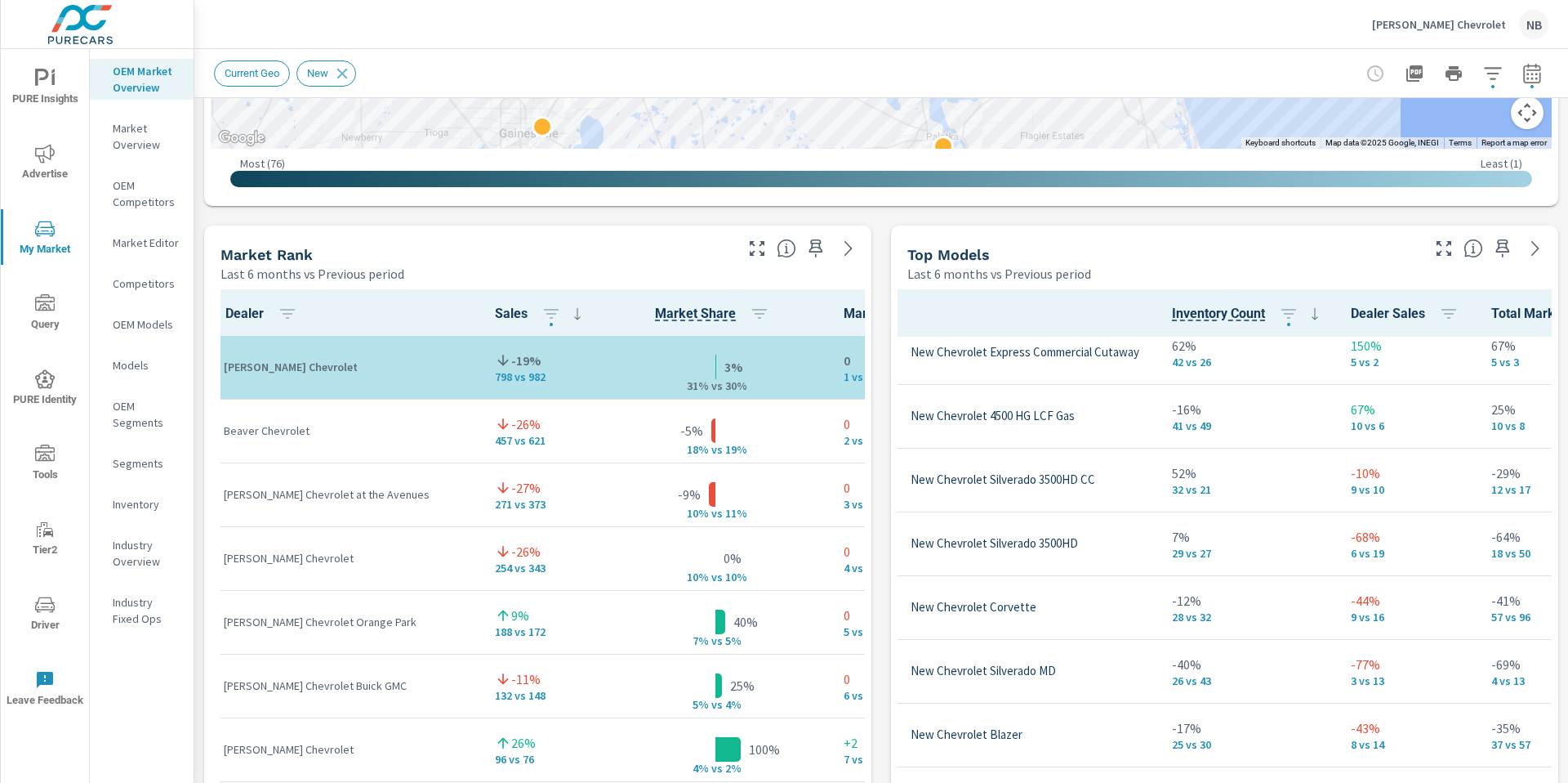
scroll to position [763, 91]
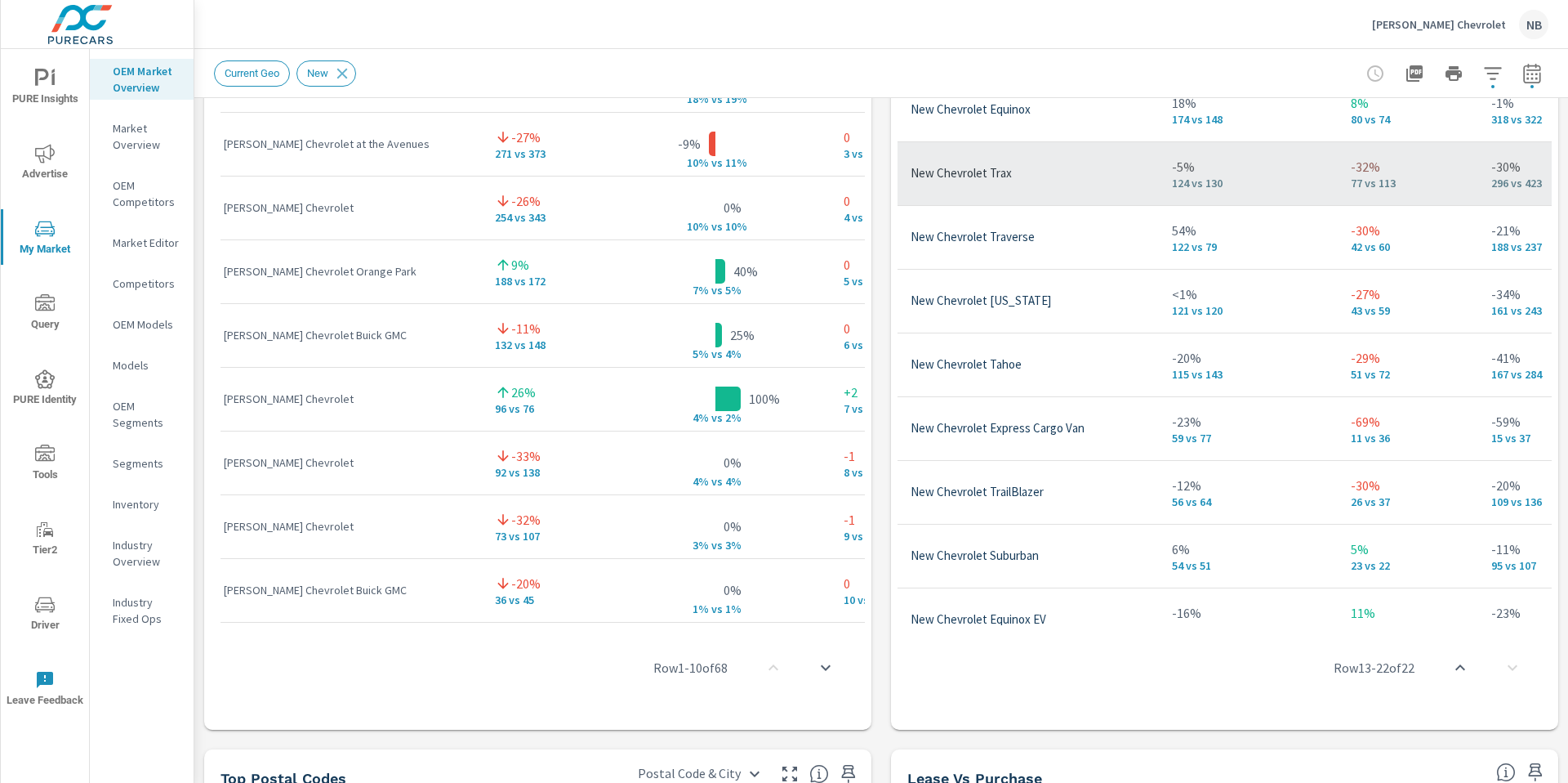
scroll to position [0, 91]
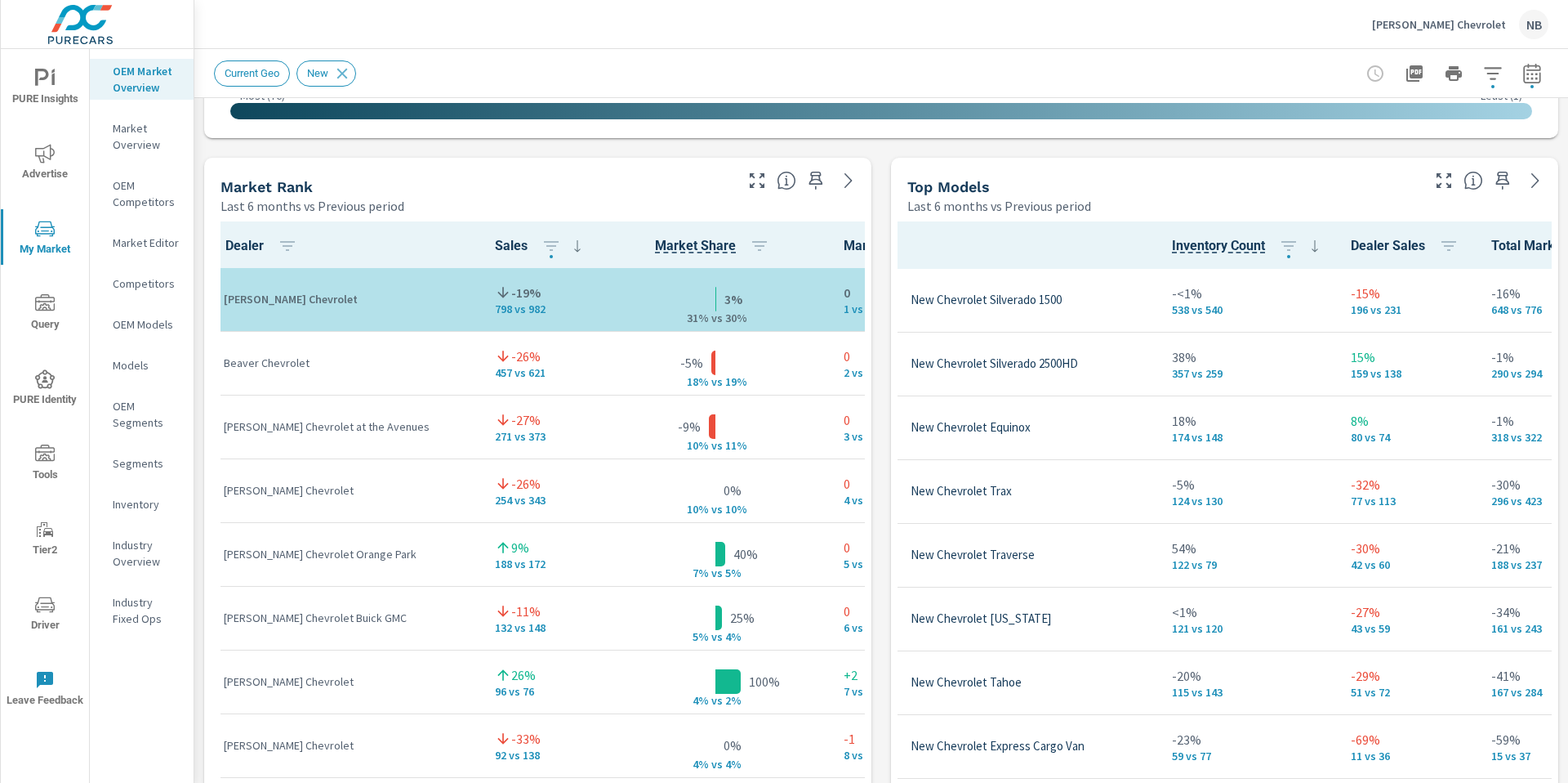
scroll to position [1000, 0]
click at [753, 183] on icon "button" at bounding box center [757, 180] width 15 height 15
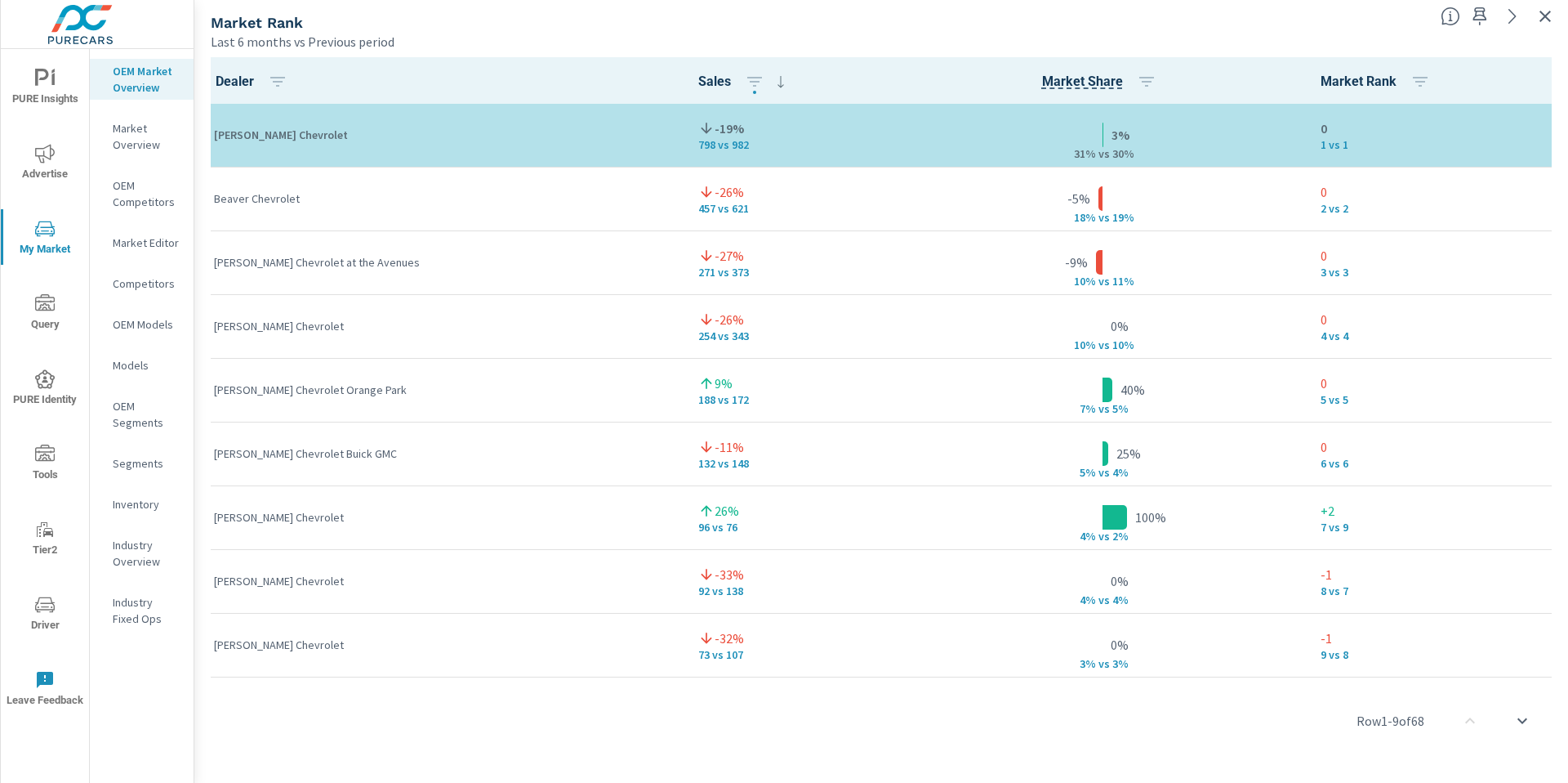
click at [48, 152] on icon "nav menu" at bounding box center [44, 153] width 19 height 19
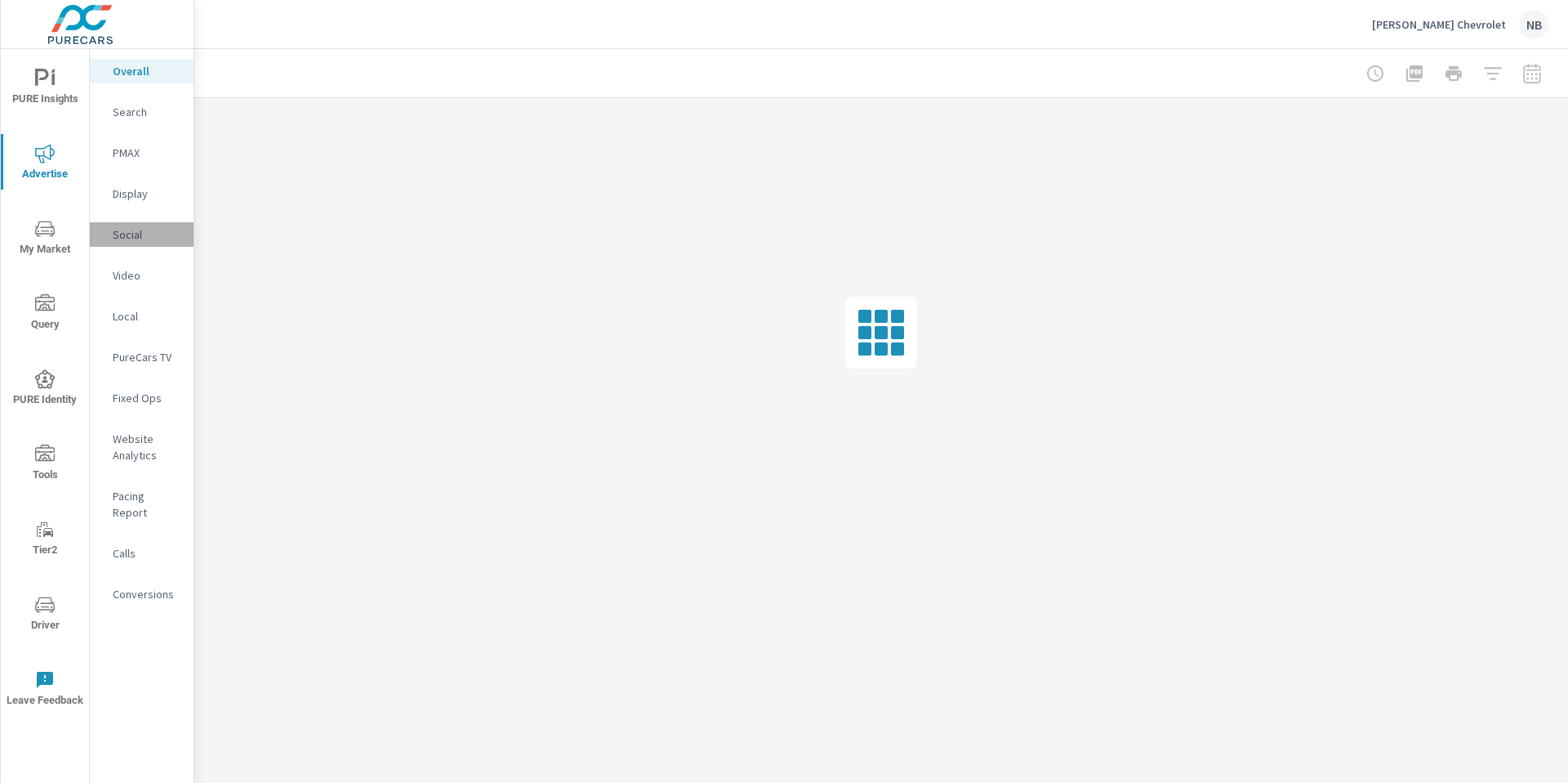
click at [126, 245] on div "Social" at bounding box center [141, 235] width 103 height 25
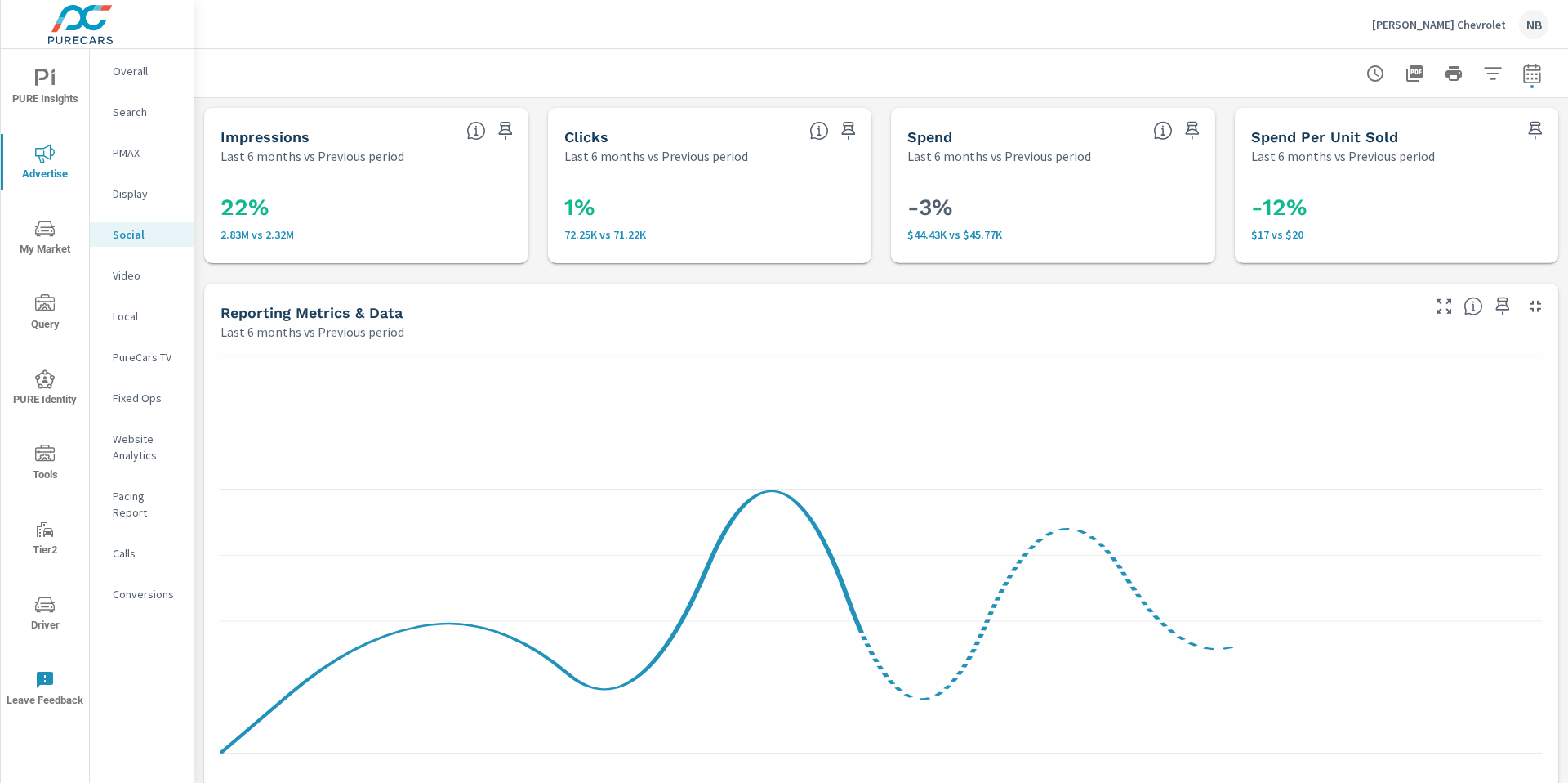
scroll to position [61, 0]
click at [1529, 78] on icon "button" at bounding box center [1531, 73] width 19 height 19
select select "Last 6 months"
select select "Previous period"
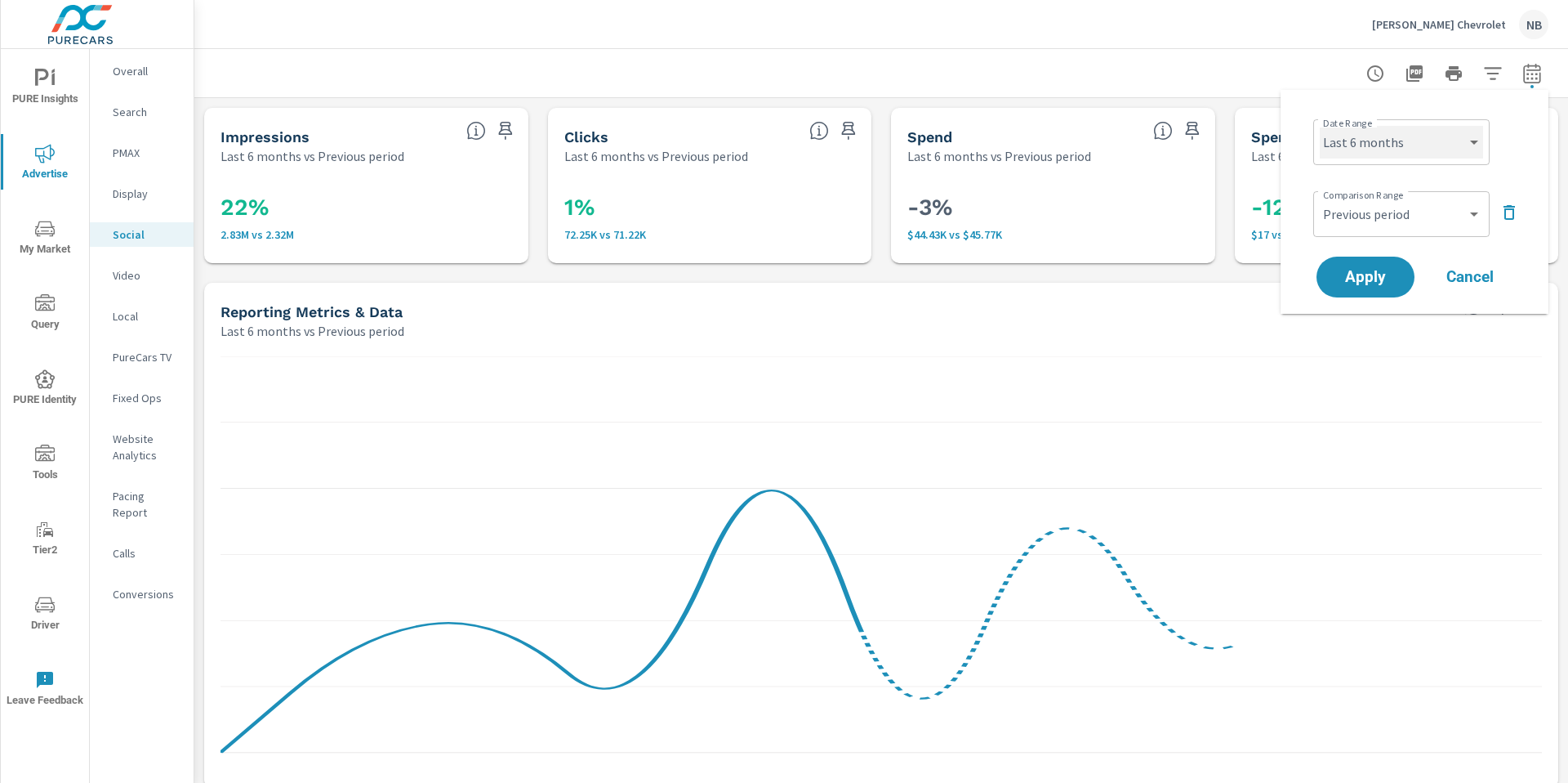
click at [1396, 144] on select "Custom Yesterday Last week Last 7 days Last 14 days Last 30 days Last 45 days L…" at bounding box center [1401, 141] width 163 height 32
select select "Last 30 days"
click at [1363, 281] on span "Apply" at bounding box center [1365, 277] width 67 height 16
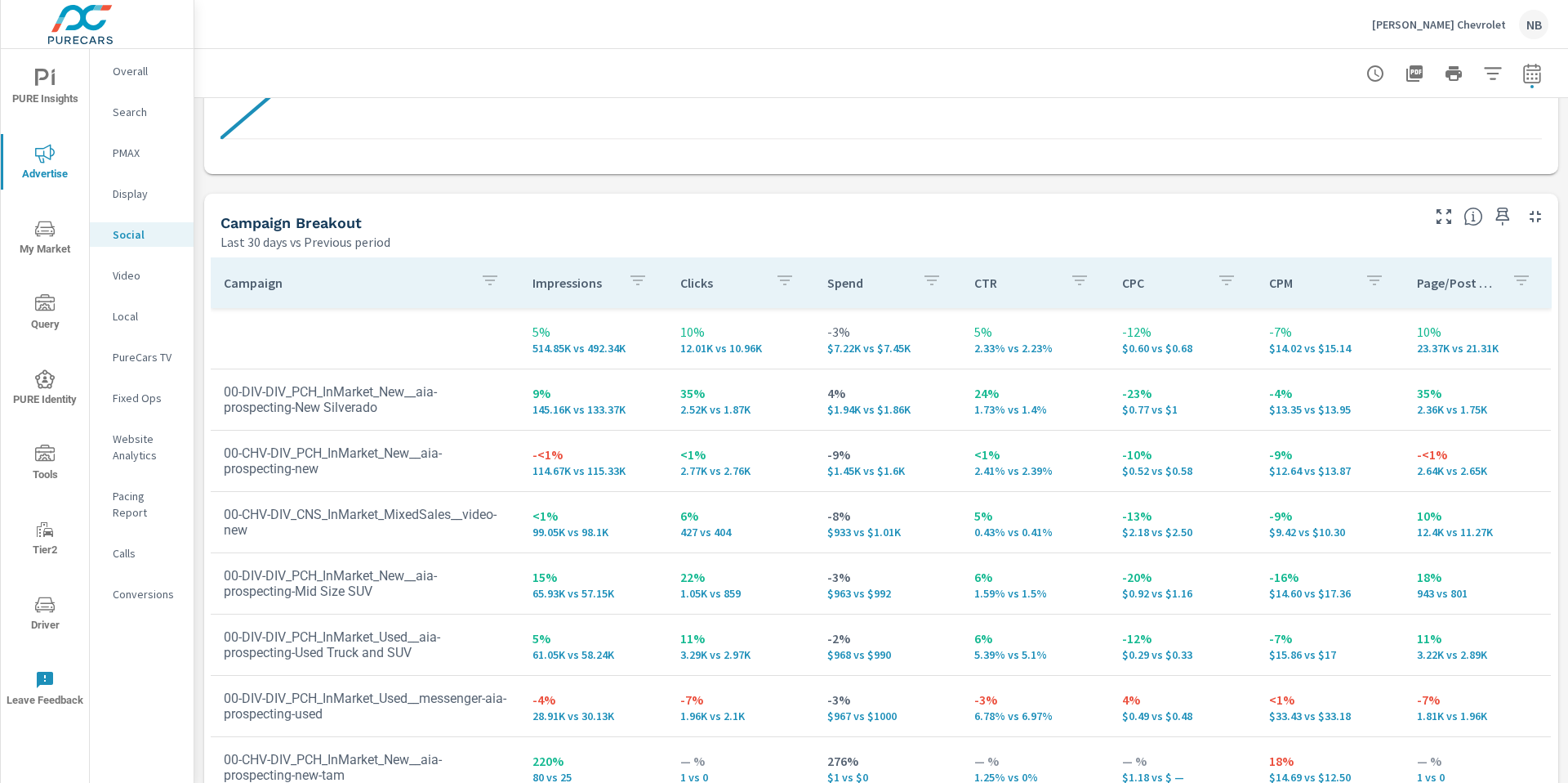
scroll to position [614, 0]
click at [130, 191] on p "Display" at bounding box center [146, 194] width 67 height 17
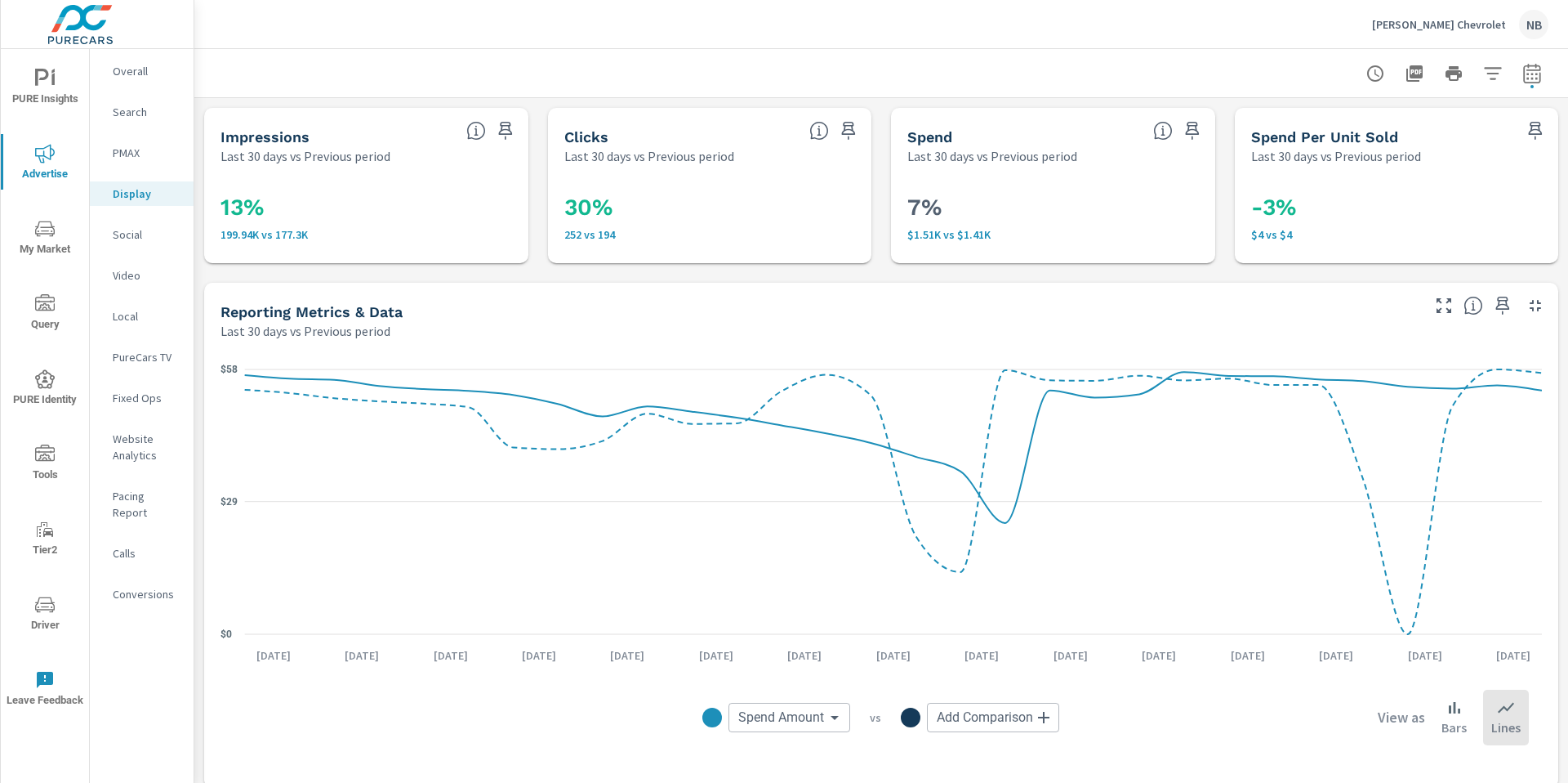
click at [825, 259] on div "30% 252 vs 194" at bounding box center [710, 214] width 324 height 98
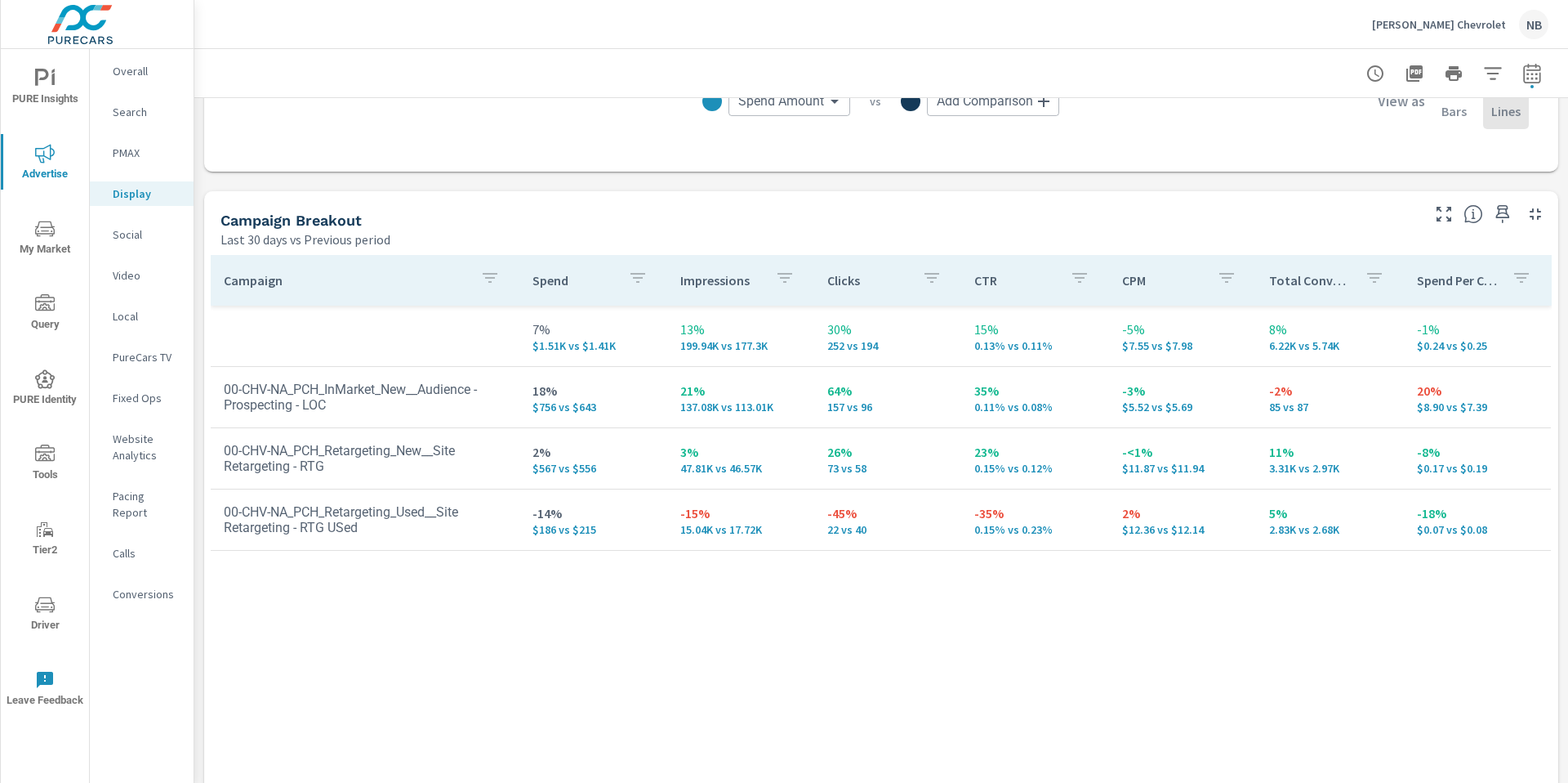
scroll to position [617, 0]
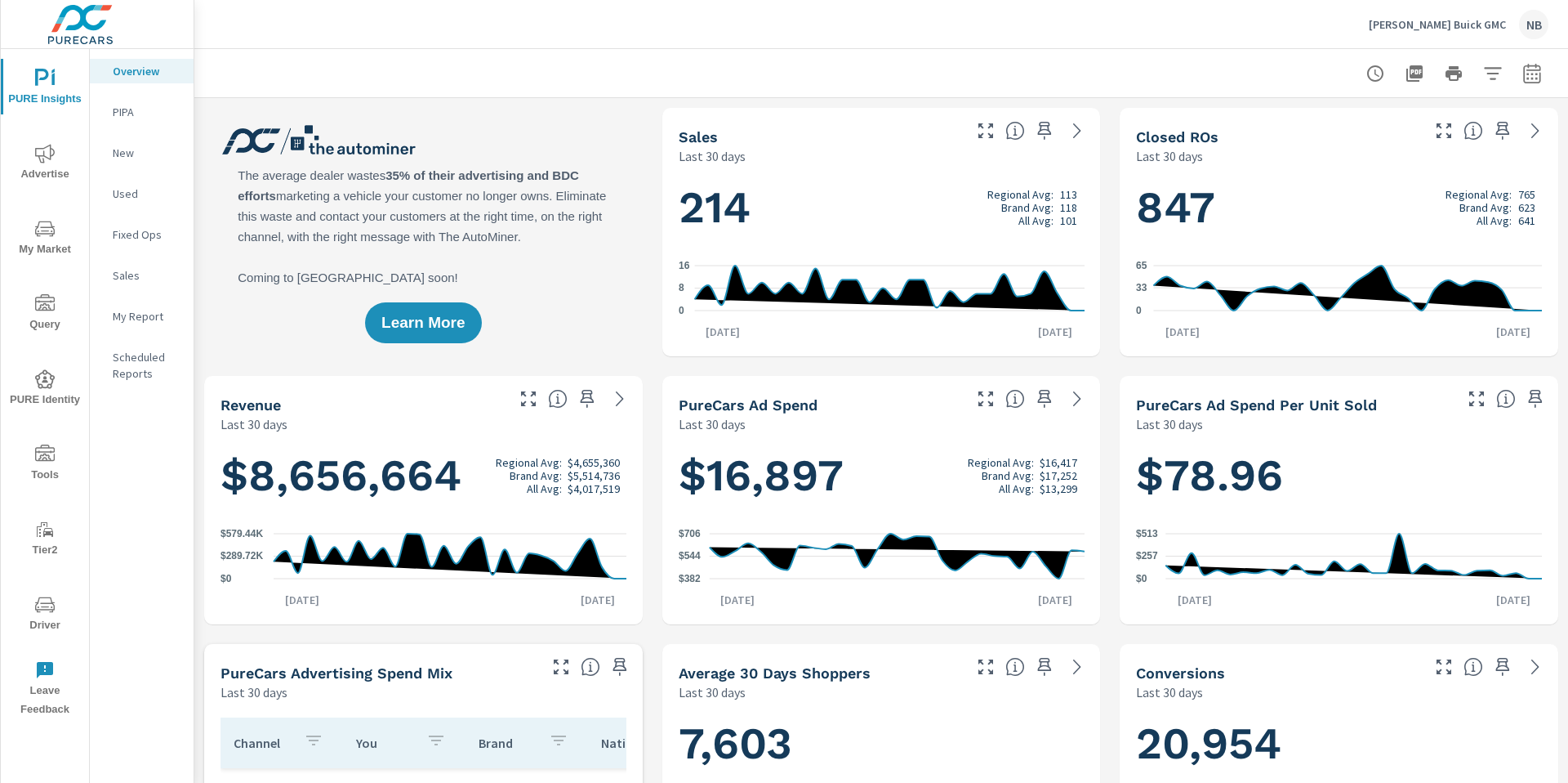
scroll to position [3123, 0]
click at [1527, 75] on icon "button" at bounding box center [1531, 73] width 19 height 19
select select "Last 30 days"
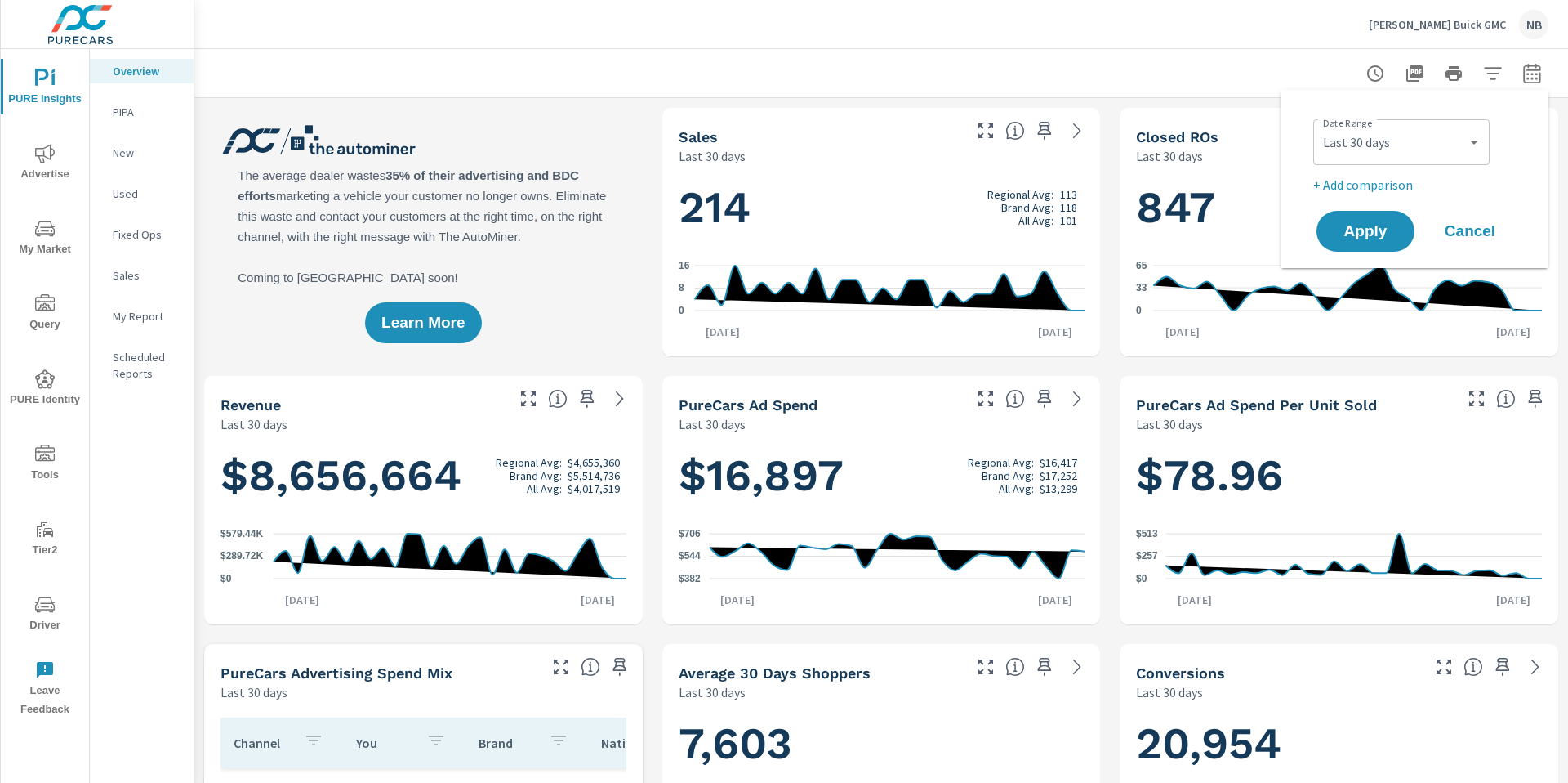
click at [1381, 187] on p "+ Add comparison" at bounding box center [1418, 184] width 209 height 19
select select "Previous period"
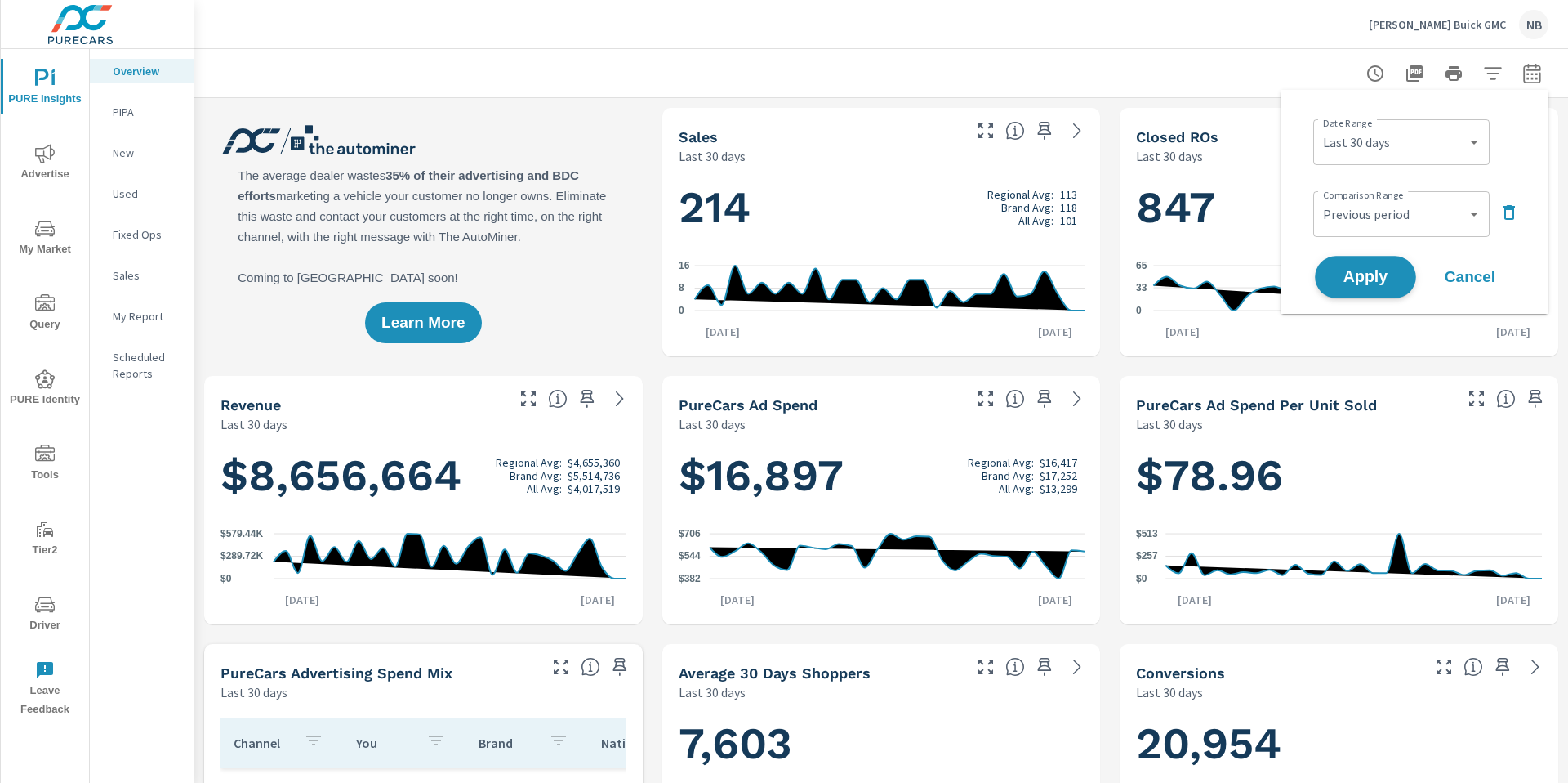
click at [1392, 280] on span "Apply" at bounding box center [1365, 277] width 67 height 16
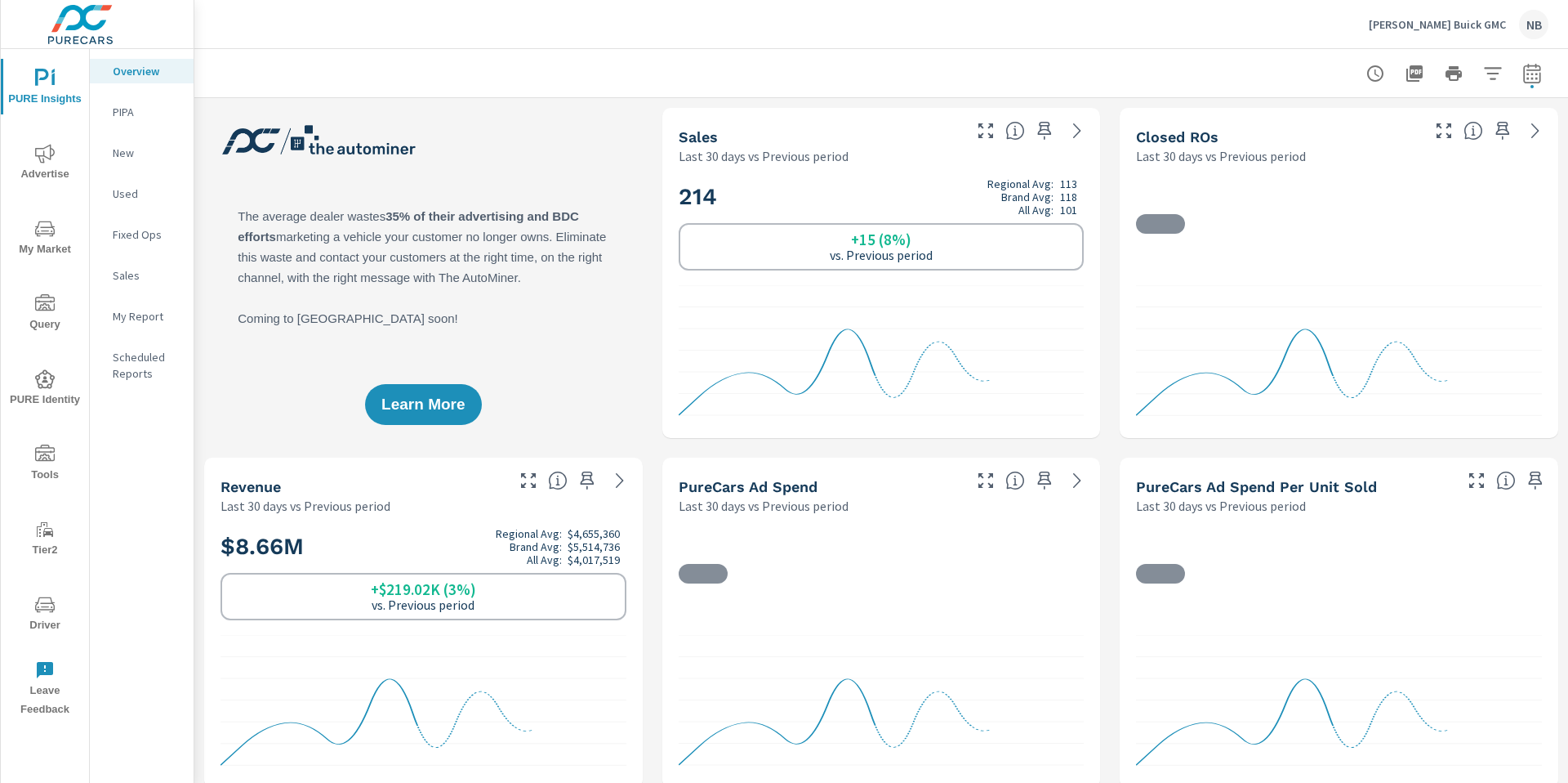
scroll to position [3123, 0]
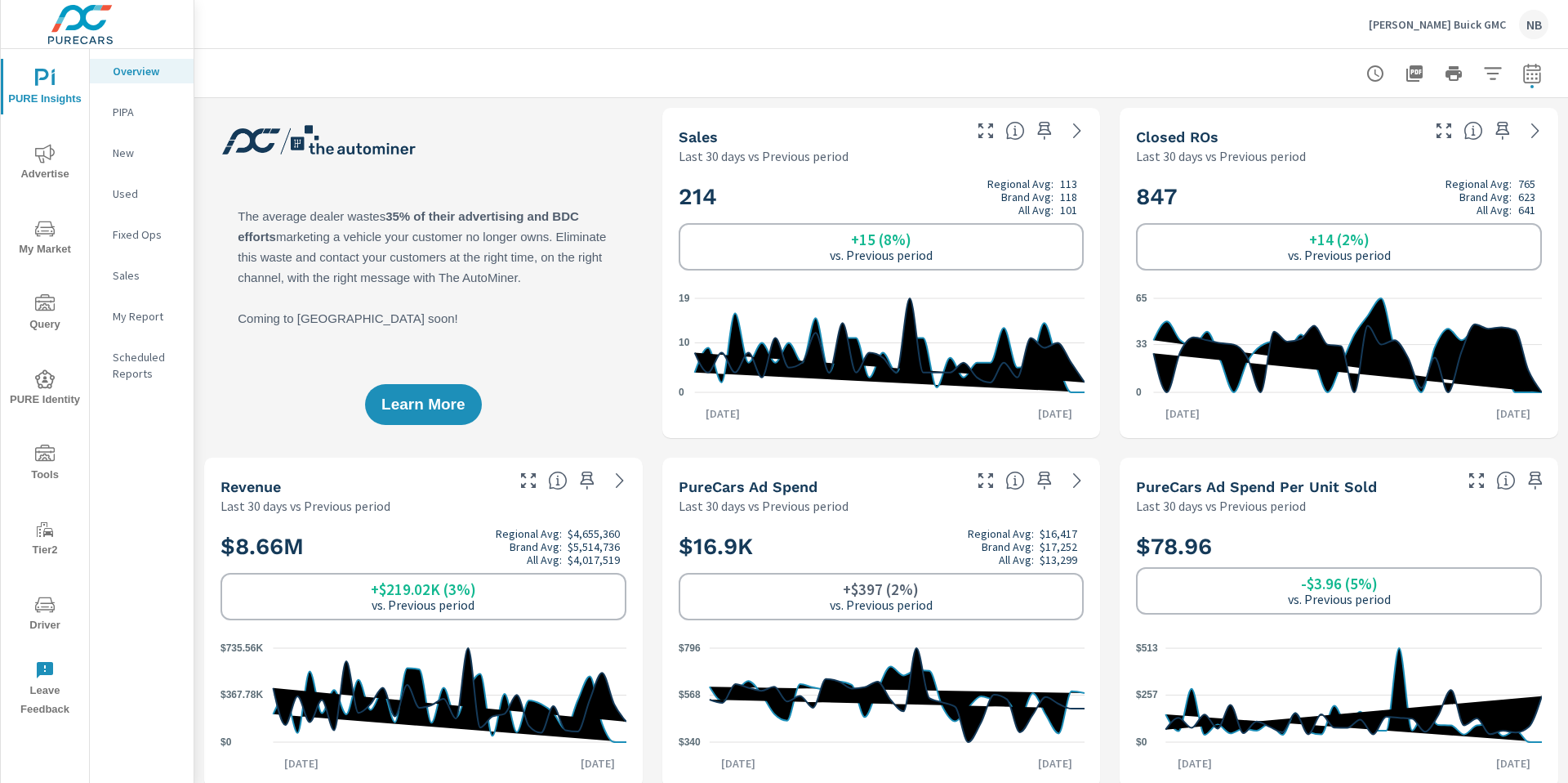
click at [131, 317] on p "My Report" at bounding box center [146, 317] width 67 height 17
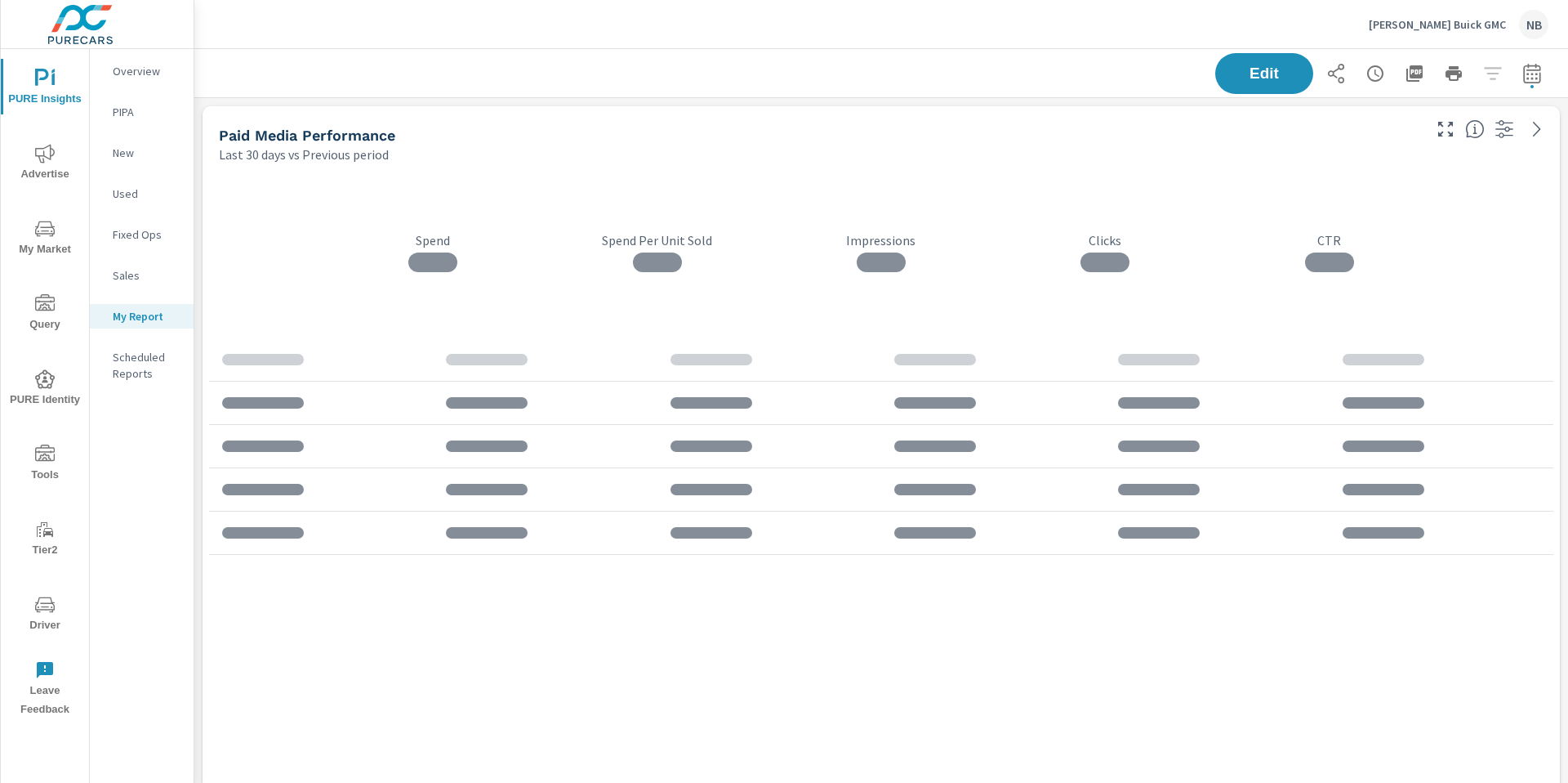
scroll to position [1700, 1374]
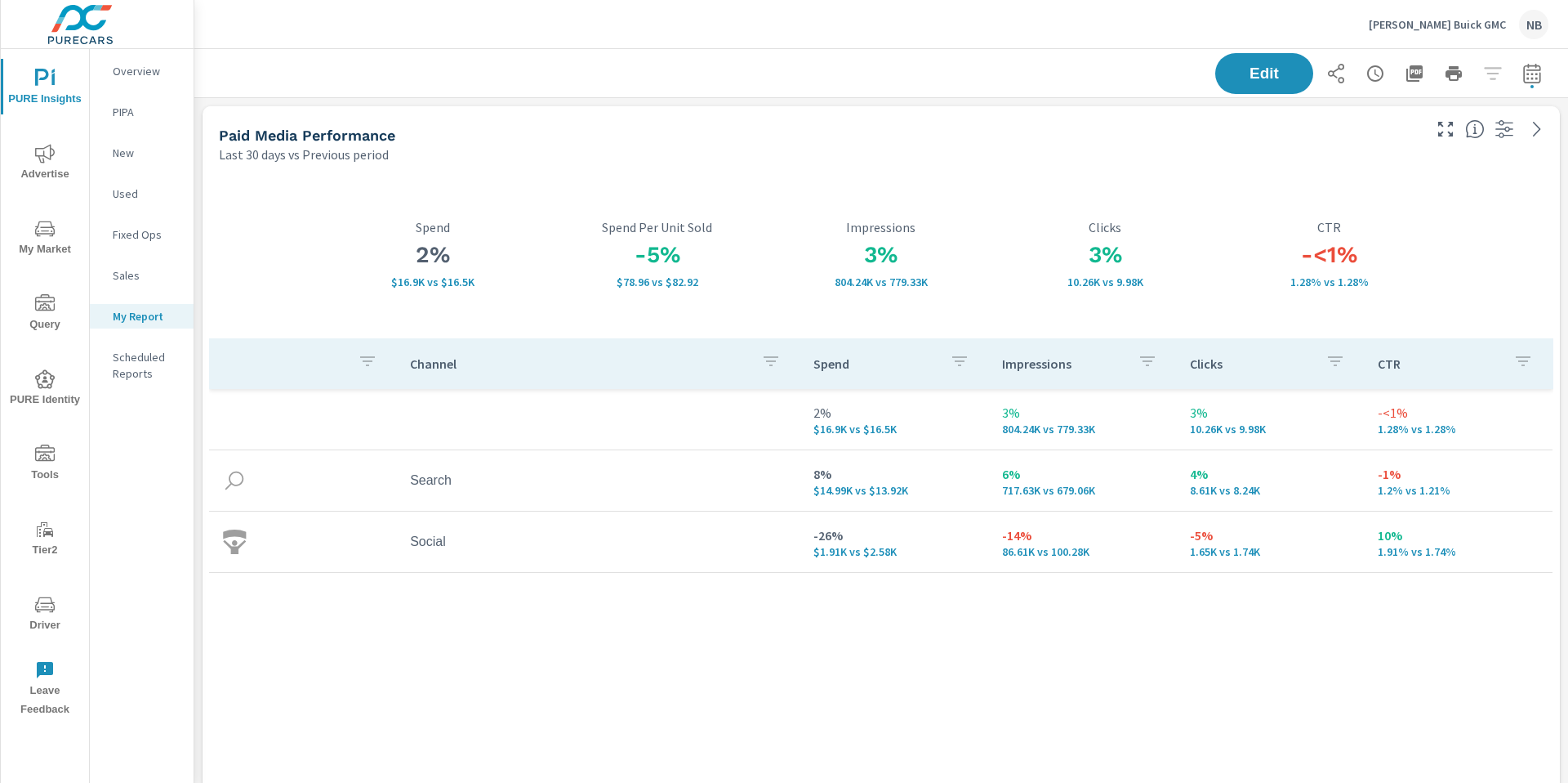
click at [32, 154] on span "Advertise" at bounding box center [44, 163] width 78 height 40
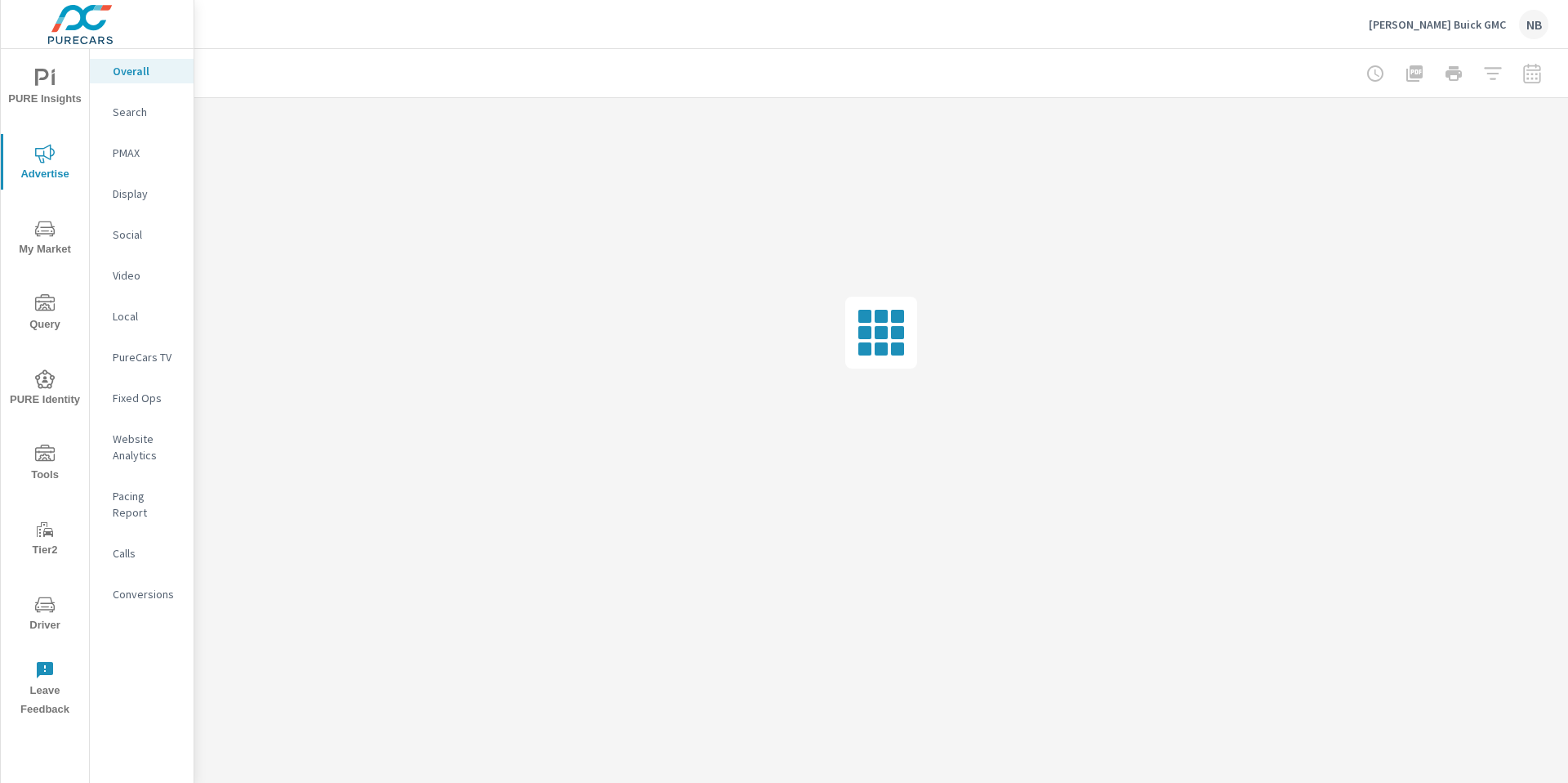
click at [135, 232] on p "Social" at bounding box center [146, 235] width 67 height 17
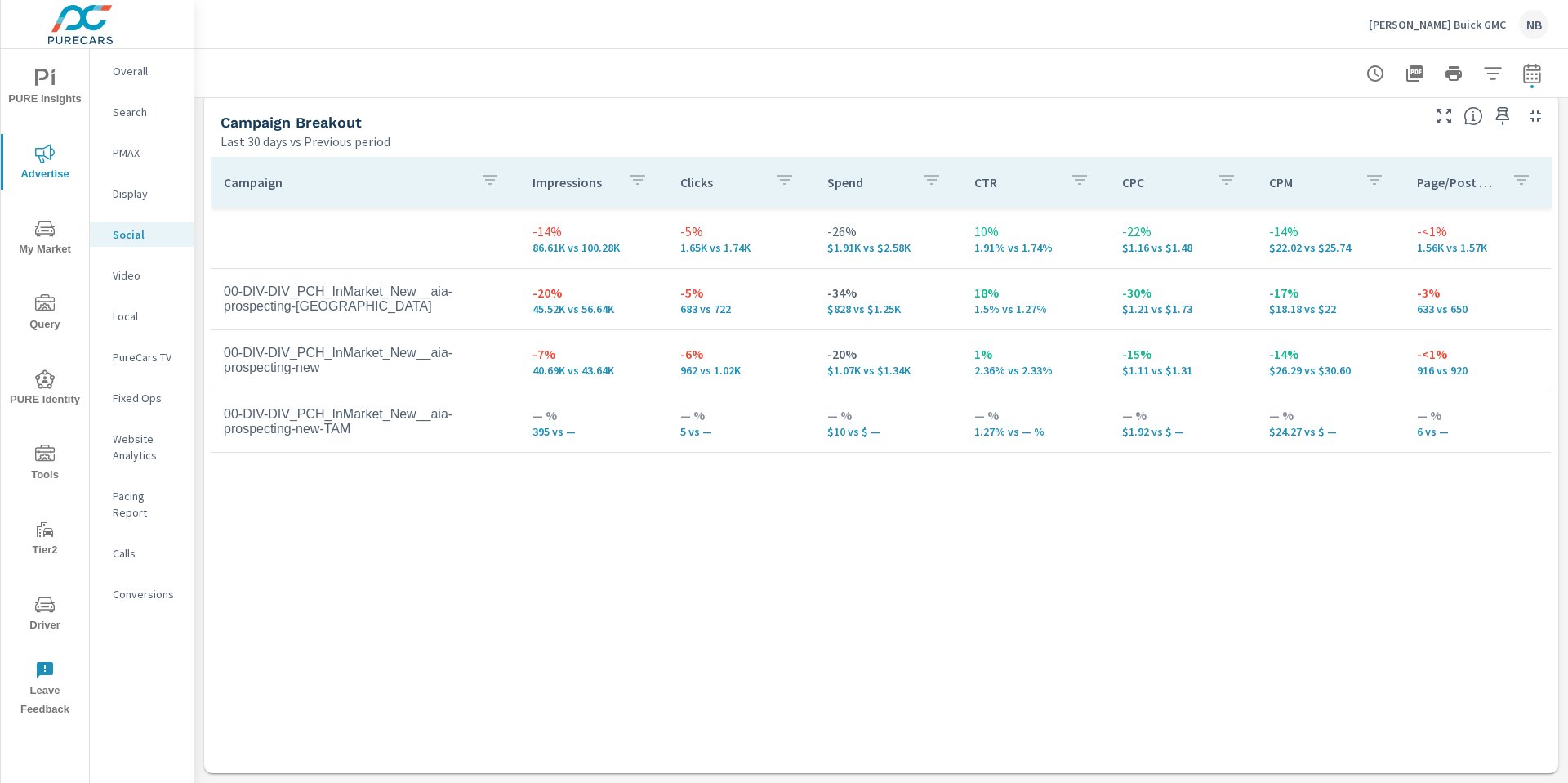
scroll to position [712, 0]
click at [138, 67] on p "Overall" at bounding box center [146, 71] width 67 height 17
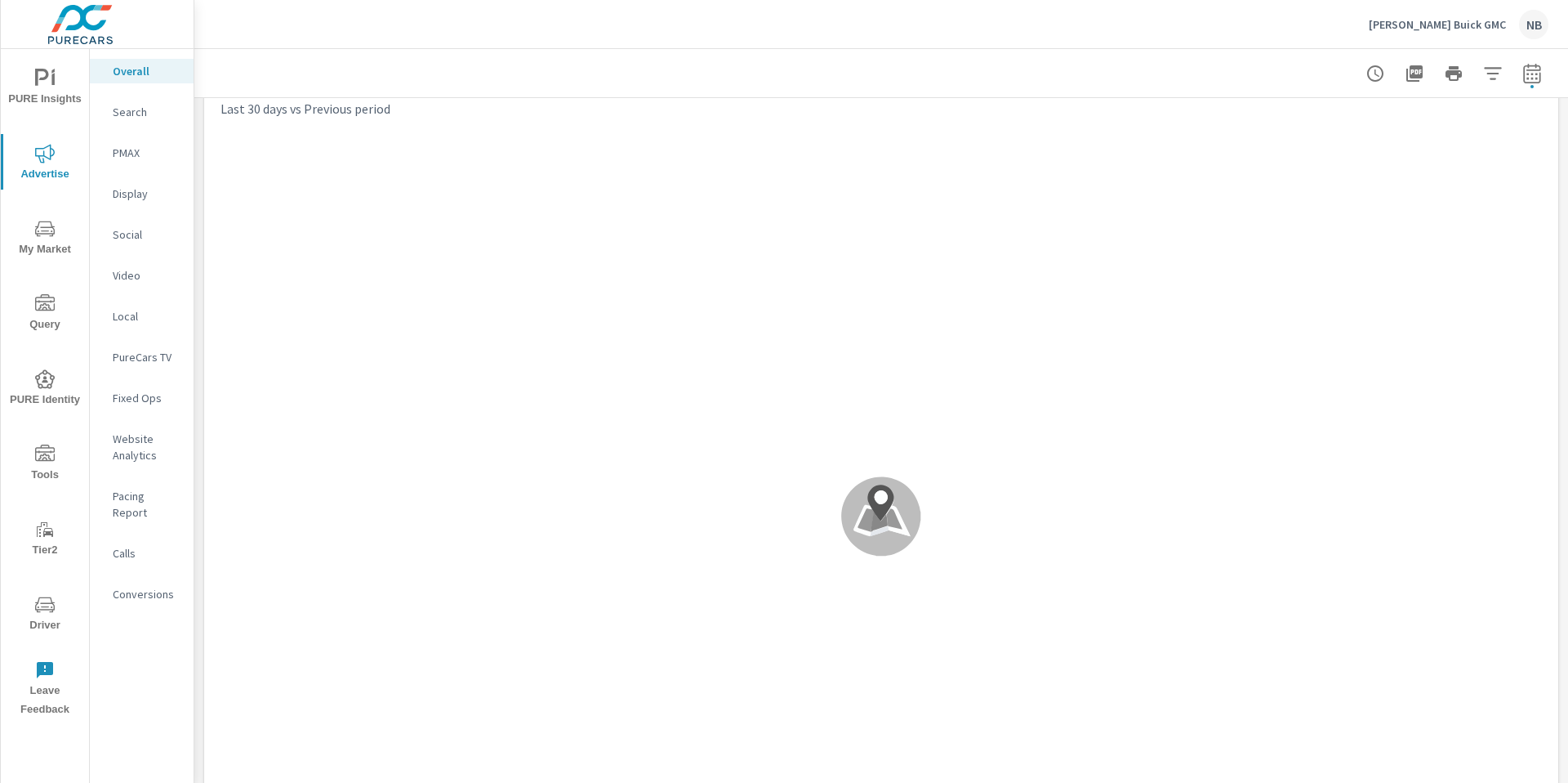
scroll to position [759, 0]
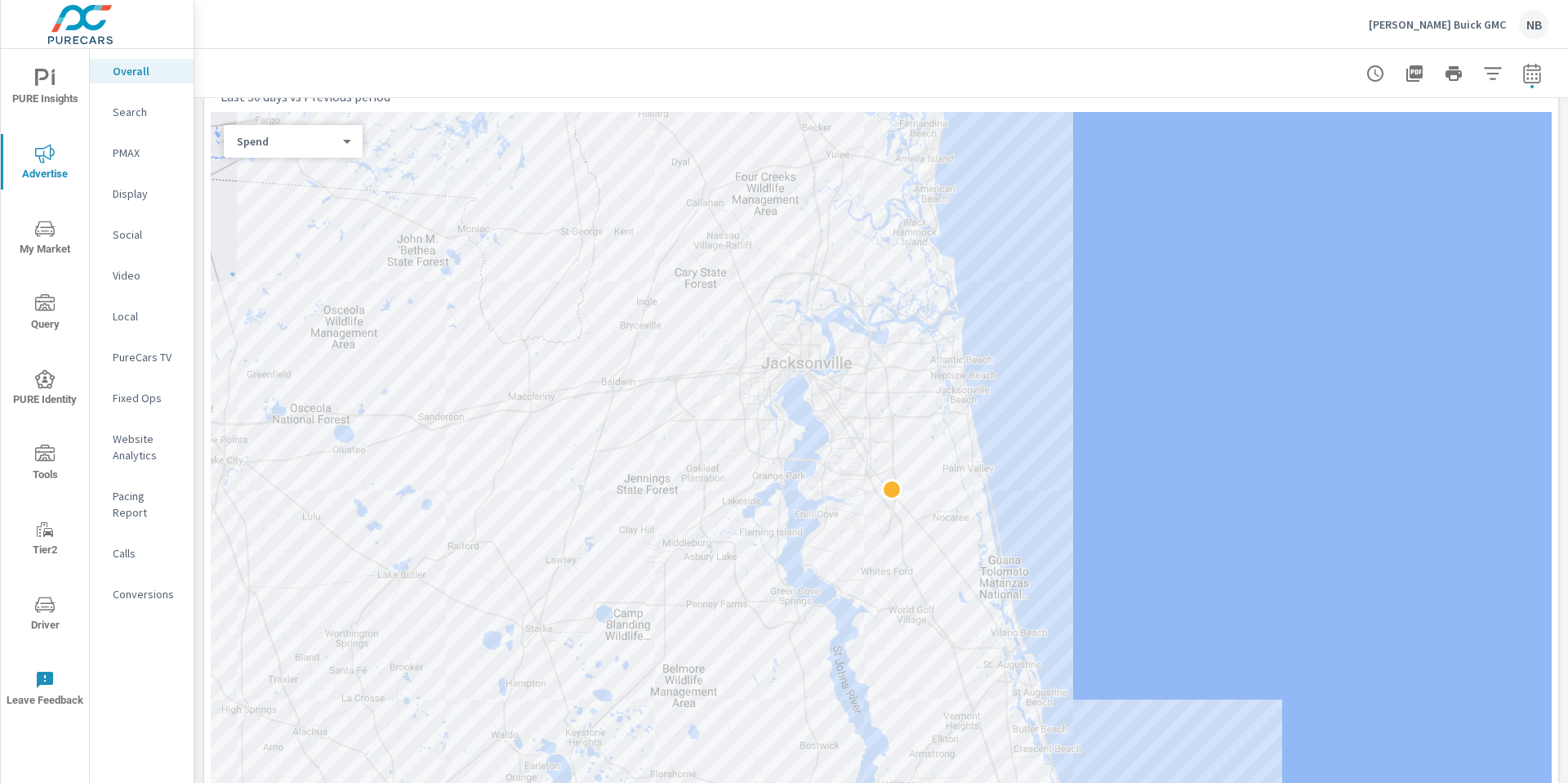
click at [42, 76] on icon "nav menu" at bounding box center [44, 78] width 19 height 19
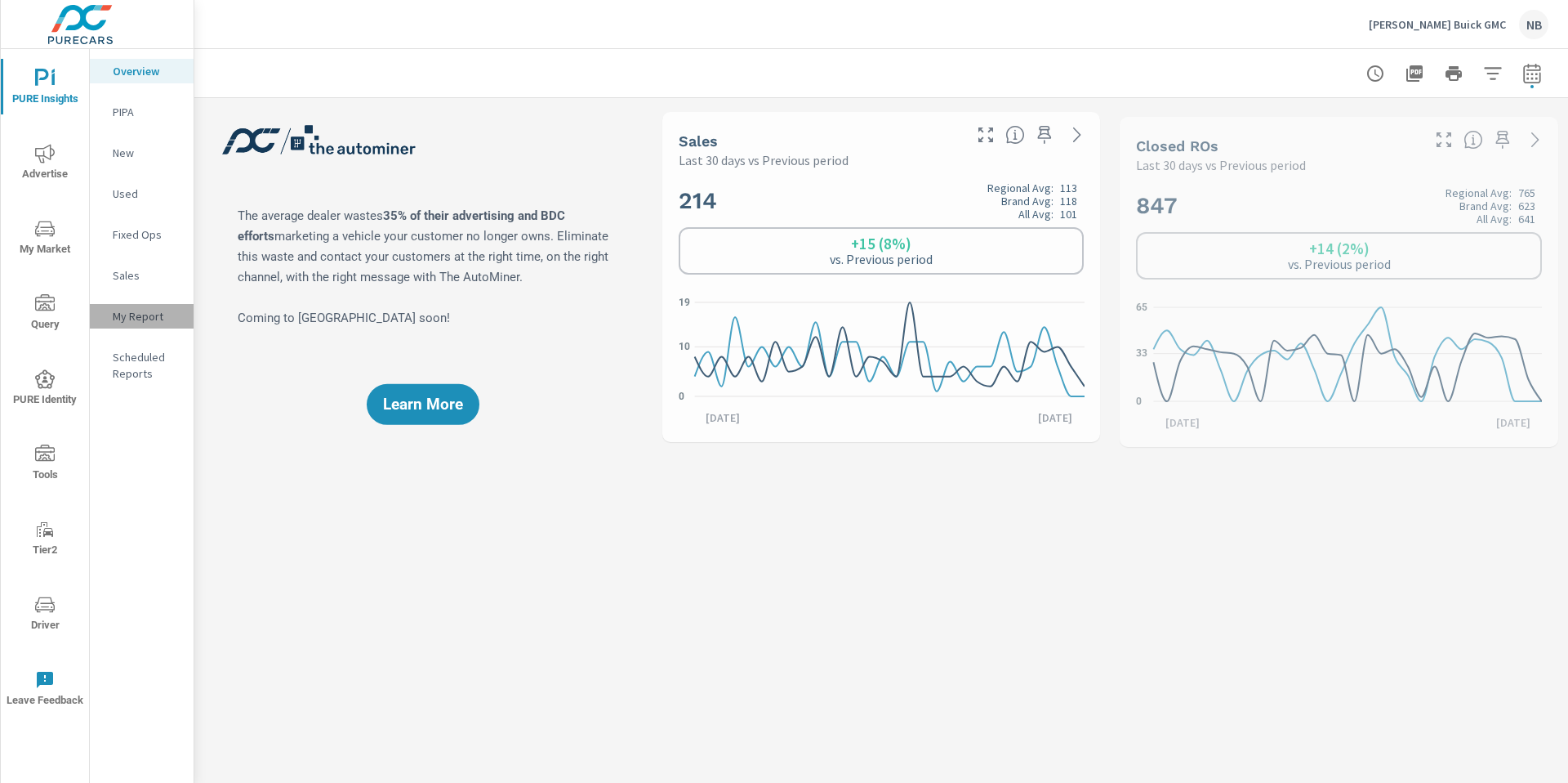
click at [105, 319] on div "My Report" at bounding box center [141, 316] width 103 height 25
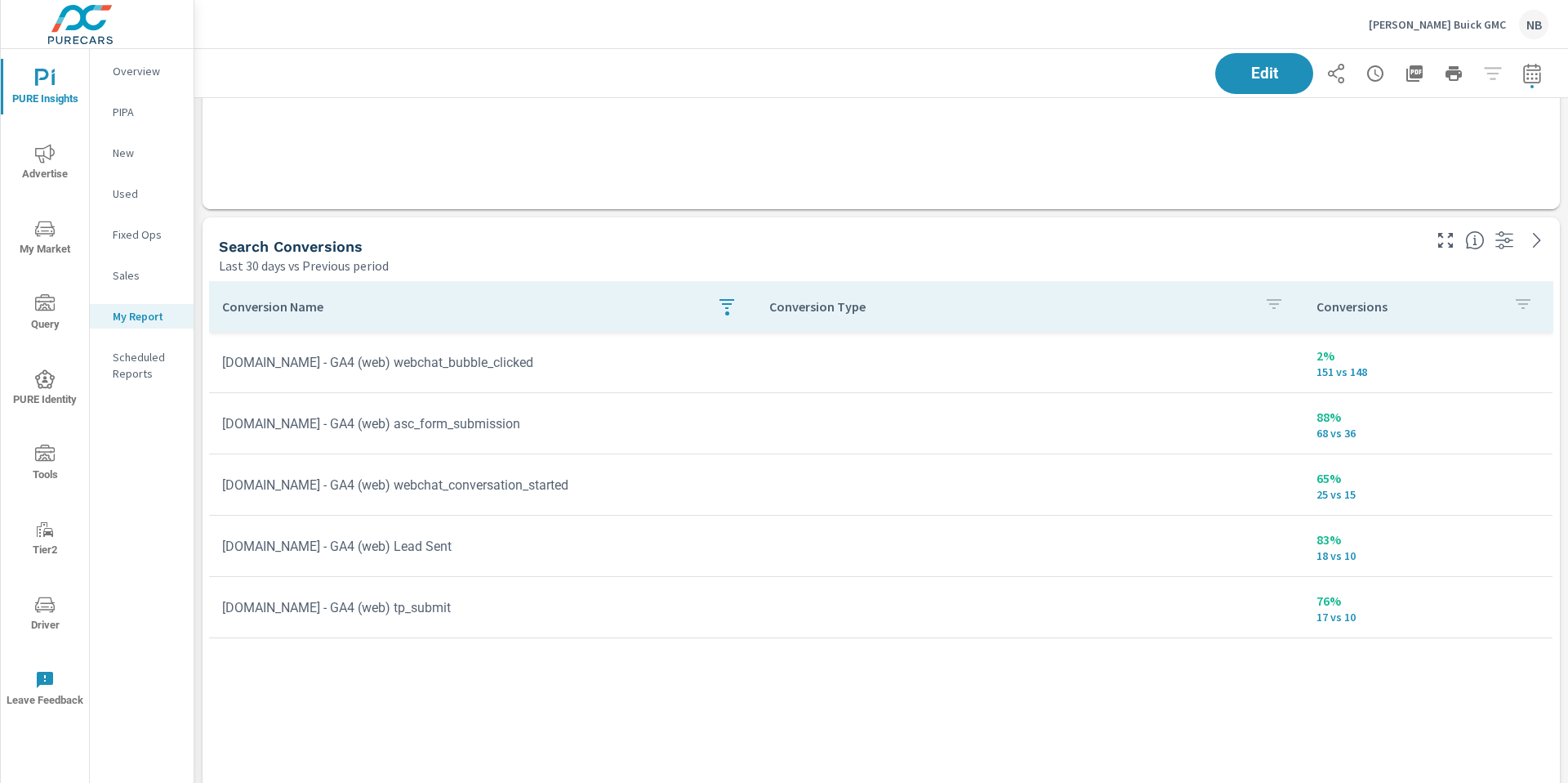
scroll to position [628, 0]
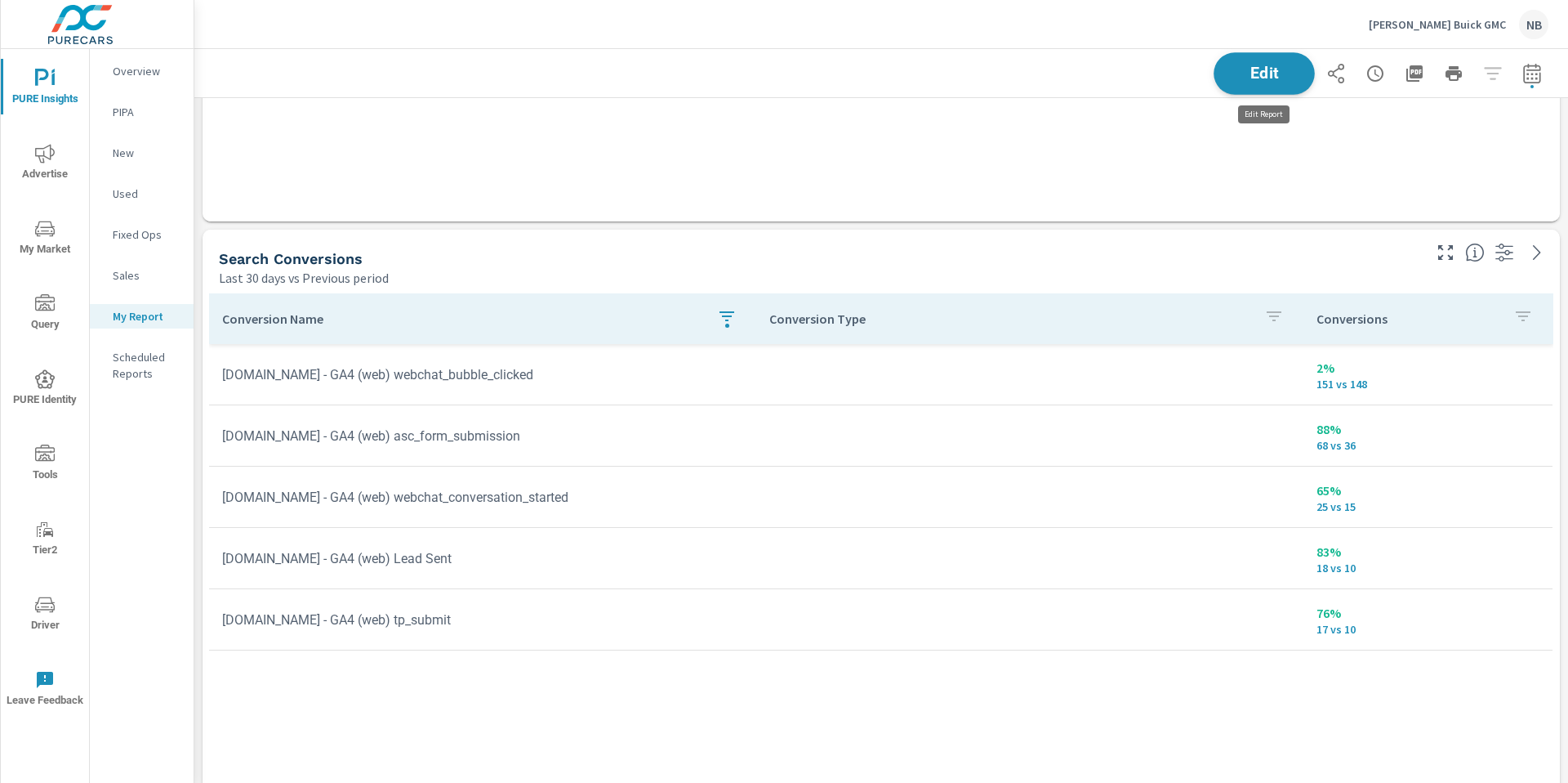
click at [1267, 80] on span "Edit" at bounding box center [1263, 73] width 67 height 16
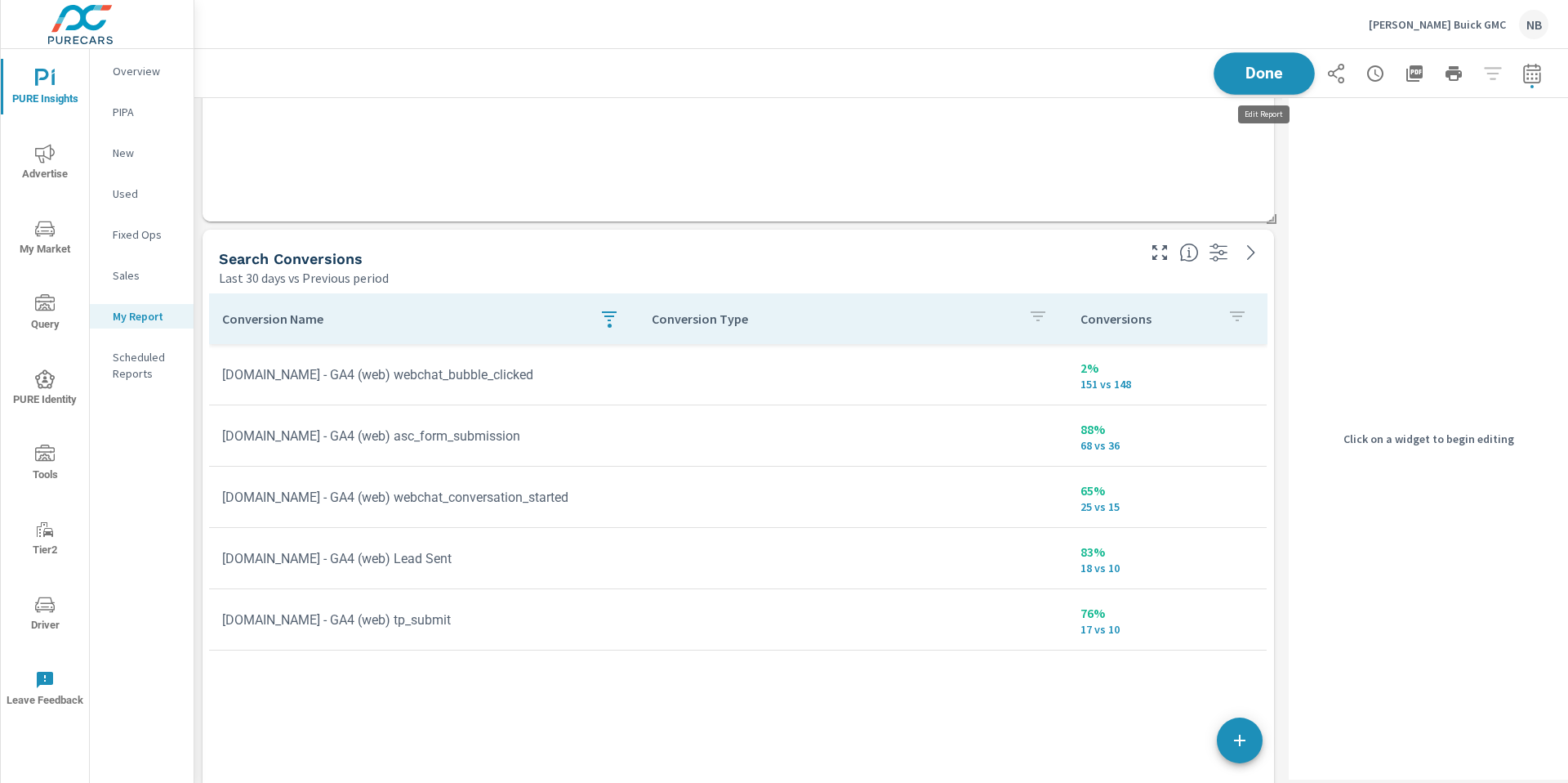
scroll to position [1700, 1088]
click at [963, 279] on div "Last 30 days vs Previous period" at bounding box center [676, 277] width 915 height 19
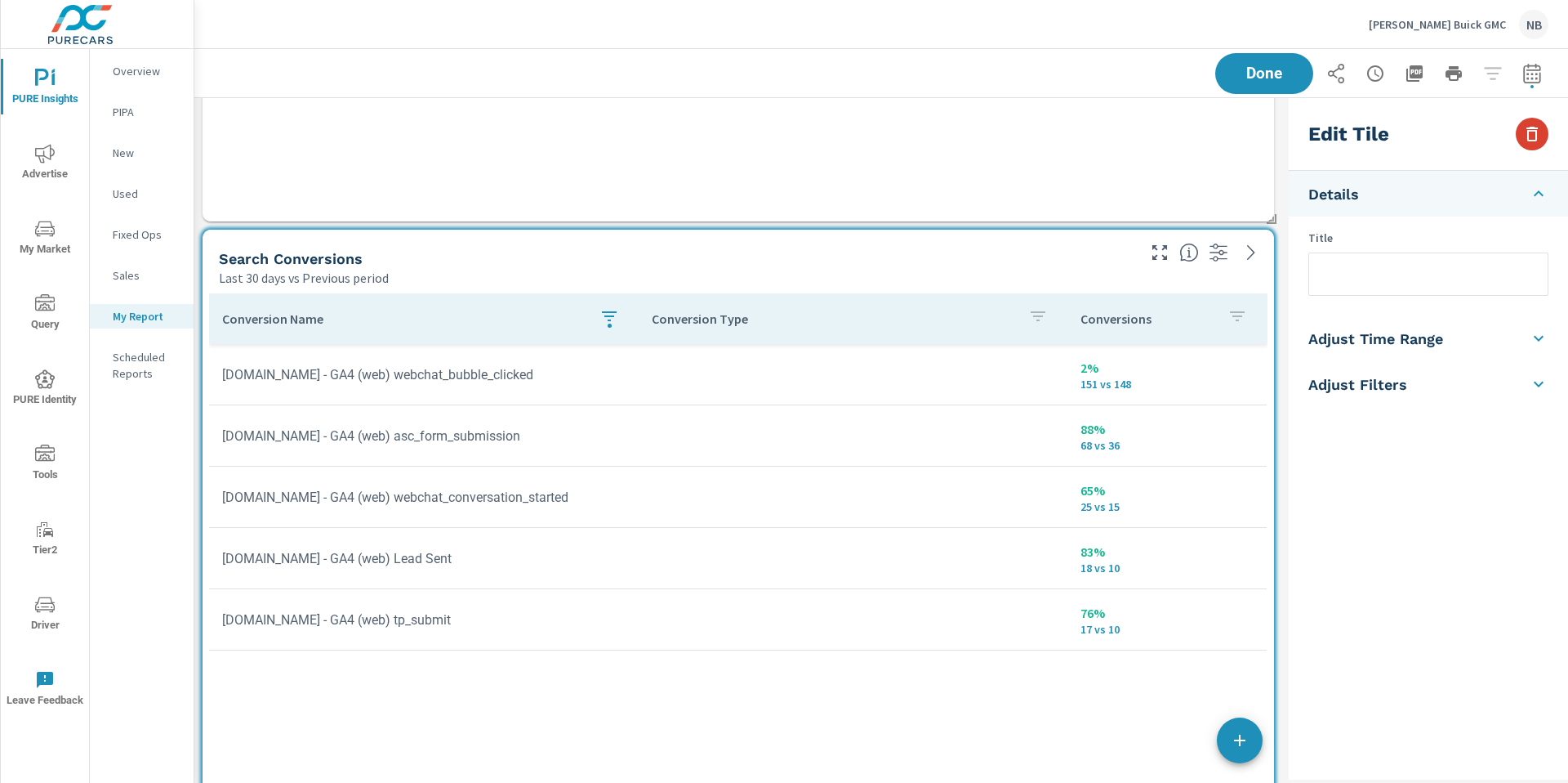
click at [1534, 140] on icon "button" at bounding box center [1532, 134] width 11 height 15
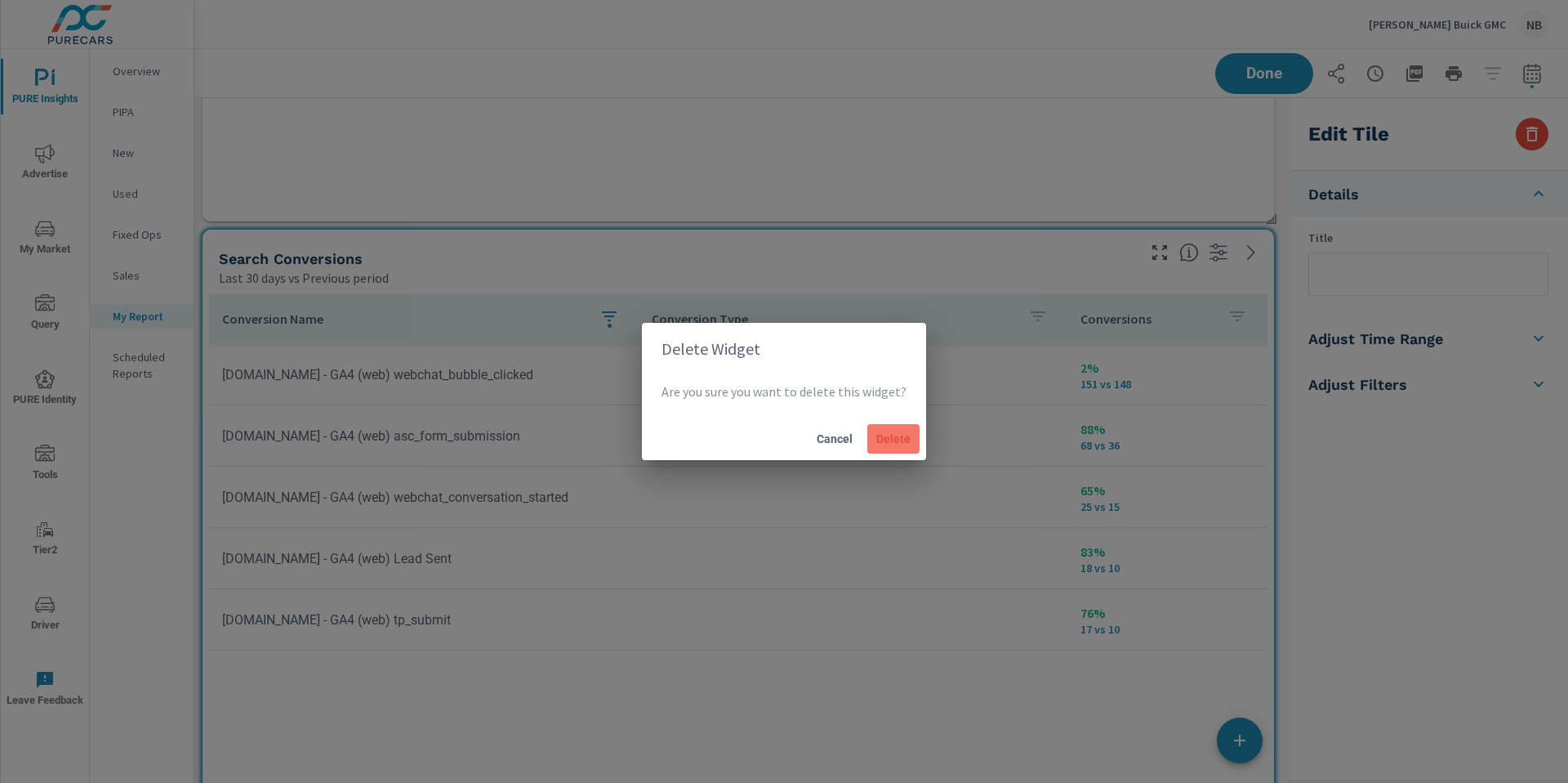
click at [896, 434] on span "Delete" at bounding box center [893, 439] width 39 height 15
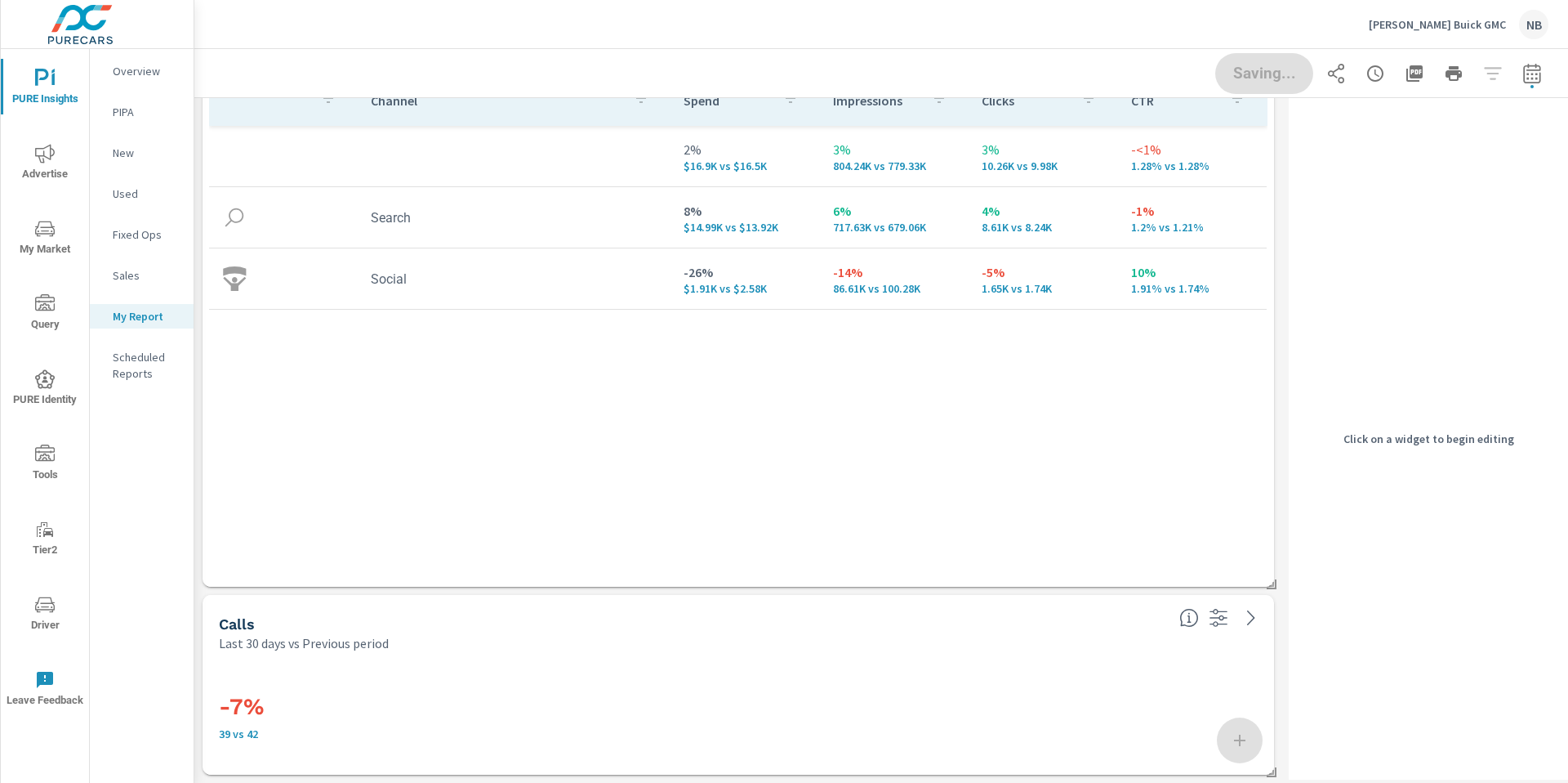
scroll to position [263, 0]
click at [1136, 656] on div "-7% 39 vs 42" at bounding box center [737, 713] width 1071 height 123
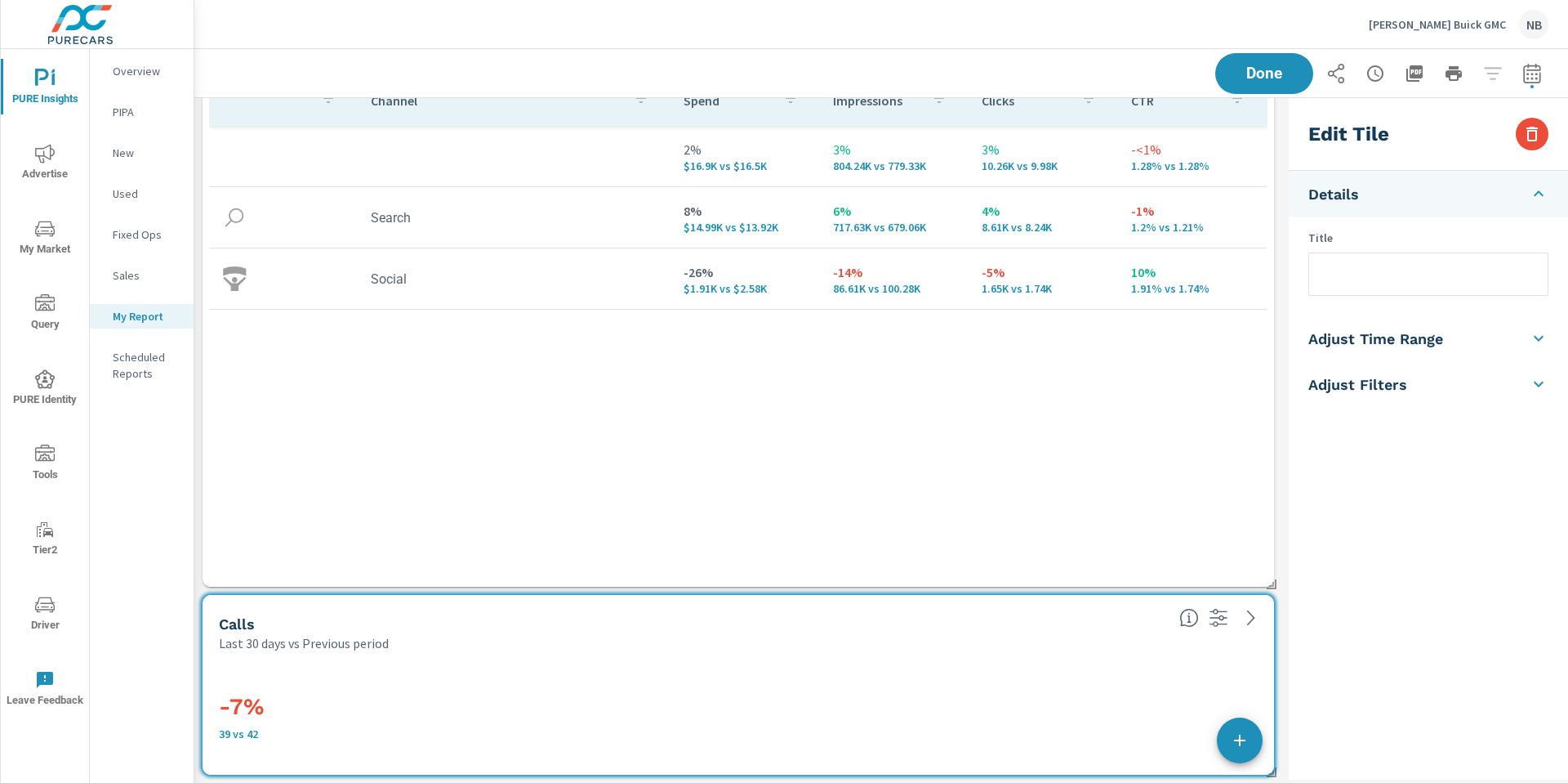
click at [1553, 131] on div "Edit Tile" at bounding box center [1428, 134] width 280 height 73
click at [1533, 132] on icon "button" at bounding box center [1531, 133] width 19 height 19
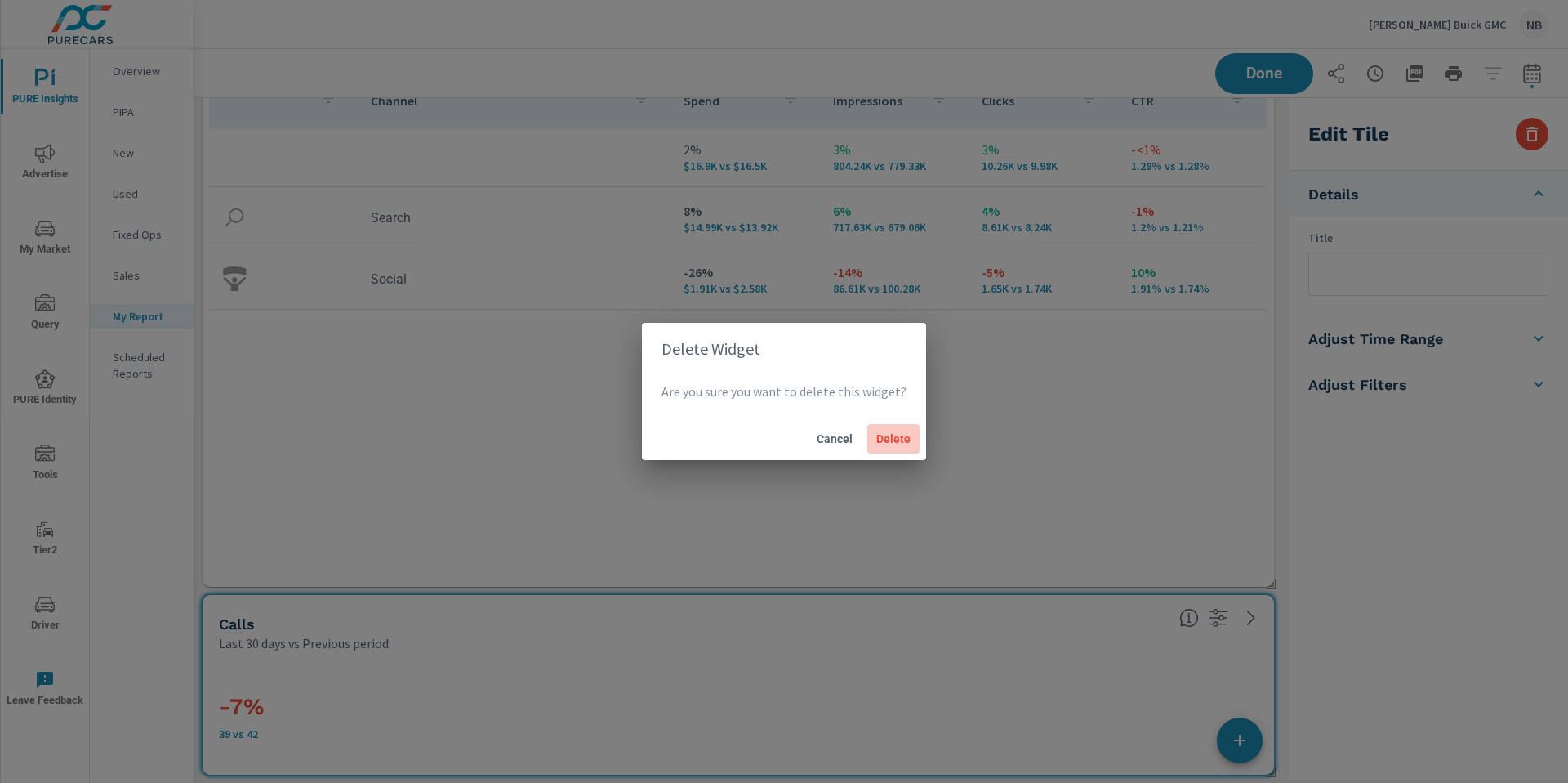
drag, startPoint x: 876, startPoint y: 440, endPoint x: 1005, endPoint y: 410, distance: 132.4
click at [876, 440] on span "Delete" at bounding box center [893, 439] width 39 height 15
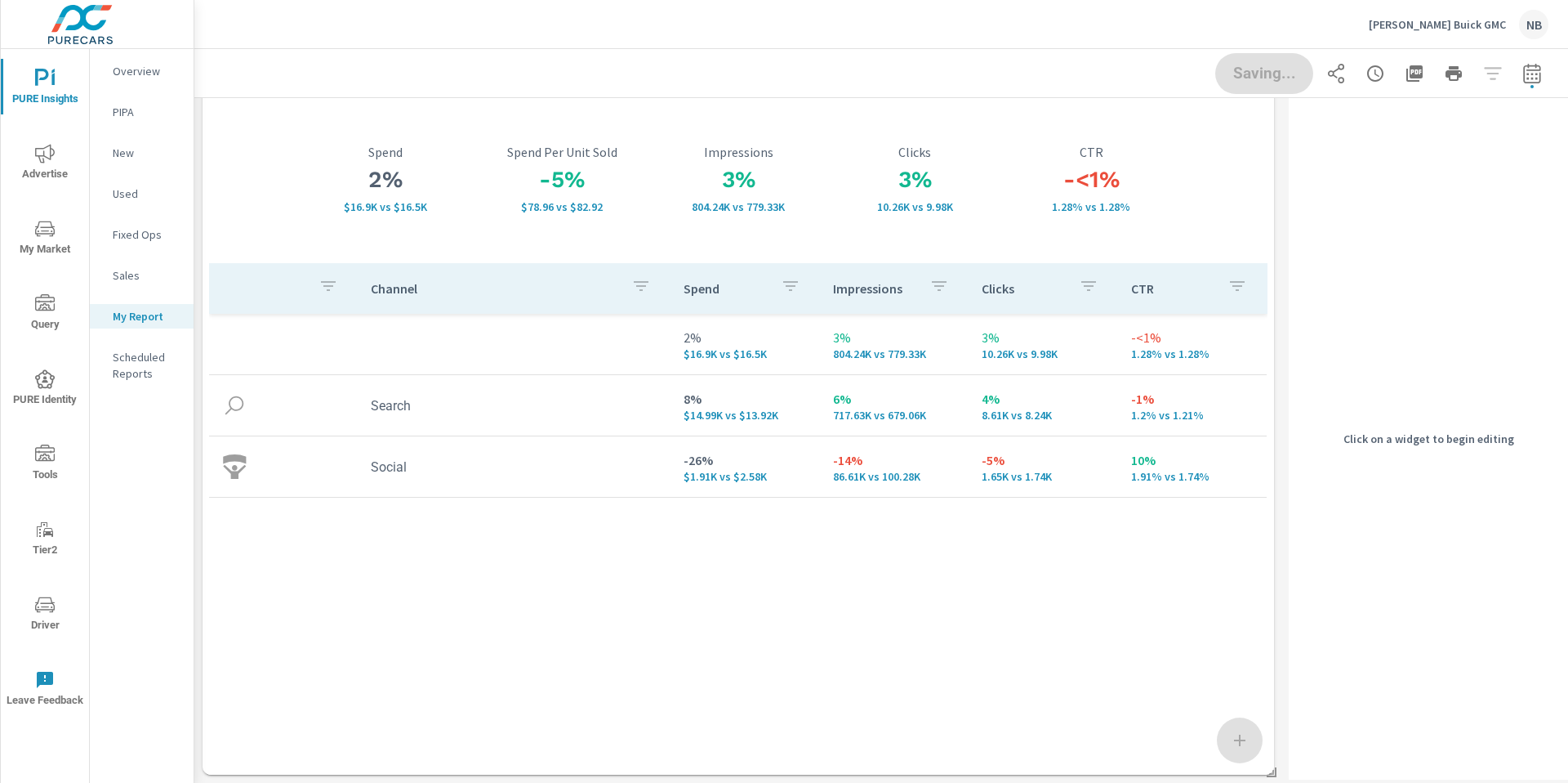
scroll to position [0, 0]
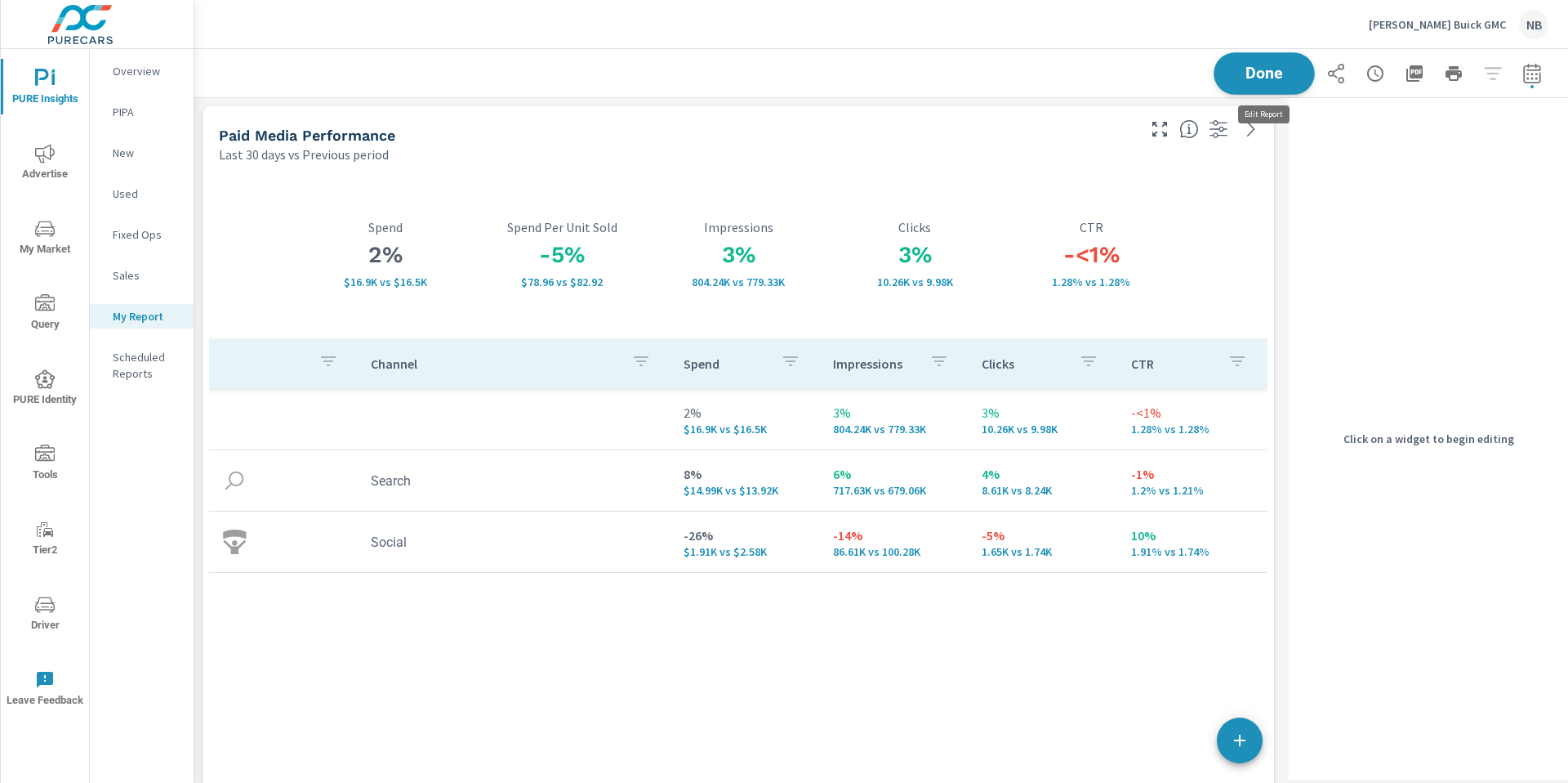
click at [1255, 85] on button "Done" at bounding box center [1264, 74] width 102 height 42
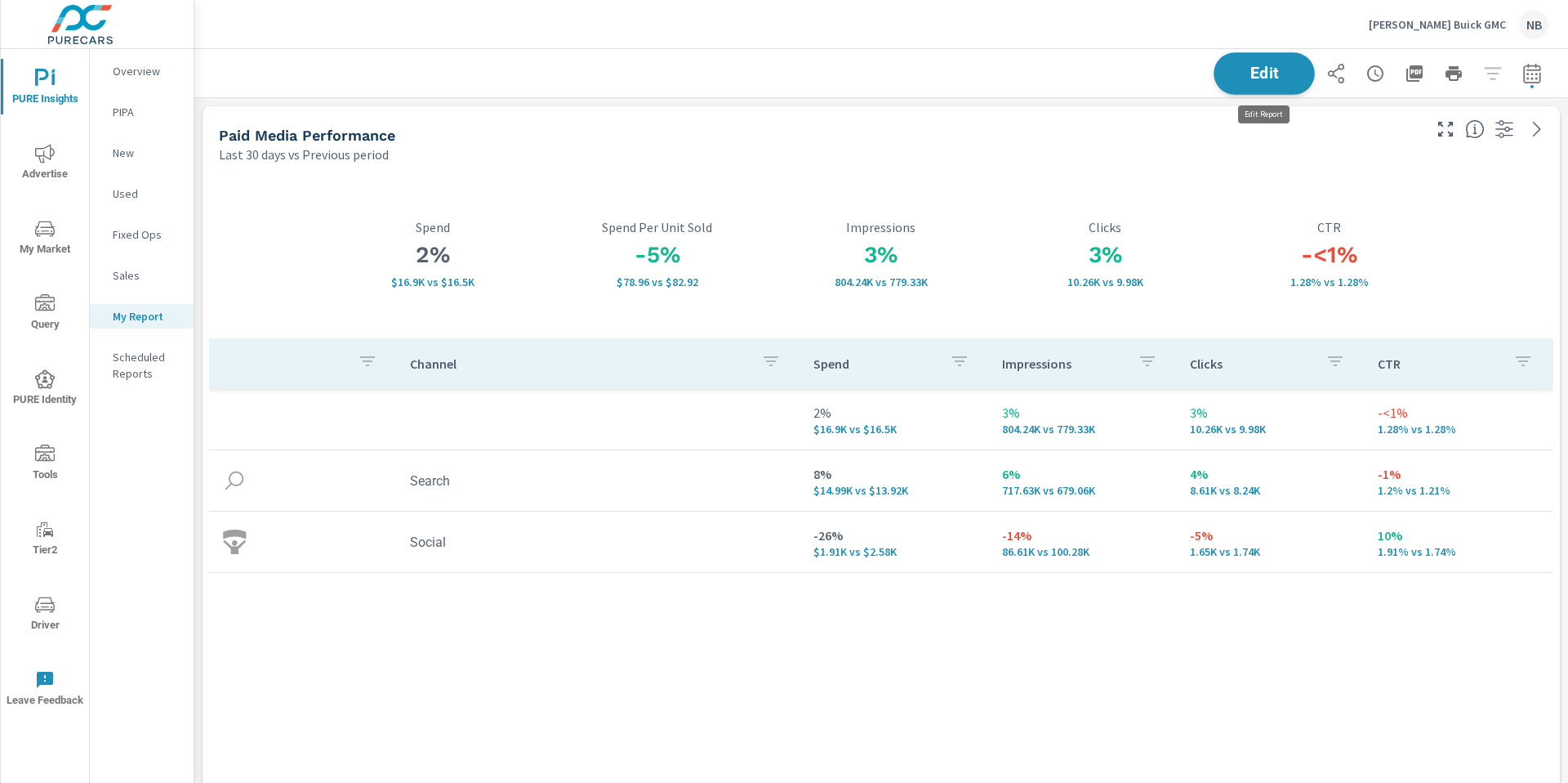
scroll to position [761, 1374]
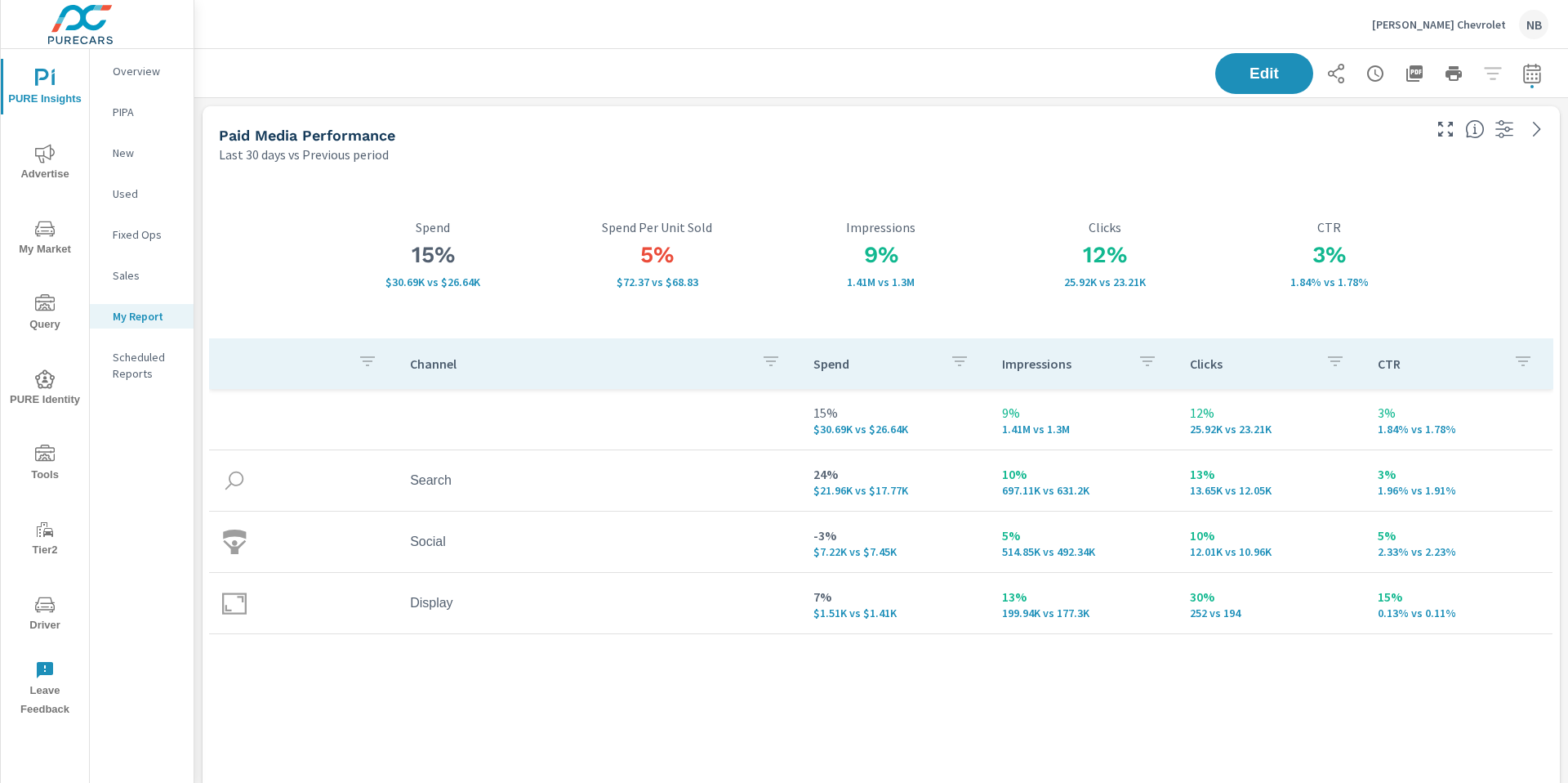
scroll to position [948, 1374]
